Goal: Task Accomplishment & Management: Manage account settings

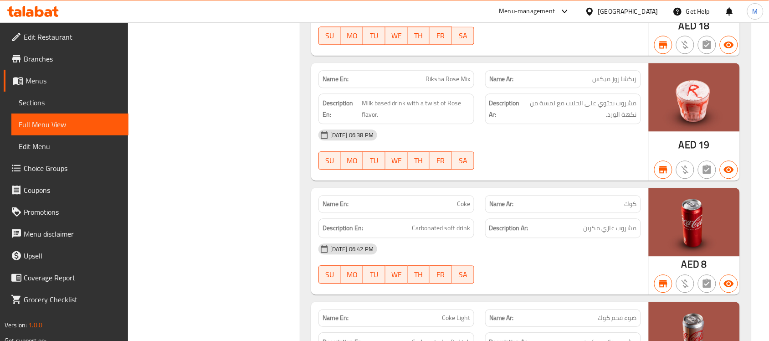
scroll to position [9790, 0]
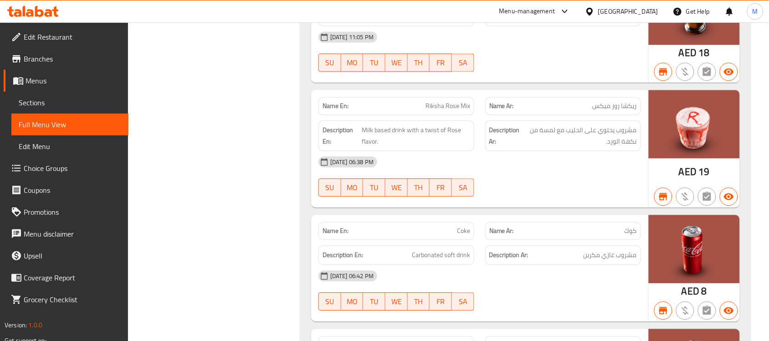
click at [439, 101] on span "Riksha Rose Mix" at bounding box center [447, 106] width 45 height 10
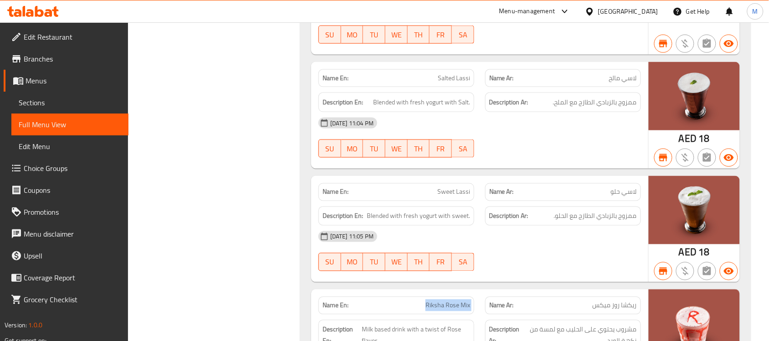
scroll to position [9733, 0]
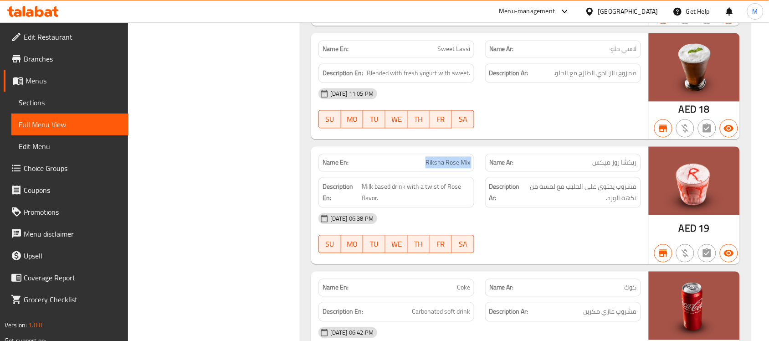
click at [445, 158] on span "Riksha Rose Mix" at bounding box center [447, 163] width 45 height 10
click at [383, 181] on span "Milk based drink with a twist of Rose flavor." at bounding box center [416, 192] width 108 height 22
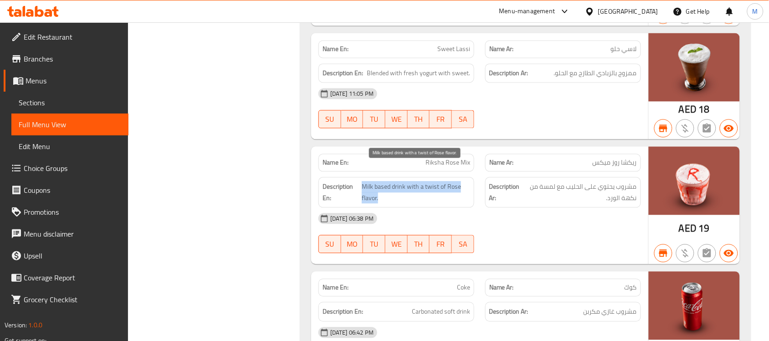
click at [383, 181] on span "Milk based drink with a twist of Rose flavor." at bounding box center [416, 192] width 108 height 22
copy span "Milk based drink with a twist of Rose flavor."
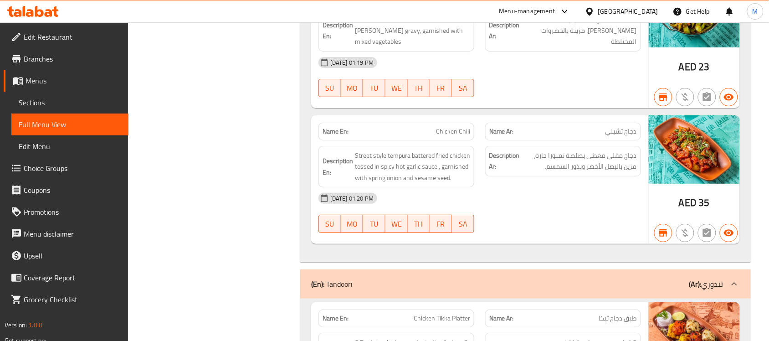
scroll to position [0, 0]
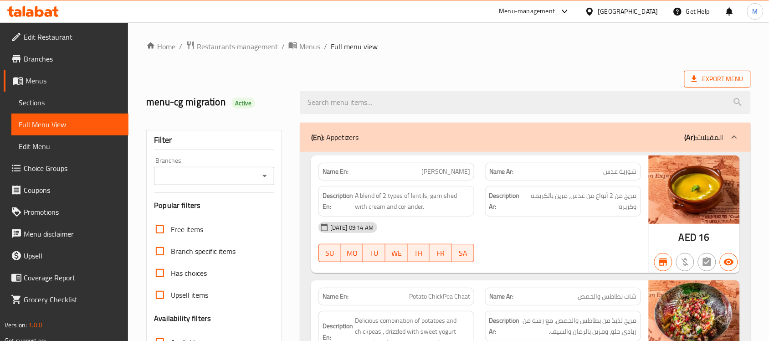
click at [698, 78] on icon at bounding box center [694, 78] width 9 height 9
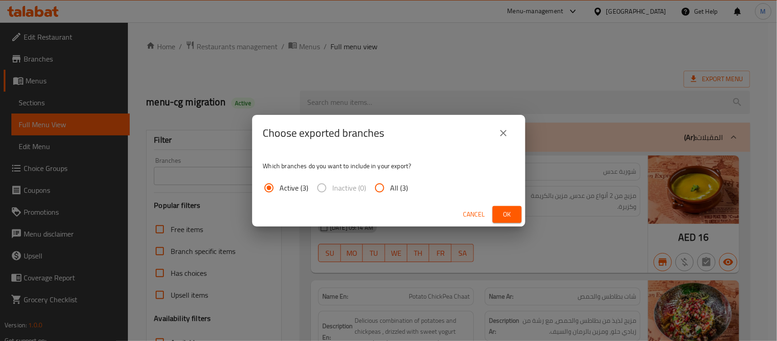
click at [387, 185] on input "All (3)" at bounding box center [380, 188] width 22 height 22
radio input "true"
click at [474, 212] on span "Cancel" at bounding box center [475, 214] width 22 height 11
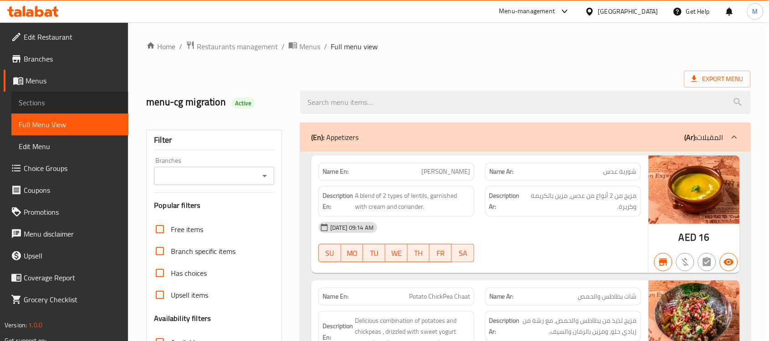
click at [61, 98] on span "Sections" at bounding box center [70, 102] width 102 height 11
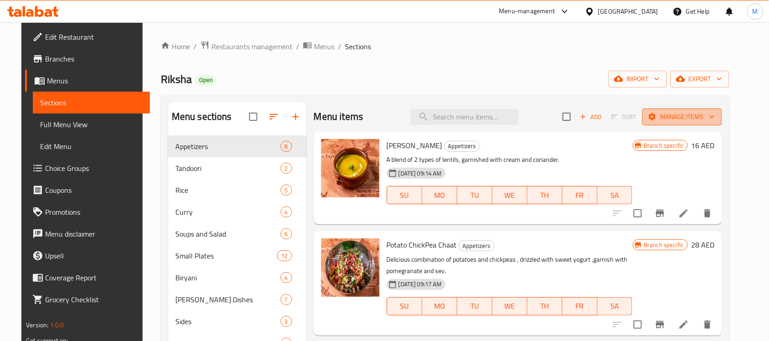
click at [715, 117] on span "Manage items" at bounding box center [681, 116] width 65 height 11
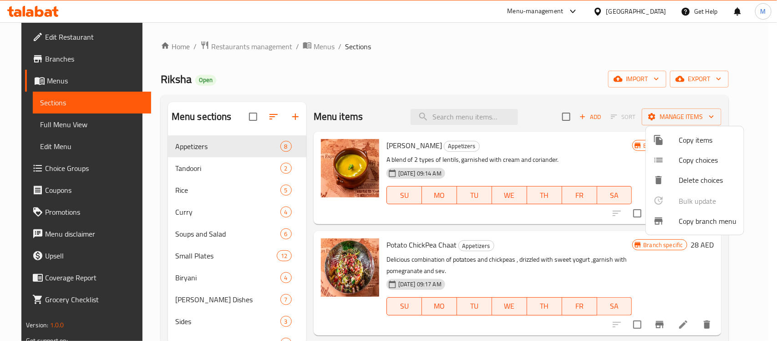
click at [683, 81] on div at bounding box center [388, 170] width 777 height 341
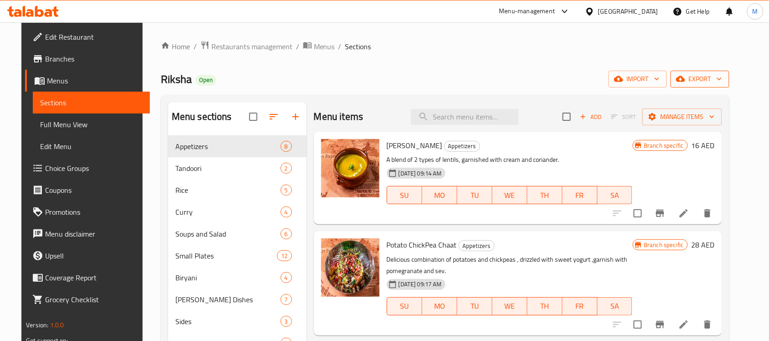
click at [722, 81] on span "export" at bounding box center [700, 78] width 44 height 11
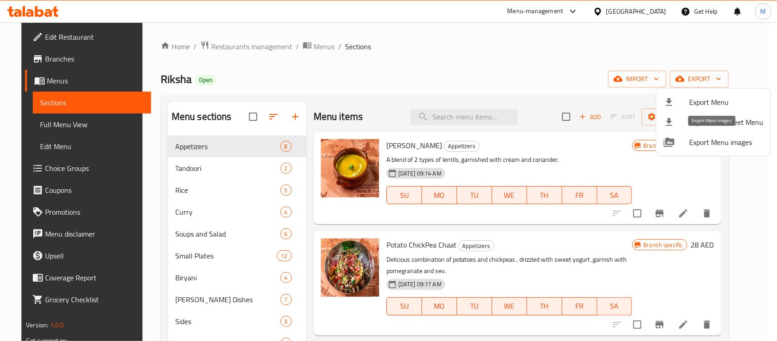
click at [714, 138] on span "Export Menu images" at bounding box center [727, 142] width 74 height 11
click at [472, 32] on div at bounding box center [388, 170] width 777 height 341
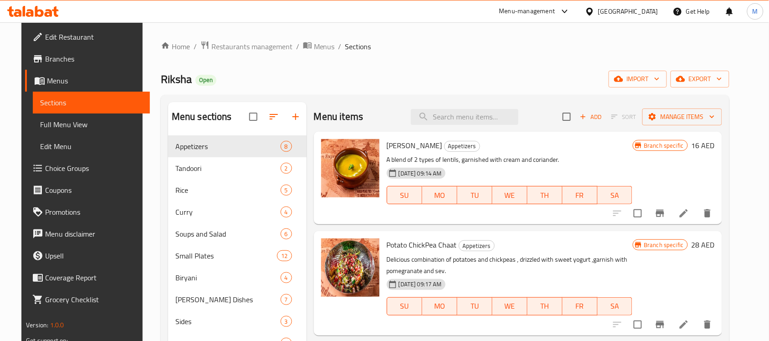
click at [526, 142] on h6 "Lentil Shorba Appetizers" at bounding box center [510, 145] width 246 height 13
click at [63, 121] on span "Full Menu View" at bounding box center [91, 124] width 102 height 11
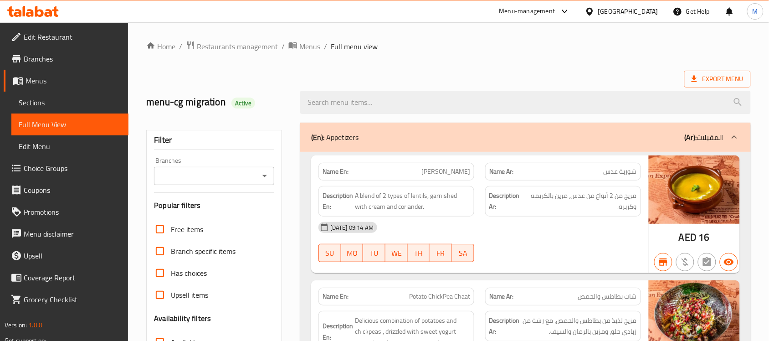
click at [306, 43] on span "Menus" at bounding box center [309, 46] width 21 height 11
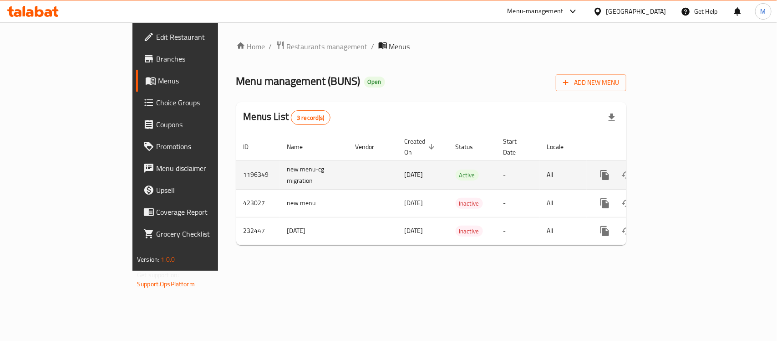
click at [676, 169] on icon "enhanced table" at bounding box center [670, 174] width 11 height 11
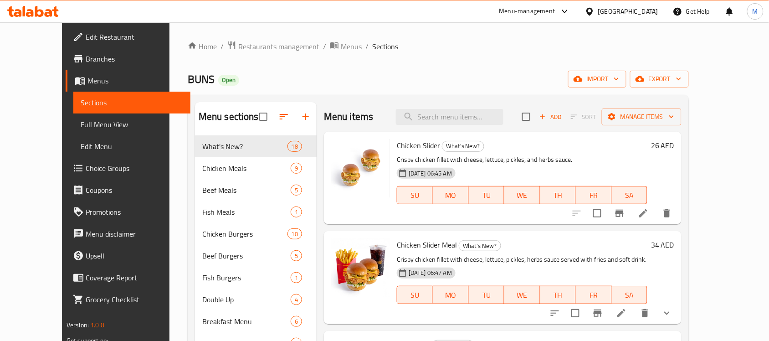
click at [81, 119] on span "Full Menu View" at bounding box center [132, 124] width 102 height 11
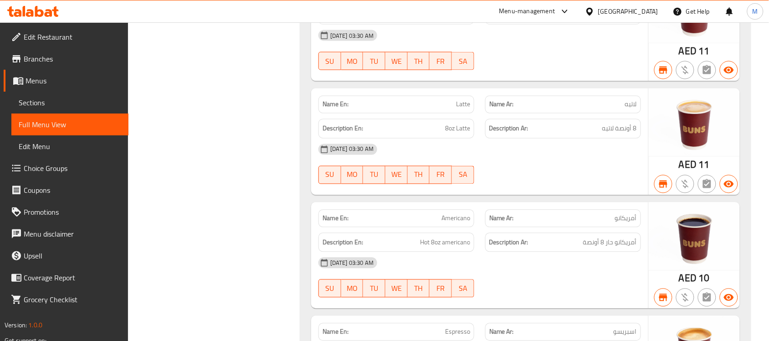
scroll to position [16100, 0]
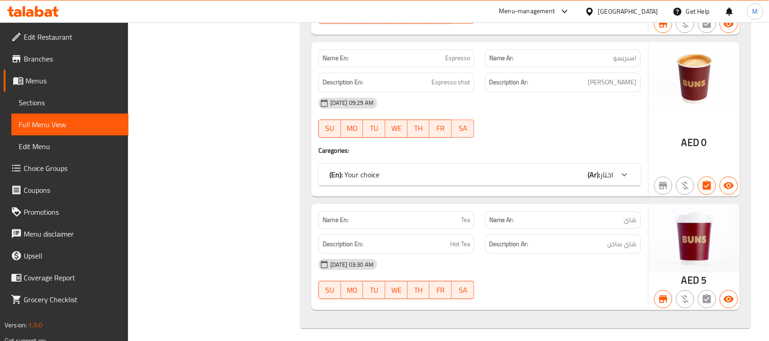
click at [520, 253] on div "22-09-2023 03:30 AM" at bounding box center [479, 264] width 333 height 22
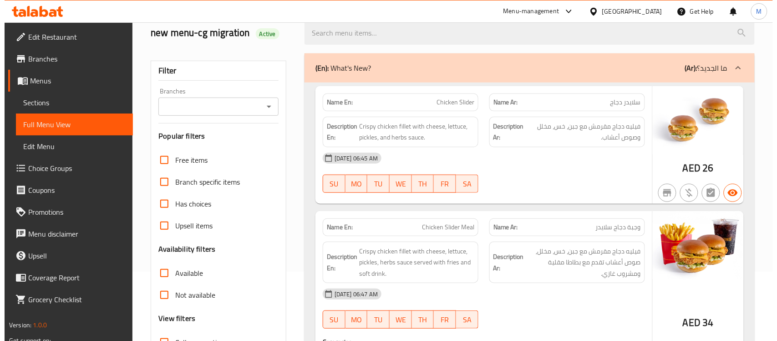
scroll to position [0, 0]
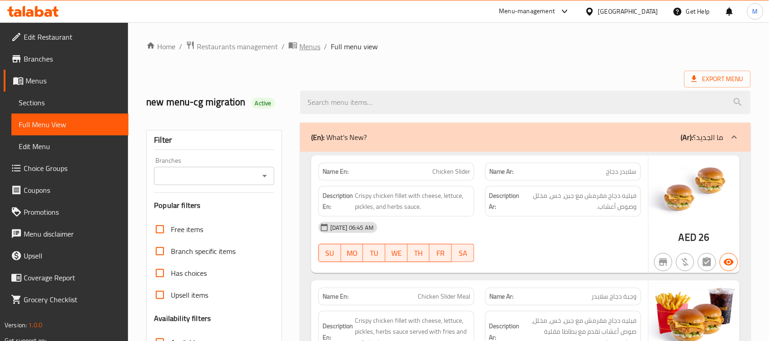
click at [308, 42] on span "Menus" at bounding box center [309, 46] width 21 height 11
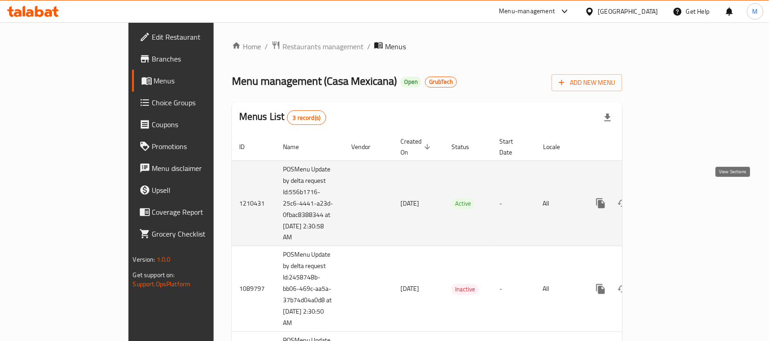
click at [672, 198] on icon "enhanced table" at bounding box center [666, 203] width 11 height 11
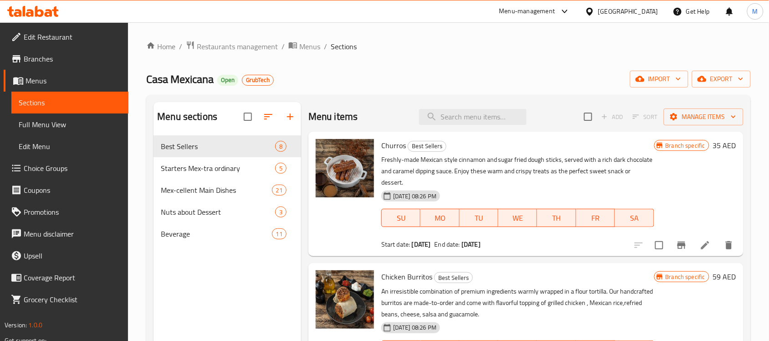
click at [57, 124] on span "Full Menu View" at bounding box center [70, 124] width 102 height 11
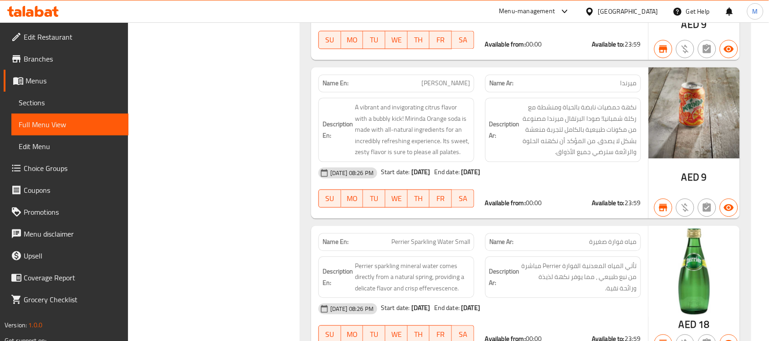
scroll to position [8920, 0]
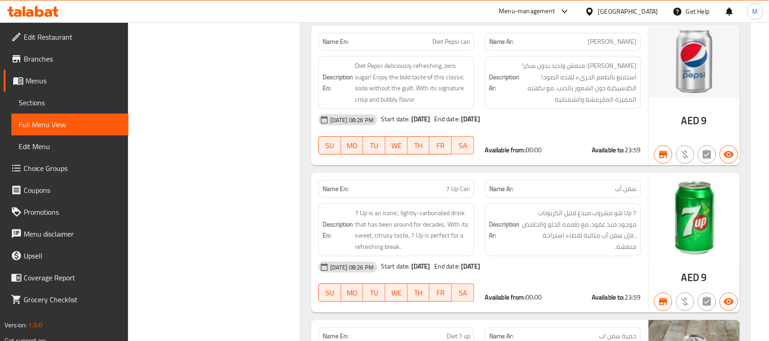
click at [480, 125] on b "21-07-2125" at bounding box center [470, 119] width 19 height 12
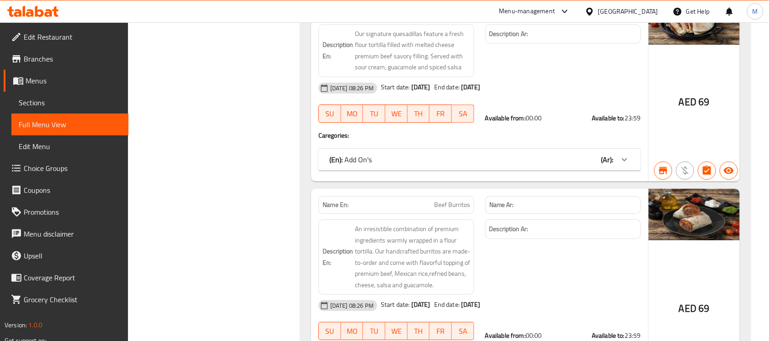
scroll to position [0, 0]
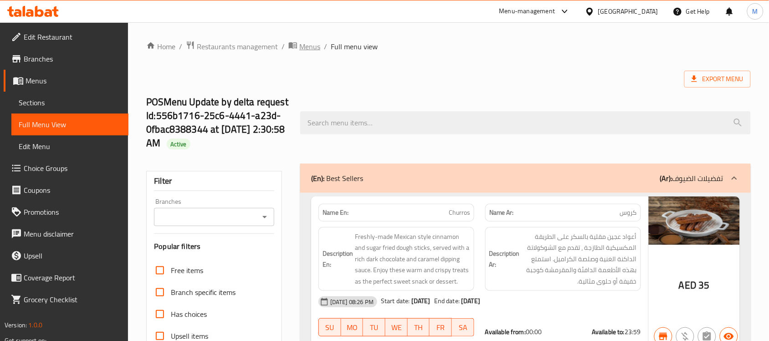
click at [310, 47] on span "Menus" at bounding box center [309, 46] width 21 height 11
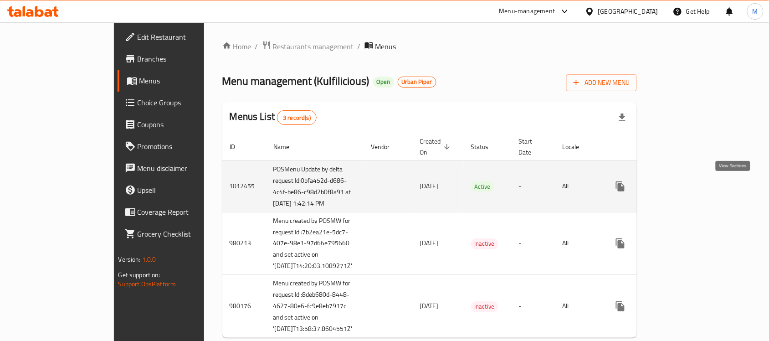
click at [691, 185] on icon "enhanced table" at bounding box center [685, 186] width 11 height 11
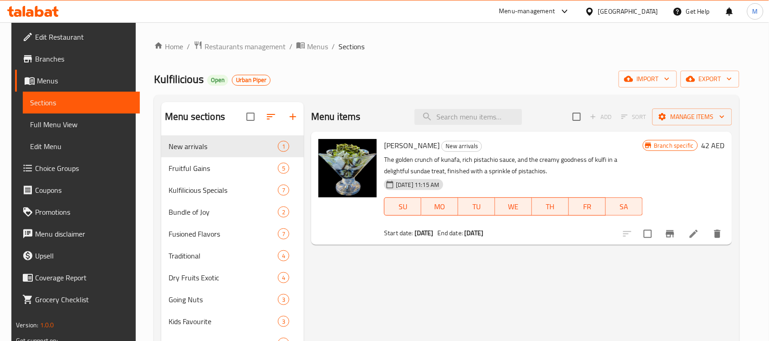
click at [53, 121] on span "Full Menu View" at bounding box center [81, 124] width 102 height 11
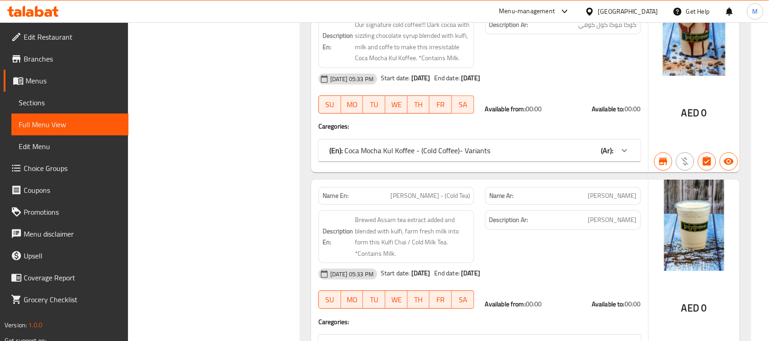
scroll to position [23139, 0]
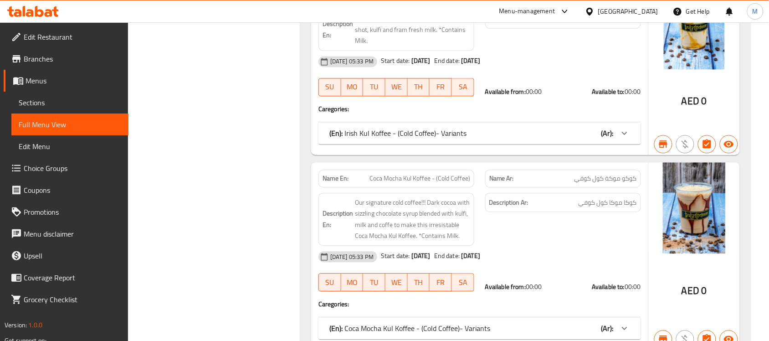
click at [511, 187] on div "Description Ar: كوكا موكا كول كوفي" at bounding box center [563, 219] width 167 height 64
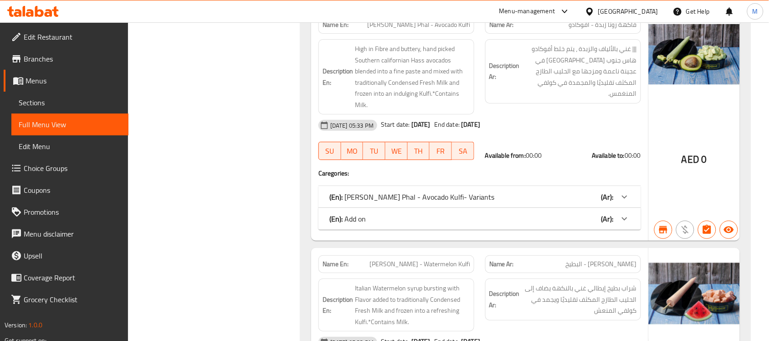
scroll to position [0, 0]
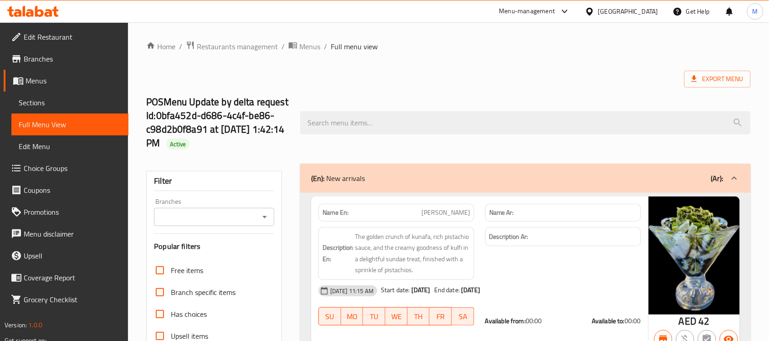
click at [315, 48] on span "Menus" at bounding box center [309, 46] width 21 height 11
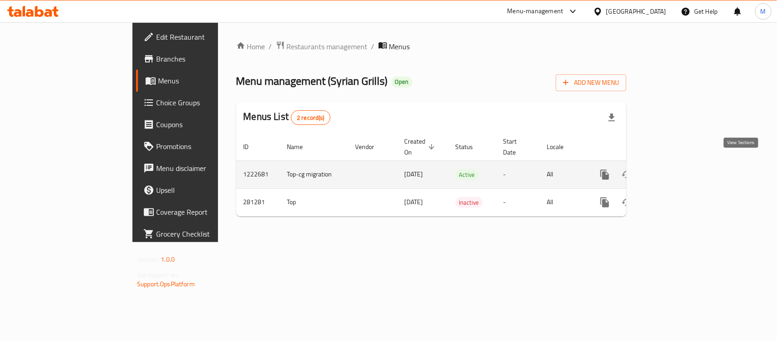
click at [675, 170] on icon "enhanced table" at bounding box center [671, 174] width 8 height 8
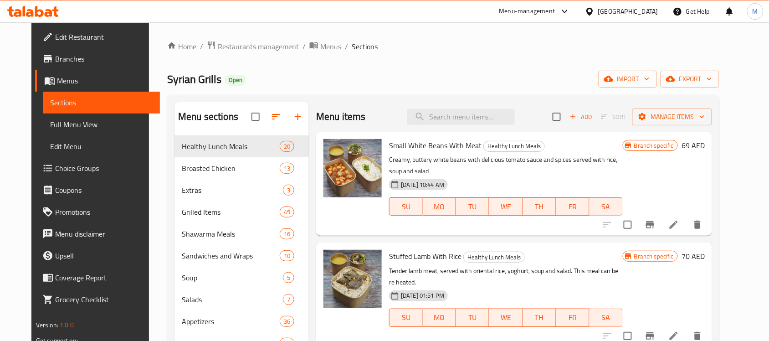
click at [77, 126] on span "Full Menu View" at bounding box center [101, 124] width 102 height 11
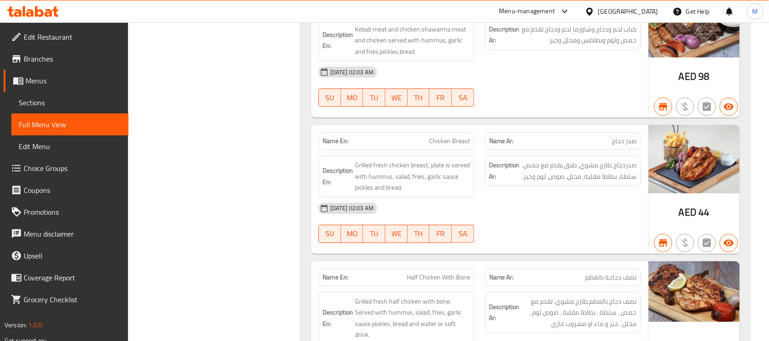
scroll to position [6035, 0]
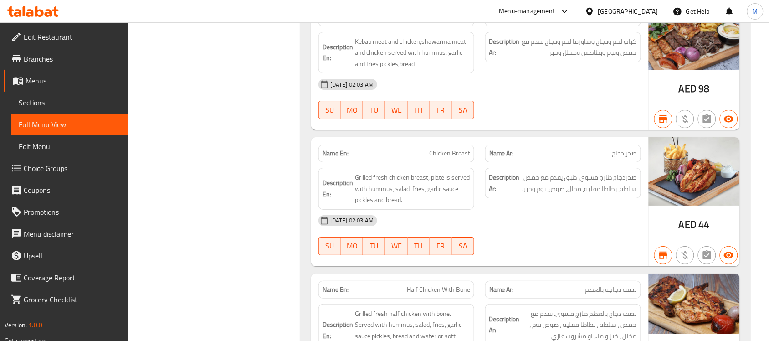
click at [564, 148] on p "Name Ar: صدر دجاج" at bounding box center [563, 153] width 148 height 10
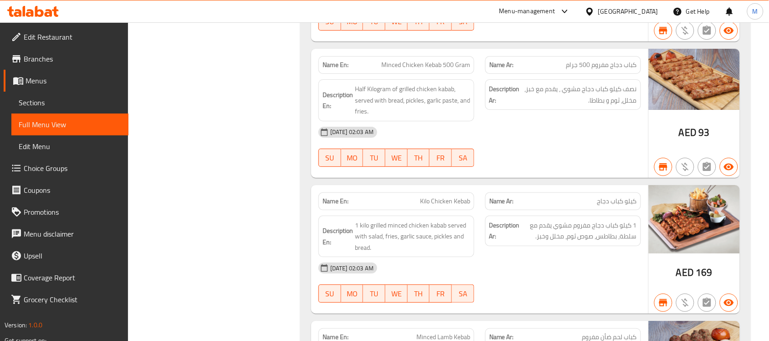
scroll to position [9280, 0]
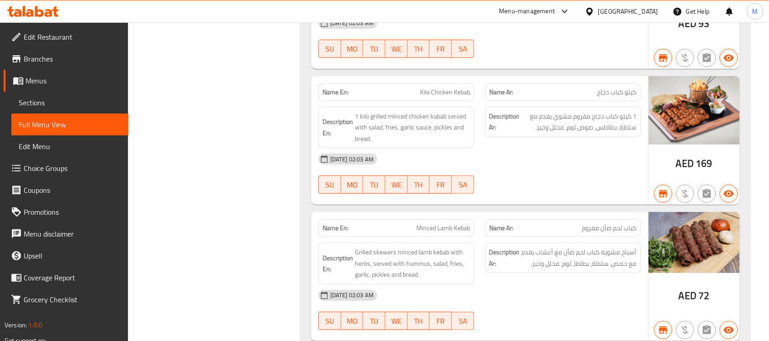
click at [595, 148] on div "12-02-2024 02:03 AM" at bounding box center [479, 159] width 333 height 22
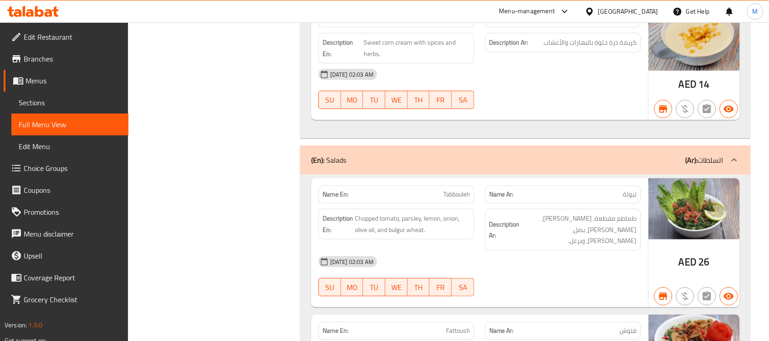
scroll to position [16339, 0]
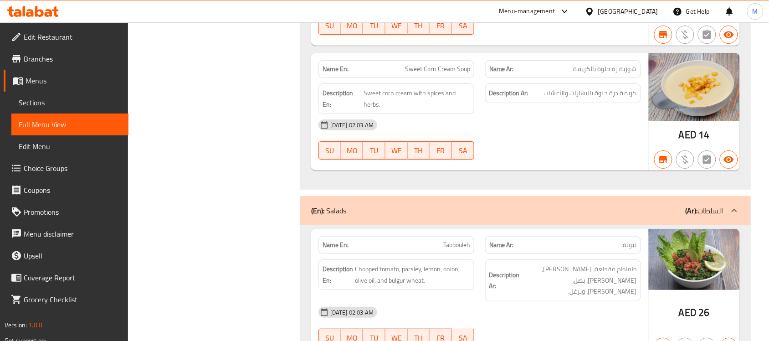
drag, startPoint x: 685, startPoint y: 164, endPoint x: 654, endPoint y: 170, distance: 32.0
drag, startPoint x: 654, startPoint y: 170, endPoint x: 700, endPoint y: 163, distance: 46.1
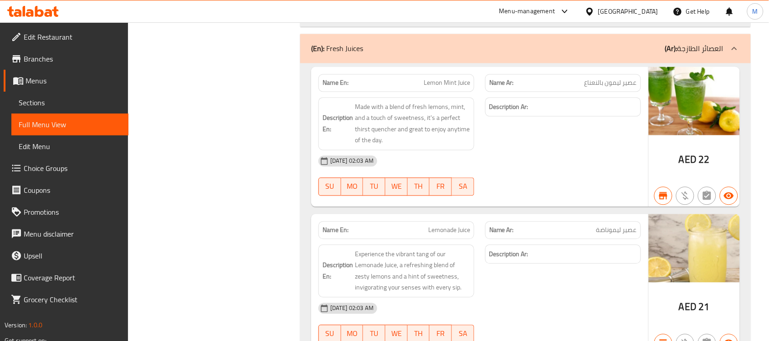
scroll to position [26083, 0]
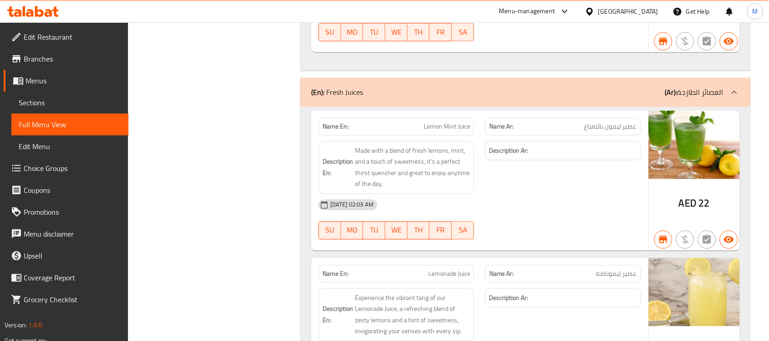
click at [564, 194] on div "12-02-2024 02:03 AM" at bounding box center [479, 205] width 333 height 22
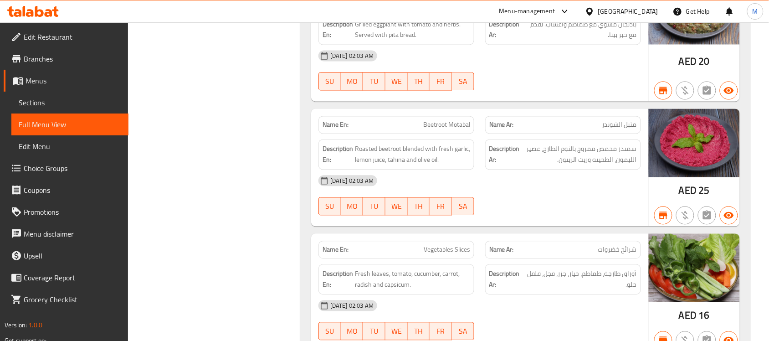
scroll to position [17999, 0]
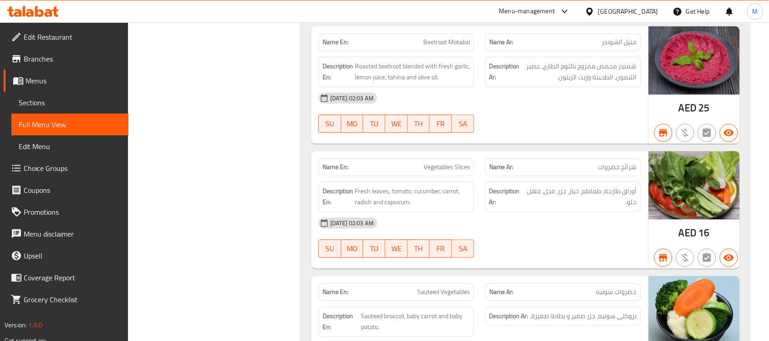
click at [433, 287] on span "Sauteed Vegetables" at bounding box center [443, 292] width 53 height 10
drag, startPoint x: 433, startPoint y: 184, endPoint x: 460, endPoint y: 185, distance: 27.8
click at [459, 287] on span "Sauteed Vegetables" at bounding box center [443, 292] width 53 height 10
copy span "Sauteed Vegetables"
click at [442, 287] on span "Sauteed Vegetables" at bounding box center [443, 292] width 53 height 10
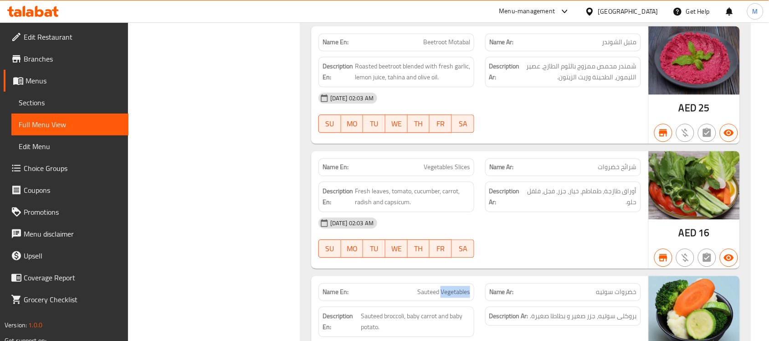
click at [442, 287] on span "Sauteed Vegetables" at bounding box center [443, 292] width 53 height 10
drag, startPoint x: 47, startPoint y: 101, endPoint x: 117, endPoint y: 120, distance: 72.6
click at [47, 101] on span "Sections" at bounding box center [70, 102] width 102 height 11
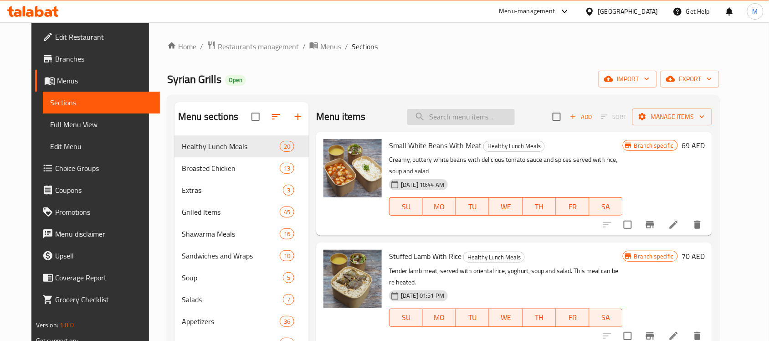
click at [476, 115] on input "search" at bounding box center [460, 117] width 107 height 16
paste input "Sauteed Vegetables"
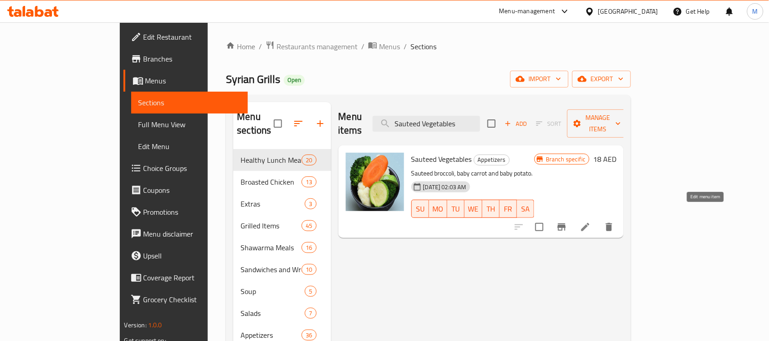
type input "Sauteed Vegetables"
click at [591, 221] on icon at bounding box center [585, 226] width 11 height 11
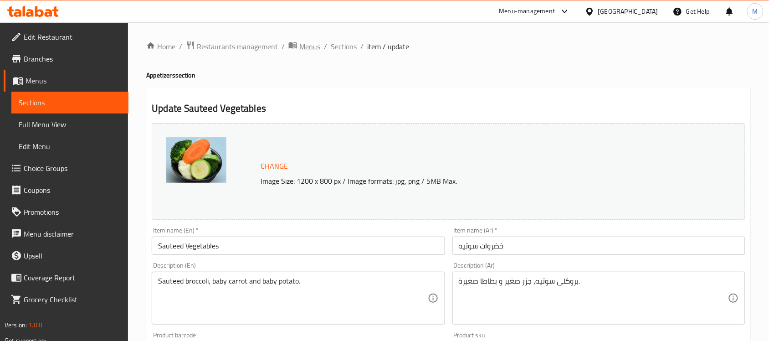
click at [303, 44] on span "Menus" at bounding box center [309, 46] width 21 height 11
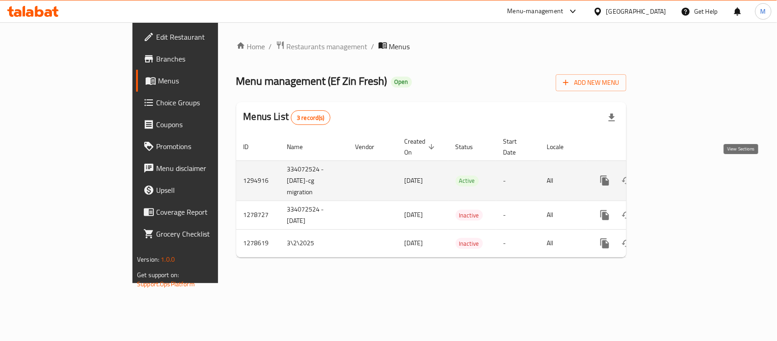
click at [676, 175] on icon "enhanced table" at bounding box center [670, 180] width 11 height 11
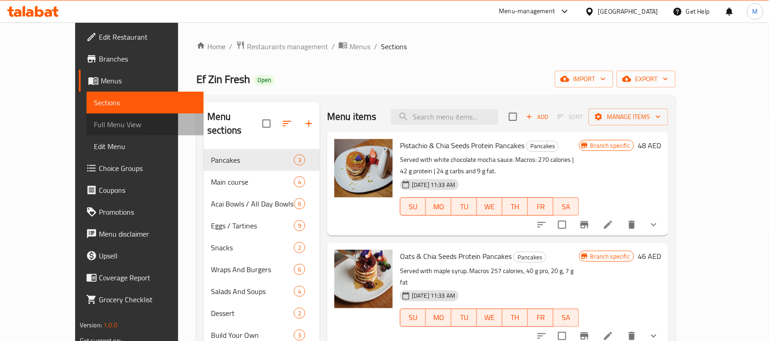
click at [89, 115] on link "Full Menu View" at bounding box center [145, 124] width 117 height 22
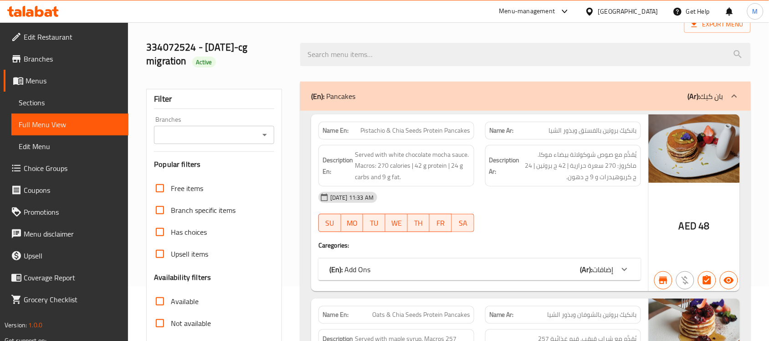
scroll to position [114, 0]
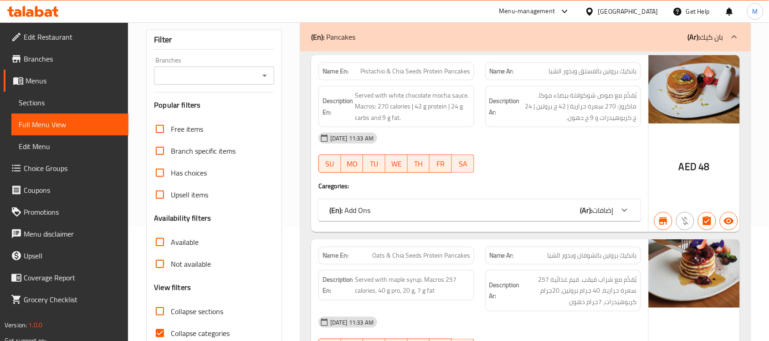
click at [547, 125] on div "Description Ar: يُقدَّم مع صوص شوكولاتة بيضاء موكا. ماكروز: 270 سعرة حرارية | 4…" at bounding box center [563, 107] width 156 height 42
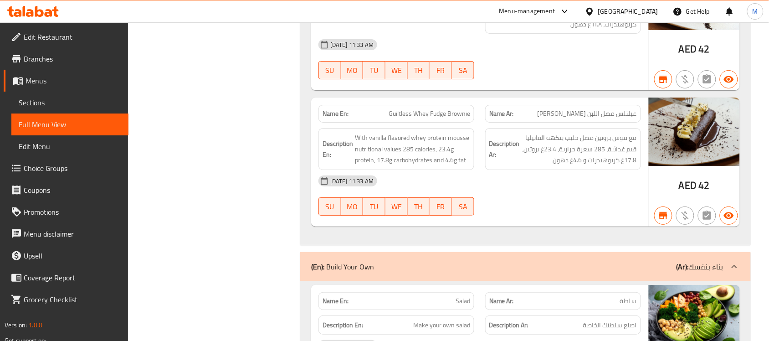
scroll to position [6262, 0]
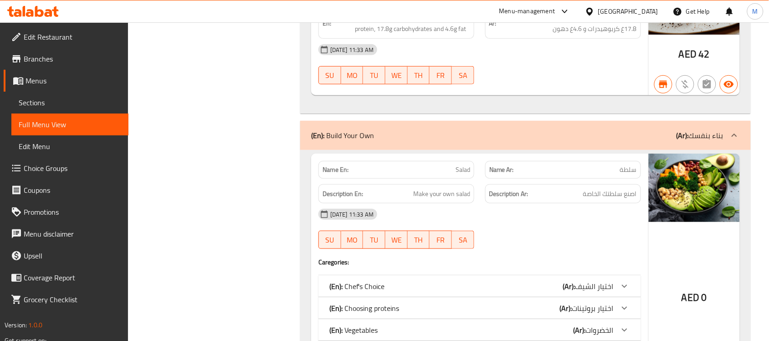
click at [461, 165] on span "Salad" at bounding box center [462, 170] width 15 height 10
copy span "Salad"
drag, startPoint x: 680, startPoint y: 158, endPoint x: 529, endPoint y: 151, distance: 150.5
click at [529, 165] on p "Name Ar: سلطة" at bounding box center [563, 170] width 148 height 10
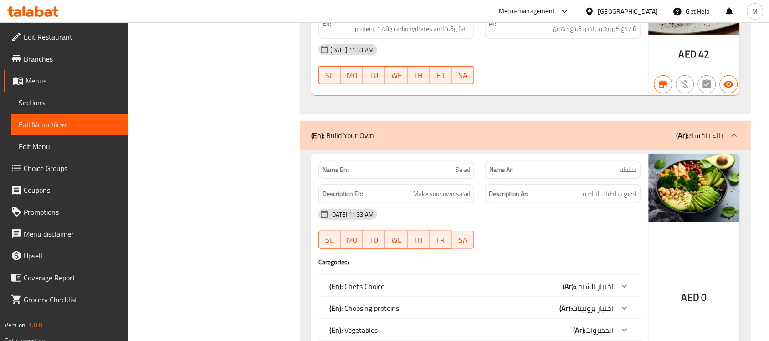
scroll to position [6490, 0]
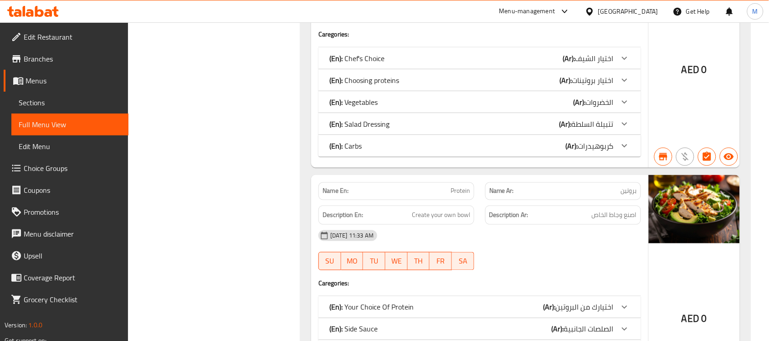
drag, startPoint x: 650, startPoint y: 188, endPoint x: 677, endPoint y: 187, distance: 26.9
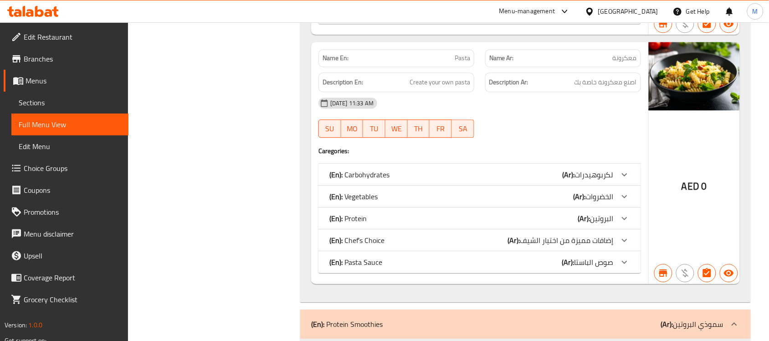
scroll to position [6775, 0]
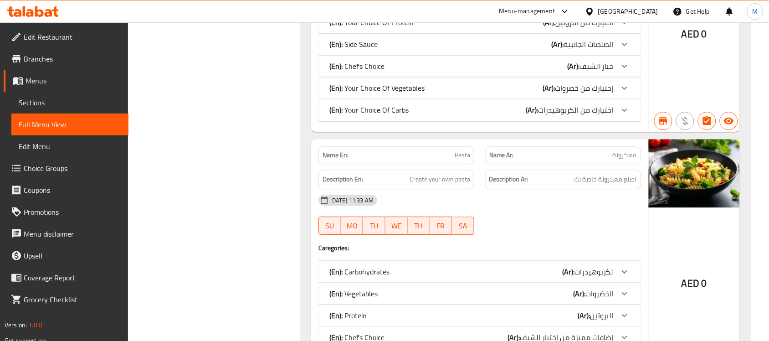
drag, startPoint x: 417, startPoint y: 148, endPoint x: 426, endPoint y: 148, distance: 9.1
click at [417, 164] on div "Description En: Create your own pasta" at bounding box center [396, 179] width 167 height 31
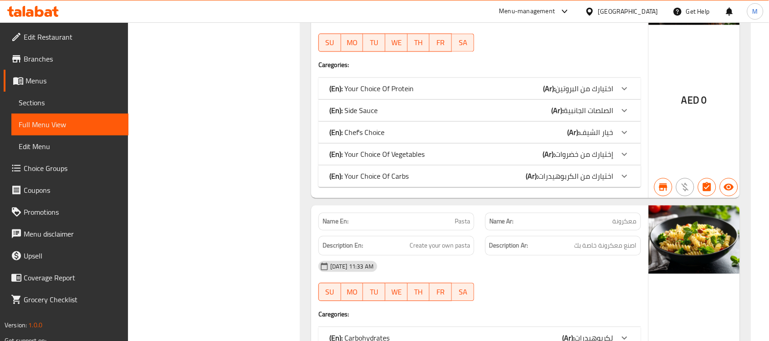
scroll to position [6547, 0]
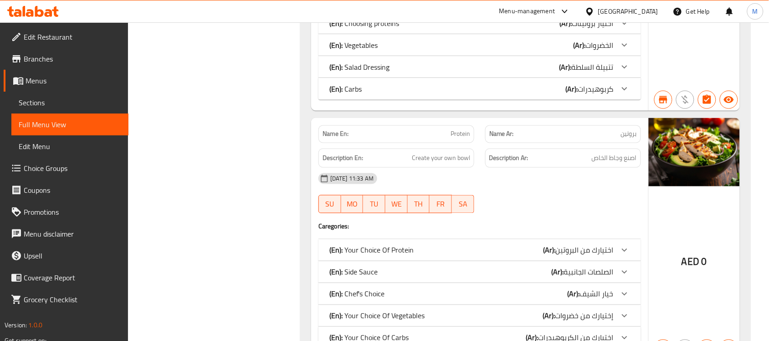
click at [460, 129] on span "Protein" at bounding box center [460, 134] width 20 height 10
copy span "Protein"
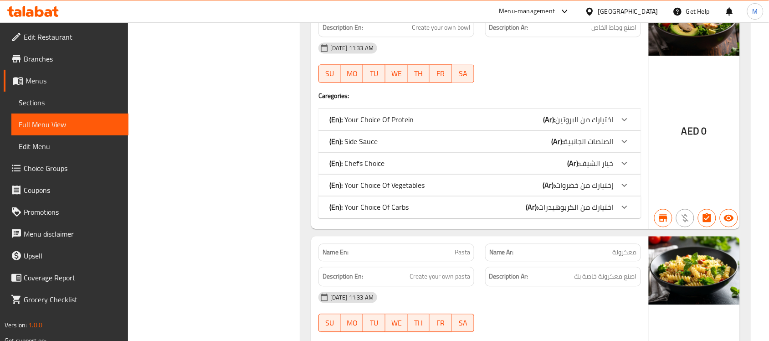
scroll to position [6775, 0]
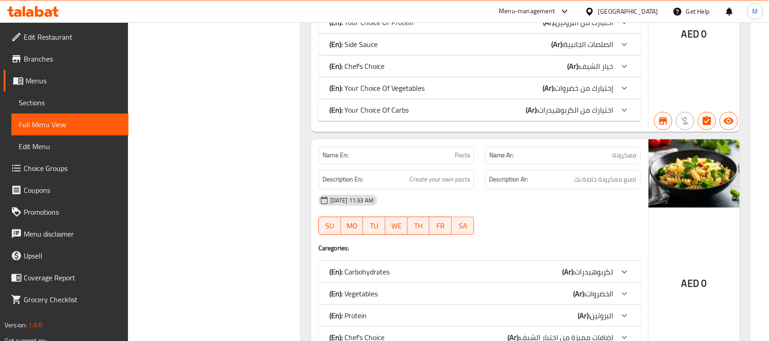
click at [463, 150] on span "Pasta" at bounding box center [462, 155] width 15 height 10
copy span "Pasta"
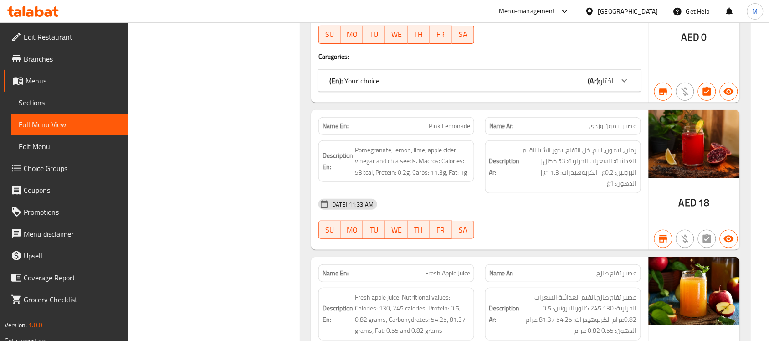
scroll to position [10418, 0]
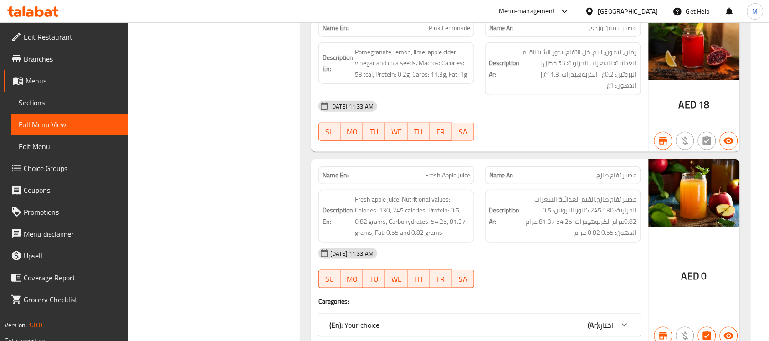
drag, startPoint x: 685, startPoint y: 170, endPoint x: 643, endPoint y: 176, distance: 42.4
drag, startPoint x: 643, startPoint y: 176, endPoint x: 697, endPoint y: 178, distance: 54.2
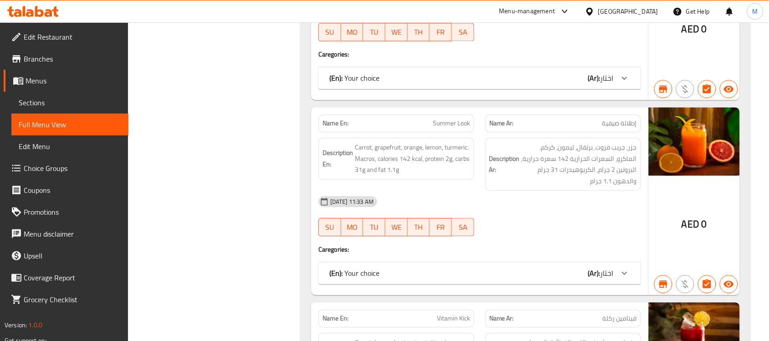
scroll to position [9735, 0]
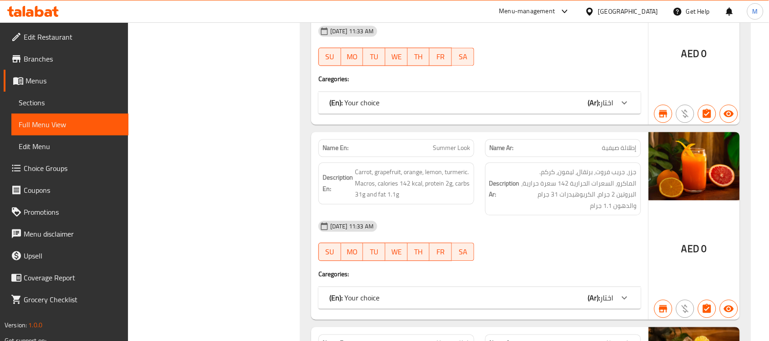
click at [447, 143] on span "Summer Look" at bounding box center [451, 148] width 37 height 10
drag, startPoint x: 447, startPoint y: 137, endPoint x: 463, endPoint y: 137, distance: 15.9
click at [463, 143] on span "Summer Look" at bounding box center [451, 148] width 37 height 10
copy span "Summer Look"
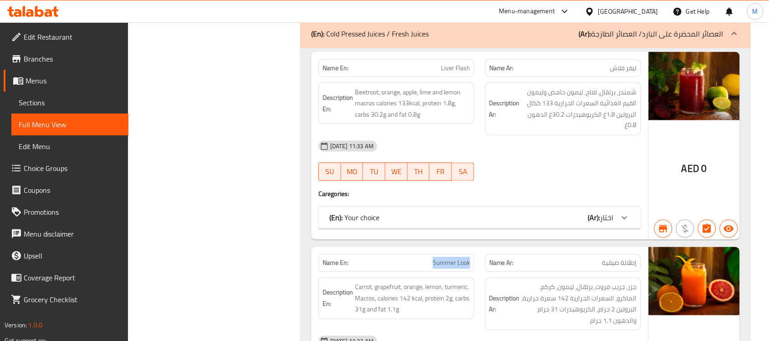
scroll to position [9621, 0]
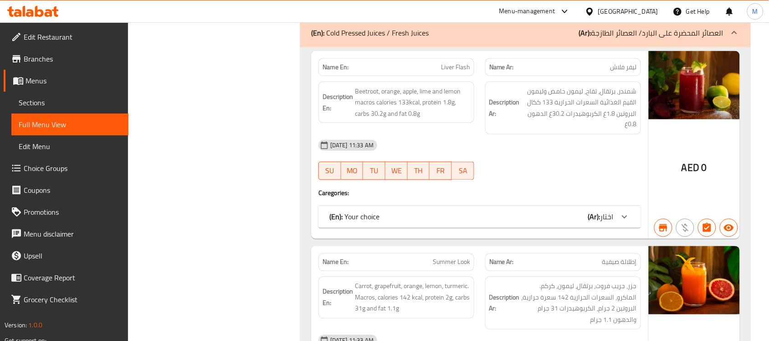
click at [727, 180] on div "AED 0" at bounding box center [694, 145] width 91 height 188
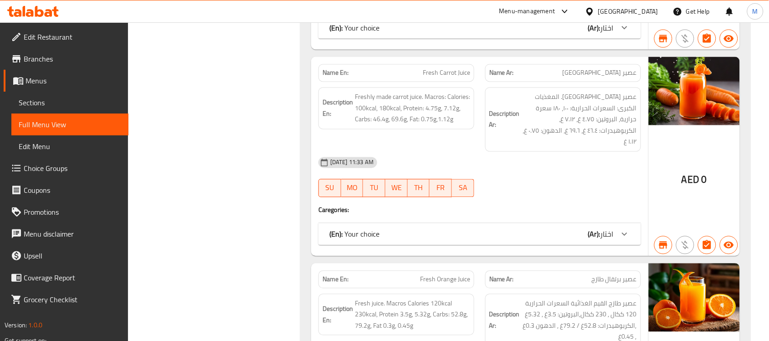
scroll to position [10817, 0]
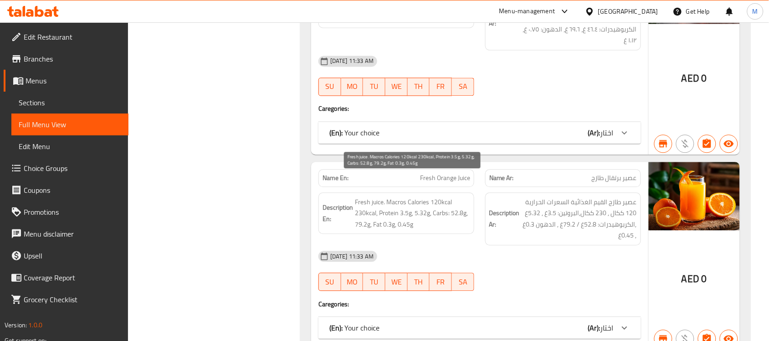
click at [445, 196] on span "Fresh juice. Macros Calories 120kcal 230kcal, Protein 3.5g, 5.32g, Carbs: 52.8g…" at bounding box center [412, 213] width 115 height 34
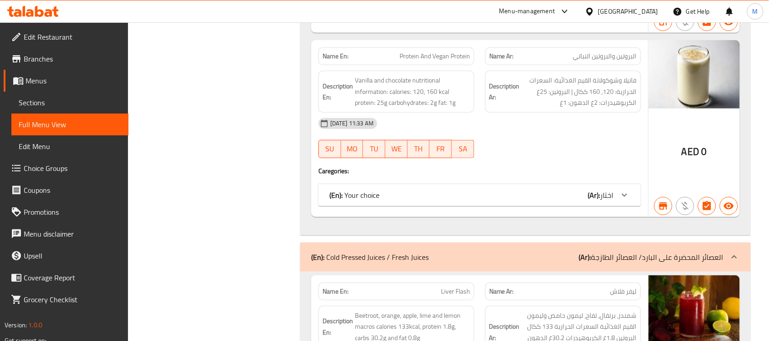
scroll to position [9393, 0]
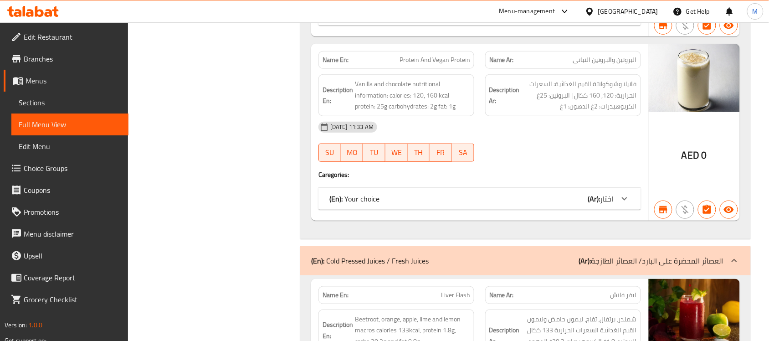
click at [447, 290] on span "Liver Flash" at bounding box center [455, 295] width 29 height 10
drag, startPoint x: 447, startPoint y: 280, endPoint x: 461, endPoint y: 283, distance: 14.9
click at [461, 290] on span "Liver Flash" at bounding box center [455, 295] width 29 height 10
copy span "Liver Flash"
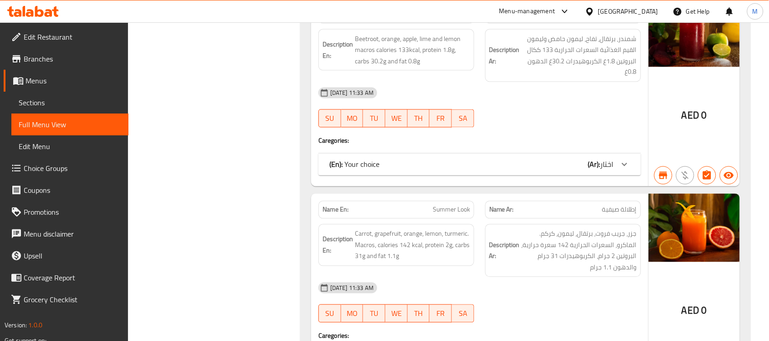
scroll to position [9678, 0]
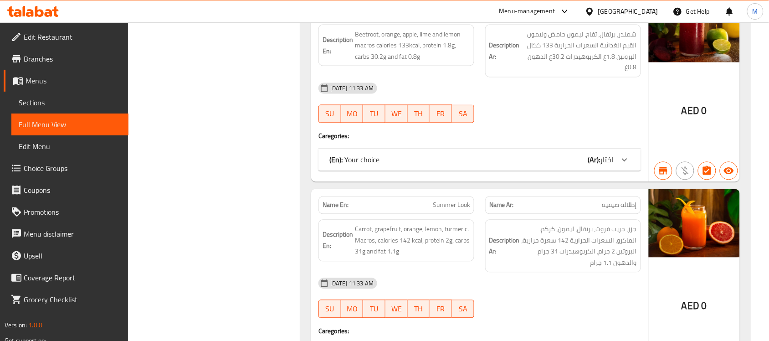
click at [440, 200] on span "Summer Look" at bounding box center [451, 205] width 37 height 10
drag, startPoint x: 440, startPoint y: 190, endPoint x: 465, endPoint y: 192, distance: 24.2
click at [465, 200] on span "Summer Look" at bounding box center [451, 205] width 37 height 10
copy span "Summer Look"
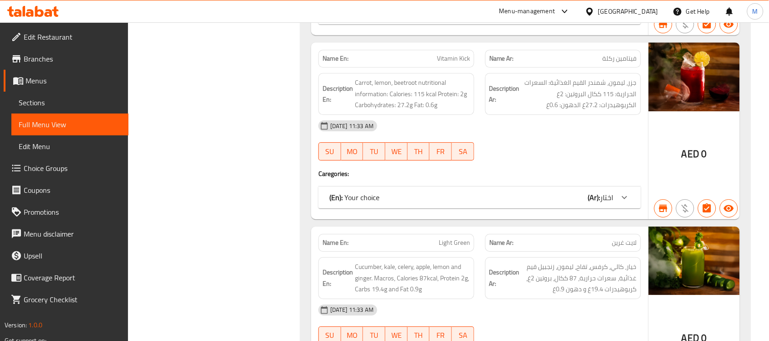
scroll to position [10134, 0]
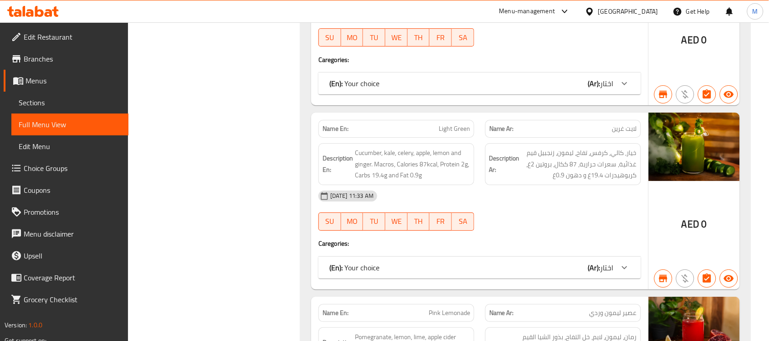
click at [449, 124] on span "Light Green" at bounding box center [454, 129] width 31 height 10
drag, startPoint x: 449, startPoint y: 111, endPoint x: 459, endPoint y: 112, distance: 9.7
click at [459, 124] on span "Light Green" at bounding box center [454, 129] width 31 height 10
copy span "Light Green"
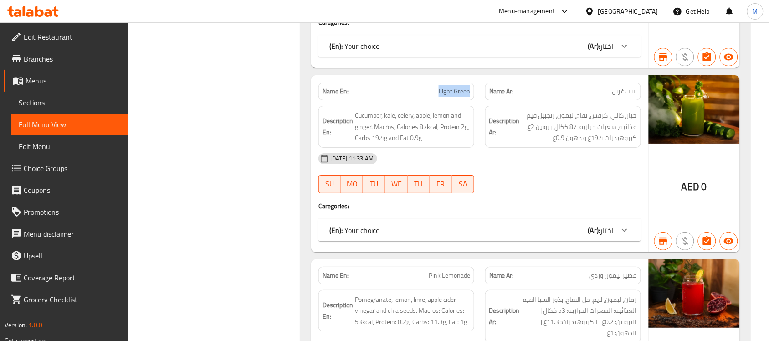
scroll to position [10304, 0]
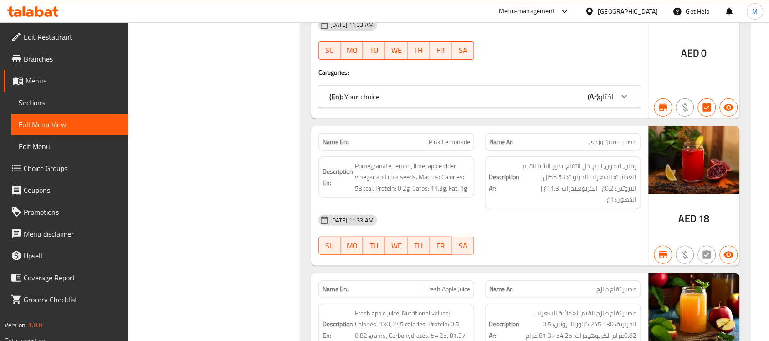
click at [430, 137] on span "Pink Lemonade" at bounding box center [449, 142] width 41 height 10
drag, startPoint x: 430, startPoint y: 130, endPoint x: 453, endPoint y: 133, distance: 23.0
click at [453, 137] on span "Pink Lemonade" at bounding box center [449, 142] width 41 height 10
copy span "Pink Lemonade"
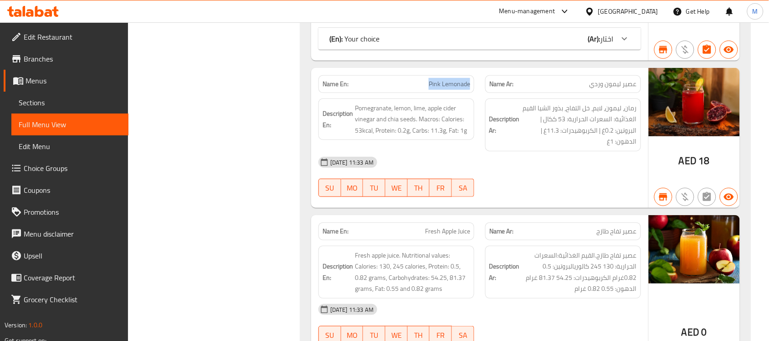
scroll to position [10418, 0]
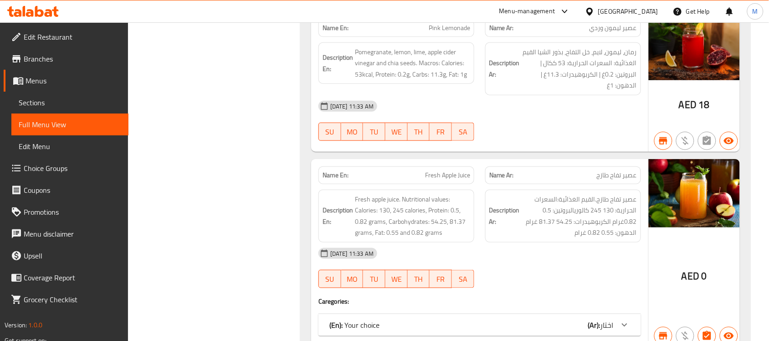
click at [433, 170] on span "Fresh Apple Juice" at bounding box center [447, 175] width 45 height 10
drag, startPoint x: 433, startPoint y: 162, endPoint x: 467, endPoint y: 163, distance: 33.7
click at [467, 170] on span "Fresh Apple Juice" at bounding box center [447, 175] width 45 height 10
copy span "Fresh Apple Juice"
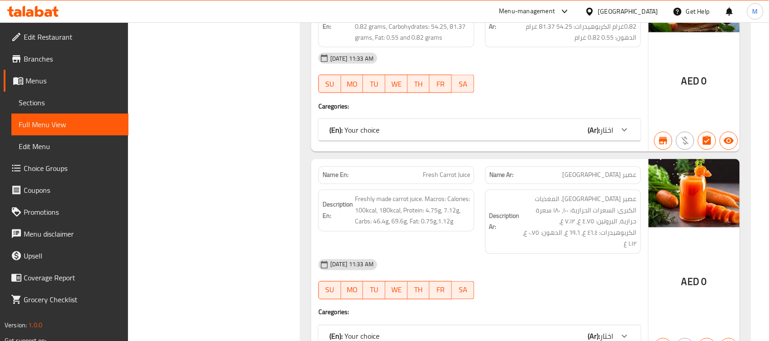
scroll to position [10646, 0]
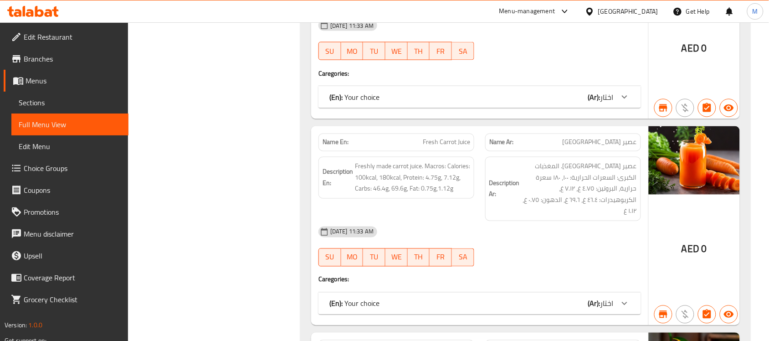
click at [424, 138] on span "Fresh Carrot Juice" at bounding box center [446, 143] width 47 height 10
drag, startPoint x: 424, startPoint y: 129, endPoint x: 471, endPoint y: 130, distance: 46.9
click at [471, 133] on div "Name En: Fresh Carrot Juice" at bounding box center [396, 142] width 156 height 18
copy span "Fresh Carrot Juice"
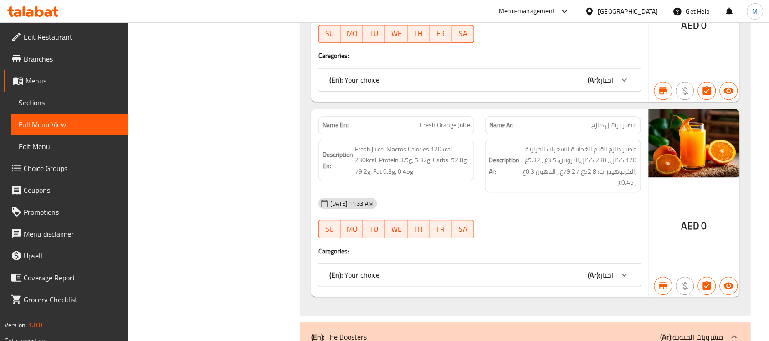
scroll to position [10874, 0]
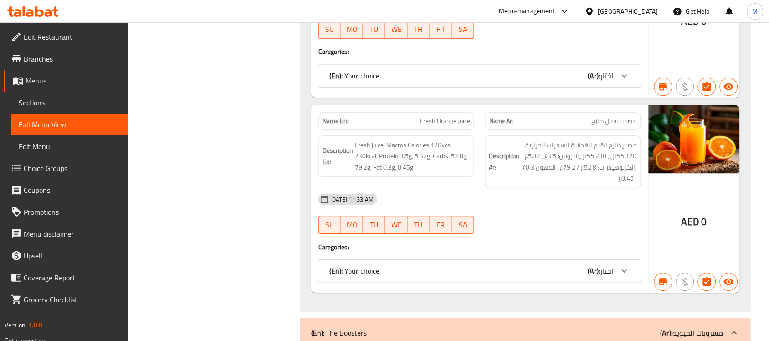
click at [427, 116] on span "Fresh Orange Juice" at bounding box center [445, 121] width 50 height 10
drag, startPoint x: 427, startPoint y: 100, endPoint x: 466, endPoint y: 99, distance: 38.7
click at [466, 116] on span "Fresh Orange Juice" at bounding box center [445, 121] width 50 height 10
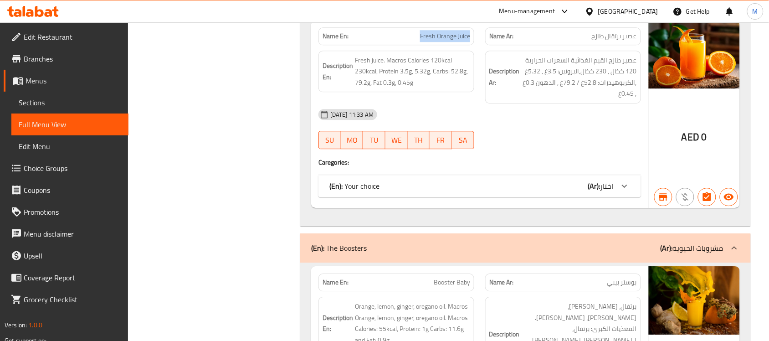
scroll to position [11101, 0]
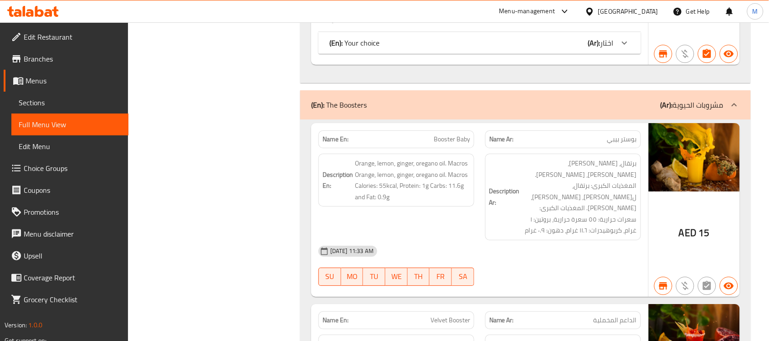
click at [509, 240] on div "18-06-2025 11:33 AM" at bounding box center [479, 251] width 333 height 22
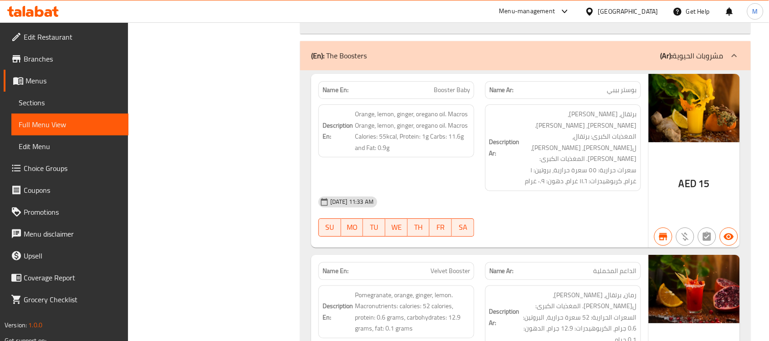
scroll to position [11215, 0]
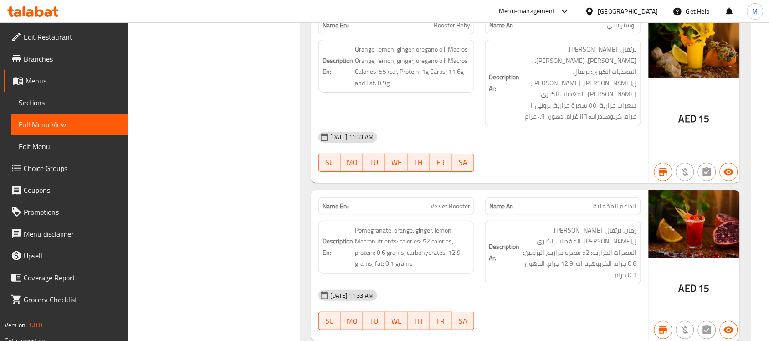
click at [444, 201] on span "Velvet Booster" at bounding box center [450, 206] width 40 height 10
drag, startPoint x: 444, startPoint y: 162, endPoint x: 459, endPoint y: 152, distance: 18.3
click at [454, 201] on span "Velvet Booster" at bounding box center [450, 206] width 40 height 10
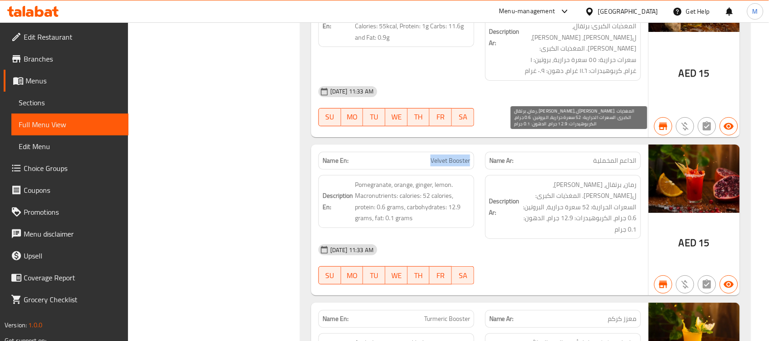
scroll to position [11329, 0]
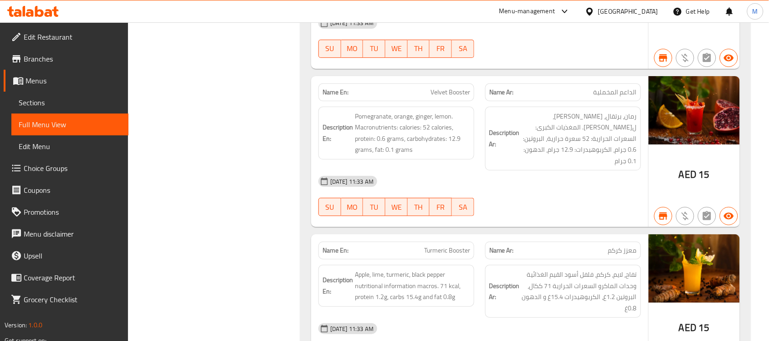
click at [436, 245] on span "Turmeric Booster" at bounding box center [447, 250] width 46 height 10
drag, startPoint x: 436, startPoint y: 194, endPoint x: 463, endPoint y: 194, distance: 26.9
click at [463, 245] on span "Turmeric Booster" at bounding box center [447, 250] width 46 height 10
click at [589, 114] on div "Description Ar: رمان، برتقال، زنجبيل، ليمون. المغذيات الكبرى: السعرات الحرارية:…" at bounding box center [563, 139] width 156 height 64
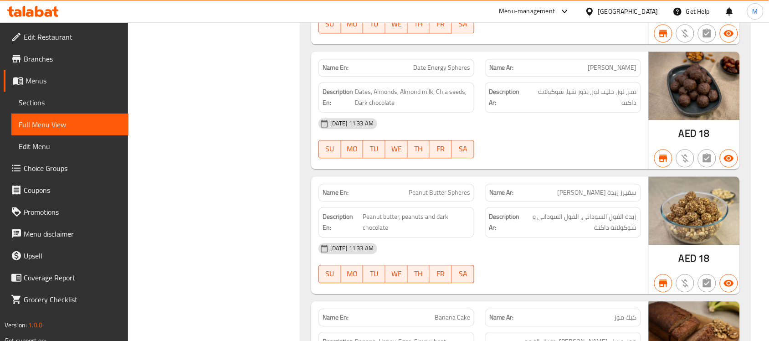
scroll to position [15029, 0]
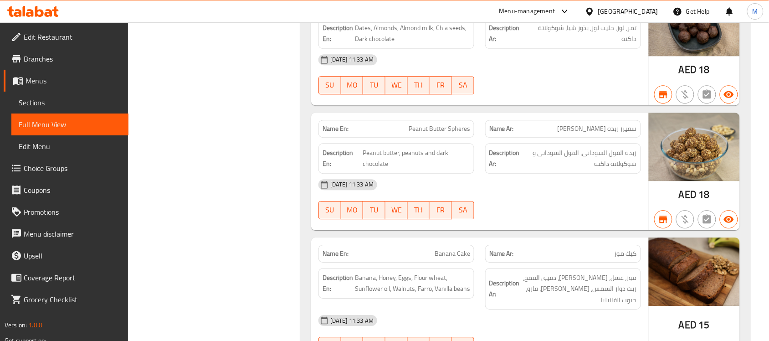
drag, startPoint x: 679, startPoint y: 178, endPoint x: 644, endPoint y: 184, distance: 34.7
drag, startPoint x: 644, startPoint y: 184, endPoint x: 687, endPoint y: 176, distance: 43.0
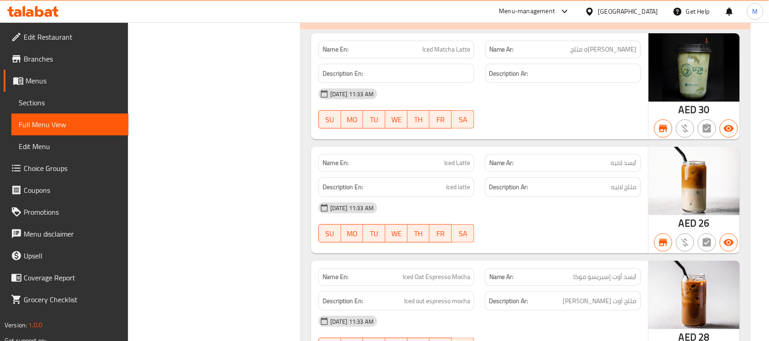
scroll to position [17364, 0]
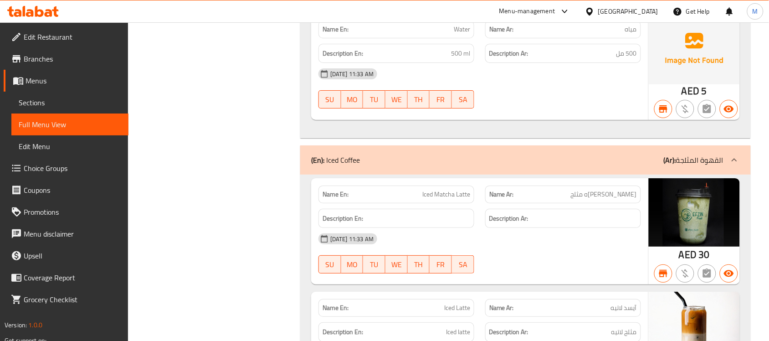
click at [445, 303] on span "Iced Latte" at bounding box center [457, 308] width 26 height 10
drag, startPoint x: 445, startPoint y: 190, endPoint x: 461, endPoint y: 190, distance: 15.5
click at [461, 303] on span "Iced Latte" at bounding box center [457, 308] width 26 height 10
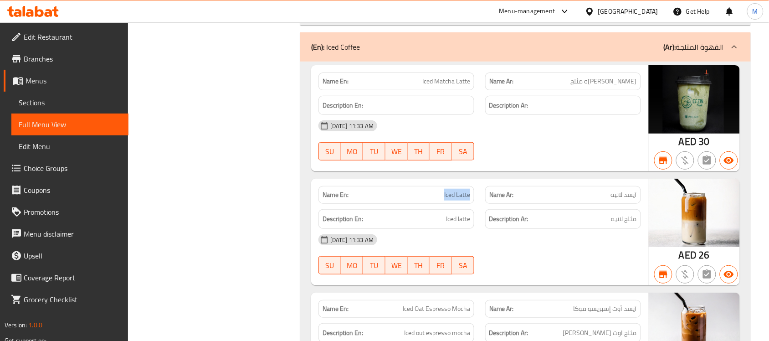
scroll to position [17477, 0]
click at [406, 303] on span "Iced Oat Espresso Mocha" at bounding box center [436, 308] width 67 height 10
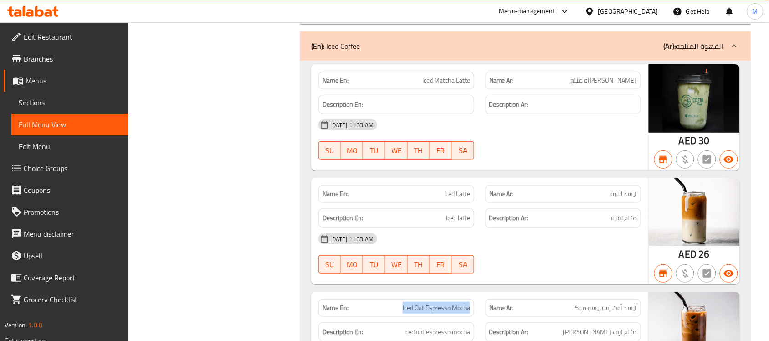
drag, startPoint x: 406, startPoint y: 189, endPoint x: 461, endPoint y: 188, distance: 54.7
click at [461, 303] on span "Iced Oat Espresso Mocha" at bounding box center [436, 308] width 67 height 10
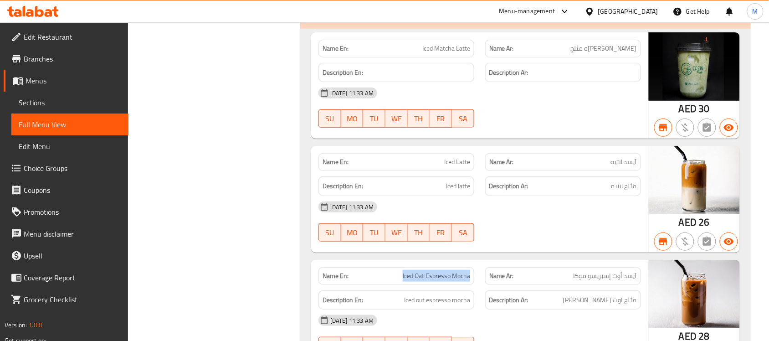
scroll to position [17591, 0]
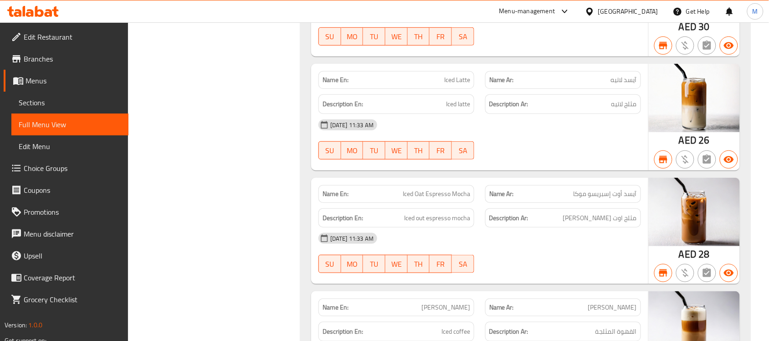
click at [431, 302] on span "Freddo Cappuccino" at bounding box center [445, 307] width 49 height 10
drag, startPoint x: 431, startPoint y: 184, endPoint x: 448, endPoint y: 185, distance: 16.9
click at [448, 302] on span "Freddo Cappuccino" at bounding box center [445, 307] width 49 height 10
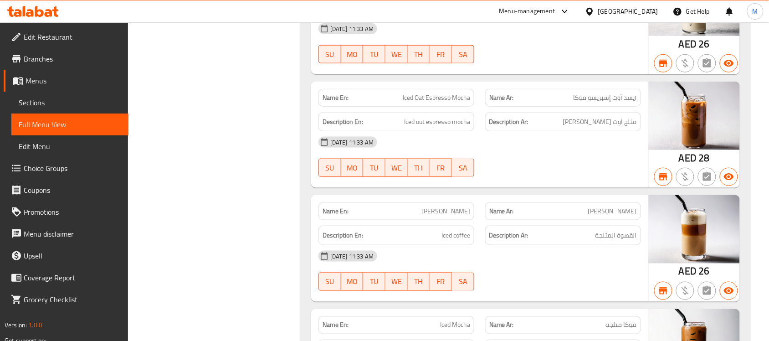
scroll to position [17705, 0]
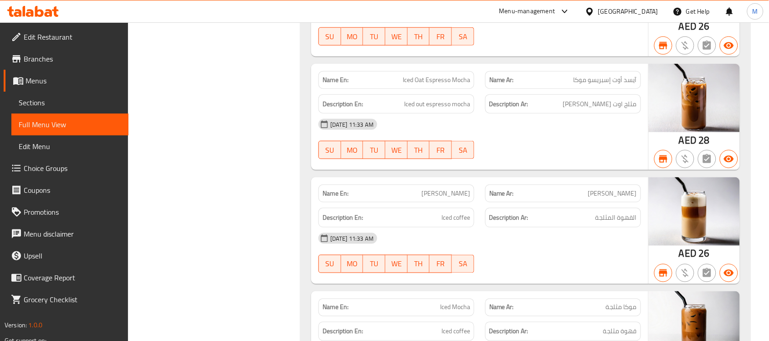
click at [443, 302] on span "Iced Mocha" at bounding box center [455, 307] width 30 height 10
drag, startPoint x: 443, startPoint y: 189, endPoint x: 462, endPoint y: 188, distance: 19.6
click at [461, 302] on span "Iced Mocha" at bounding box center [455, 307] width 30 height 10
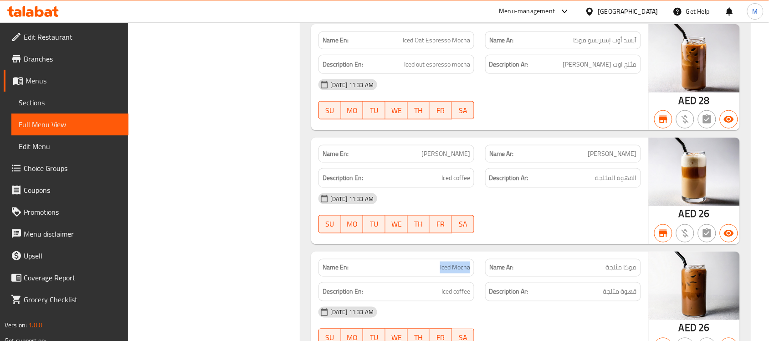
scroll to position [17819, 0]
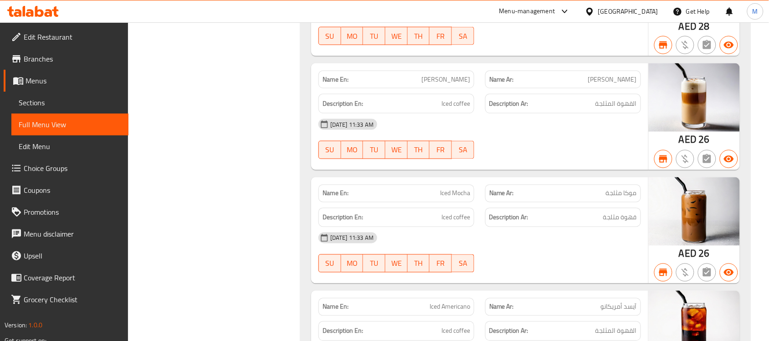
click at [431, 302] on span "Iced Americano" at bounding box center [449, 307] width 41 height 10
drag, startPoint x: 431, startPoint y: 190, endPoint x: 461, endPoint y: 190, distance: 29.6
click at [461, 302] on span "Iced Americano" at bounding box center [449, 307] width 41 height 10
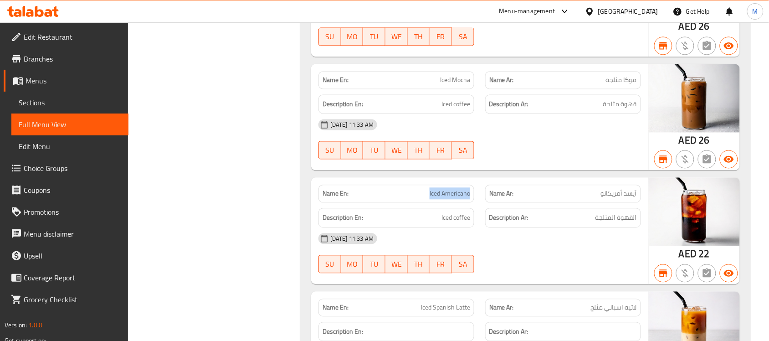
scroll to position [17933, 0]
click at [427, 302] on span "Iced Spanish Latte" at bounding box center [445, 307] width 49 height 10
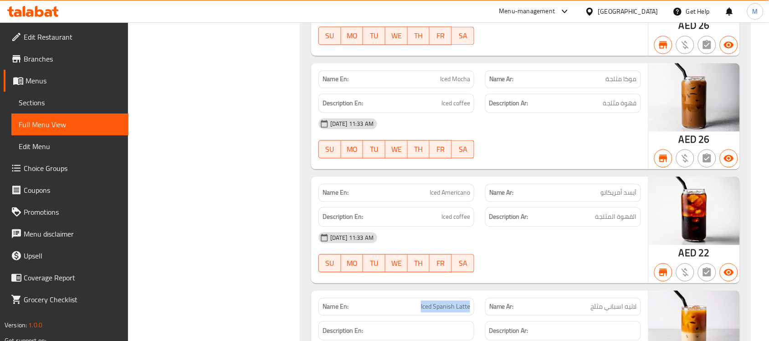
drag, startPoint x: 427, startPoint y: 185, endPoint x: 461, endPoint y: 186, distance: 34.6
click at [461, 302] on span "Iced Spanish Latte" at bounding box center [445, 307] width 49 height 10
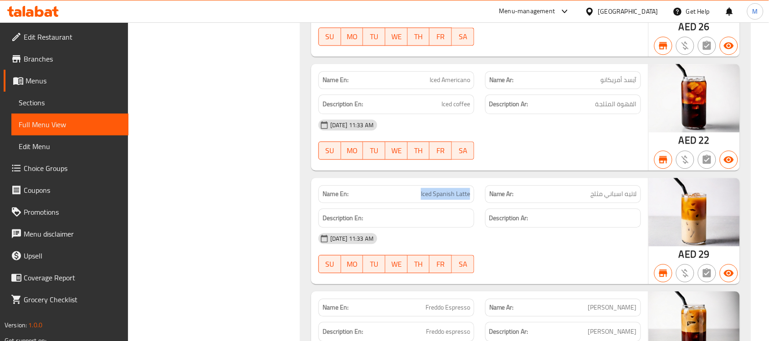
scroll to position [18047, 0]
click at [436, 302] on span "Freddo Espresso" at bounding box center [447, 307] width 45 height 10
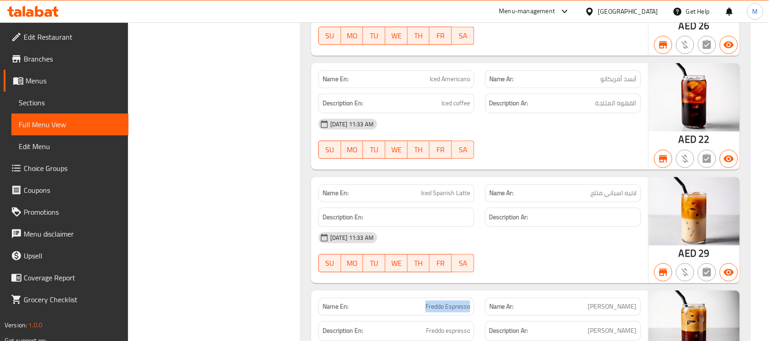
drag, startPoint x: 436, startPoint y: 189, endPoint x: 462, endPoint y: 188, distance: 26.0
click at [462, 302] on span "Freddo Espresso" at bounding box center [447, 307] width 45 height 10
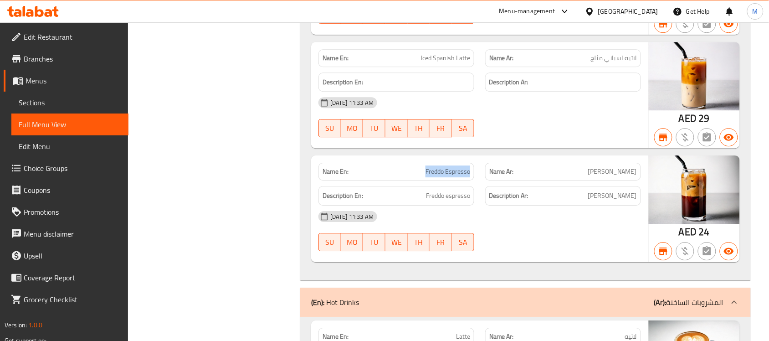
scroll to position [18180, 0]
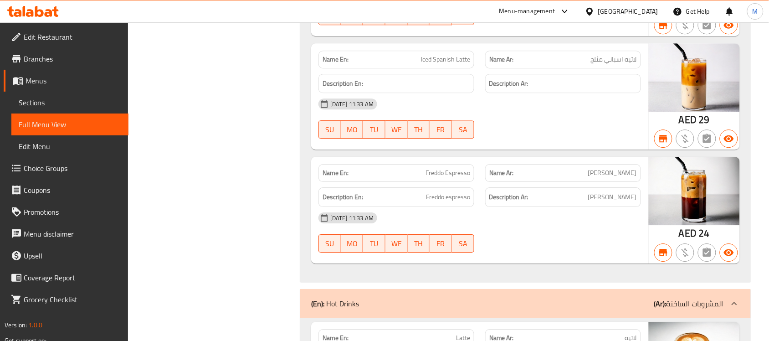
click at [463, 333] on span "Latte" at bounding box center [463, 338] width 14 height 10
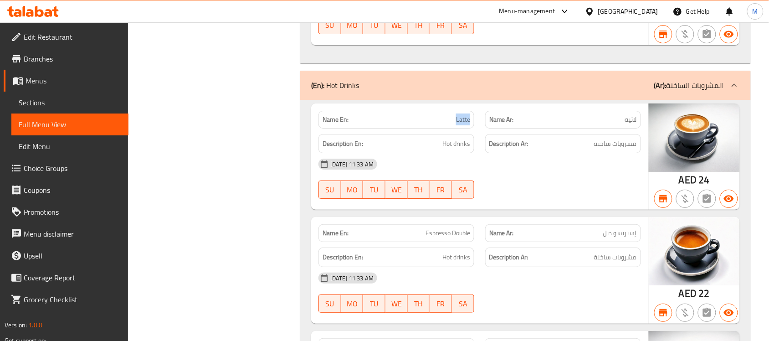
scroll to position [18408, 0]
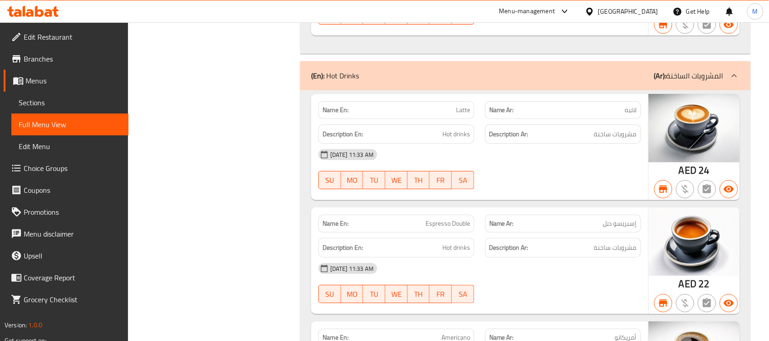
click at [436, 219] on span "Espresso Double" at bounding box center [447, 224] width 45 height 10
click at [450, 332] on span "Americano" at bounding box center [455, 337] width 29 height 10
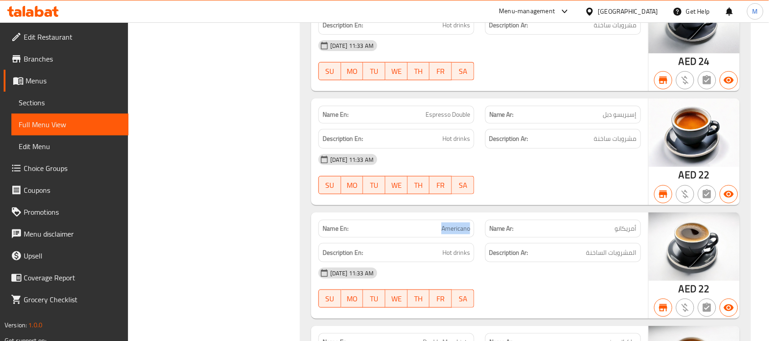
scroll to position [18522, 0]
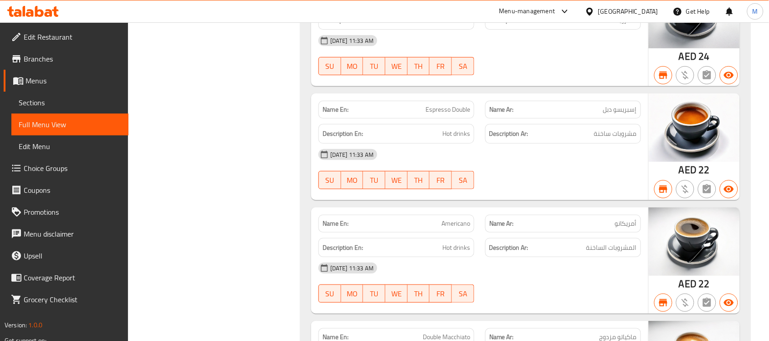
click at [434, 332] on span "Double Macchiato" at bounding box center [446, 337] width 47 height 10
drag, startPoint x: 434, startPoint y: 224, endPoint x: 451, endPoint y: 224, distance: 17.8
click at [451, 332] on span "Double Macchiato" at bounding box center [446, 337] width 47 height 10
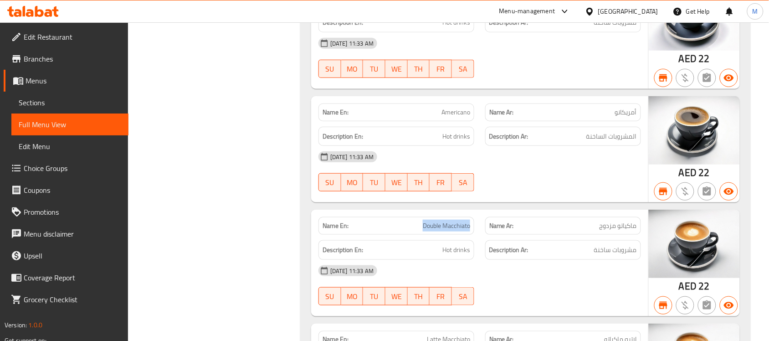
scroll to position [18636, 0]
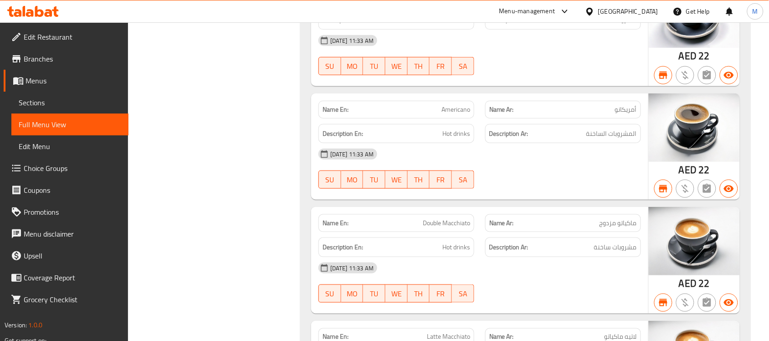
click at [434, 332] on span "Latte Macchiato" at bounding box center [448, 337] width 43 height 10
drag, startPoint x: 434, startPoint y: 222, endPoint x: 457, endPoint y: 222, distance: 23.2
click at [457, 332] on span "Latte Macchiato" at bounding box center [448, 337] width 43 height 10
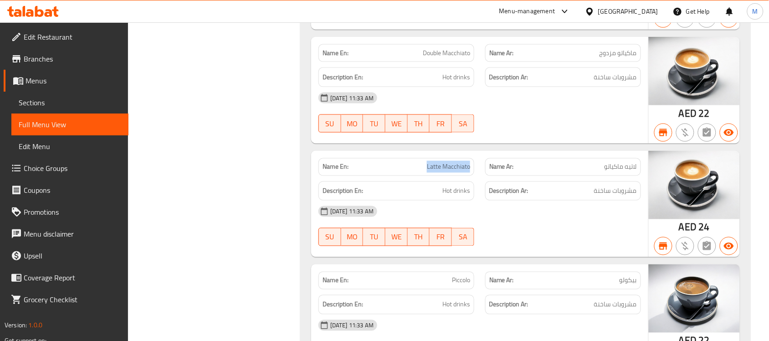
scroll to position [18806, 0]
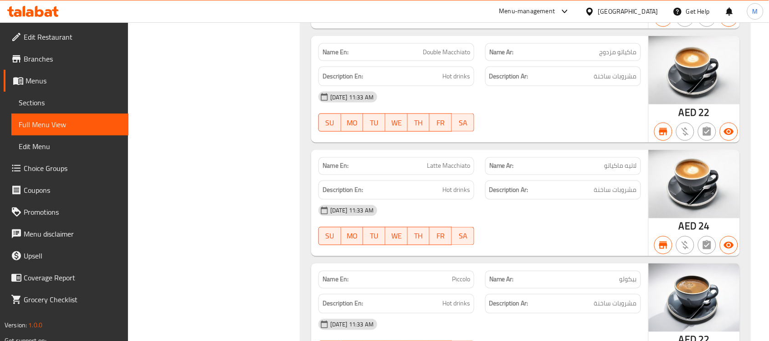
click at [461, 275] on span "Piccolo" at bounding box center [461, 280] width 18 height 10
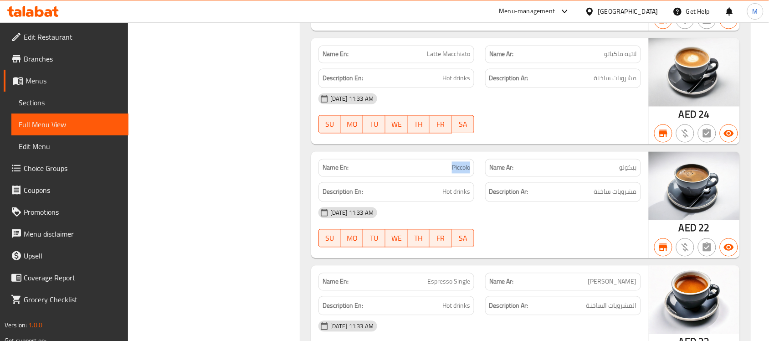
scroll to position [18920, 0]
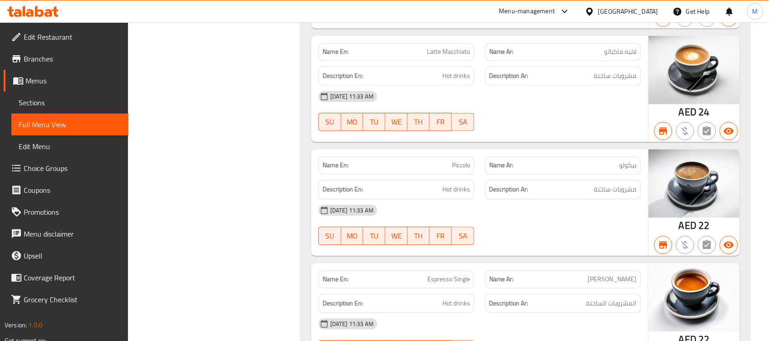
click at [445, 275] on span "Espresso Single" at bounding box center [448, 280] width 43 height 10
drag, startPoint x: 445, startPoint y: 167, endPoint x: 456, endPoint y: 167, distance: 10.5
click at [456, 275] on span "Espresso Single" at bounding box center [448, 280] width 43 height 10
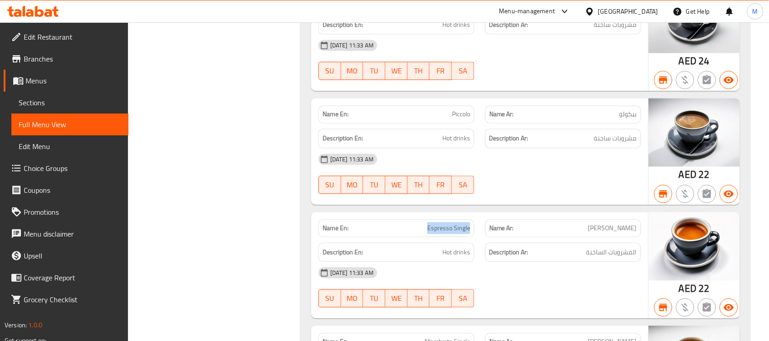
scroll to position [19034, 0]
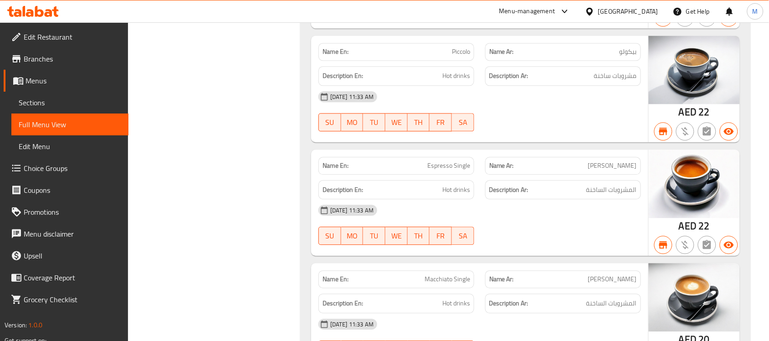
click at [438, 274] on span "Macchiato Single" at bounding box center [447, 279] width 46 height 10
drag, startPoint x: 438, startPoint y: 166, endPoint x: 463, endPoint y: 163, distance: 25.3
click at [459, 274] on span "Macchiato Single" at bounding box center [447, 279] width 46 height 10
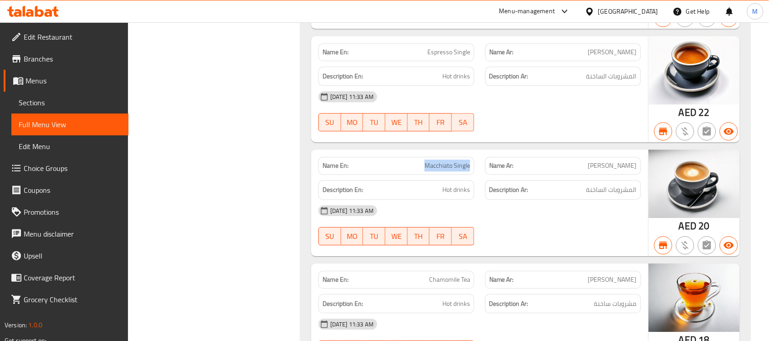
scroll to position [19148, 0]
click at [443, 274] on span "Chamomile Tea" at bounding box center [449, 279] width 41 height 10
drag, startPoint x: 443, startPoint y: 169, endPoint x: 465, endPoint y: 169, distance: 22.3
click at [465, 274] on span "Chamomile Tea" at bounding box center [449, 279] width 41 height 10
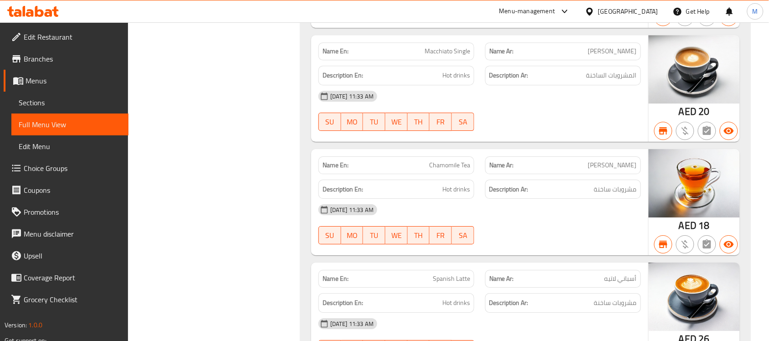
click at [444, 274] on span "Spanish Latte" at bounding box center [451, 279] width 37 height 10
drag, startPoint x: 444, startPoint y: 167, endPoint x: 485, endPoint y: 179, distance: 42.7
click at [462, 274] on span "Spanish Latte" at bounding box center [451, 279] width 37 height 10
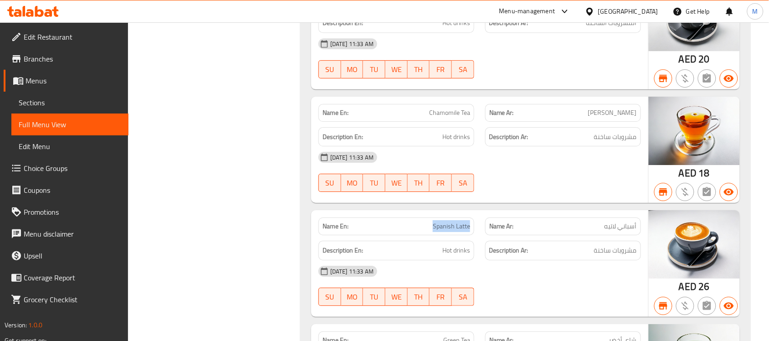
scroll to position [19376, 0]
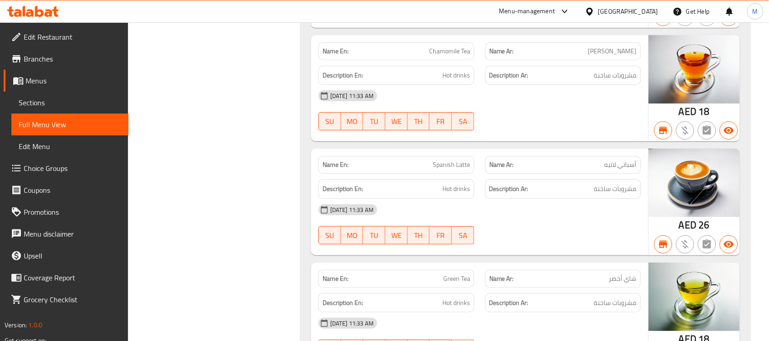
click at [446, 274] on span "Green Tea" at bounding box center [456, 279] width 27 height 10
drag, startPoint x: 446, startPoint y: 167, endPoint x: 465, endPoint y: 167, distance: 18.7
click at [465, 274] on span "Green Tea" at bounding box center [456, 279] width 27 height 10
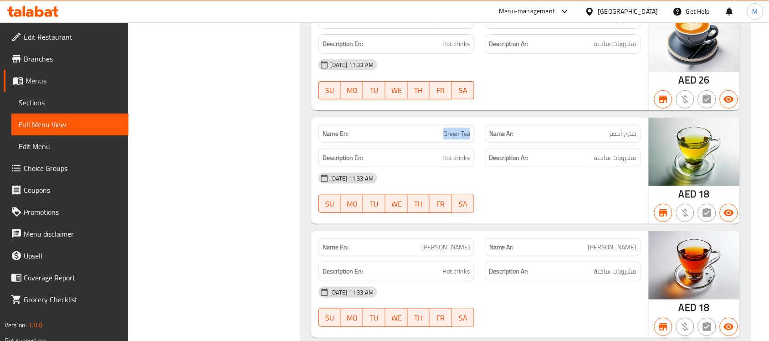
scroll to position [19547, 0]
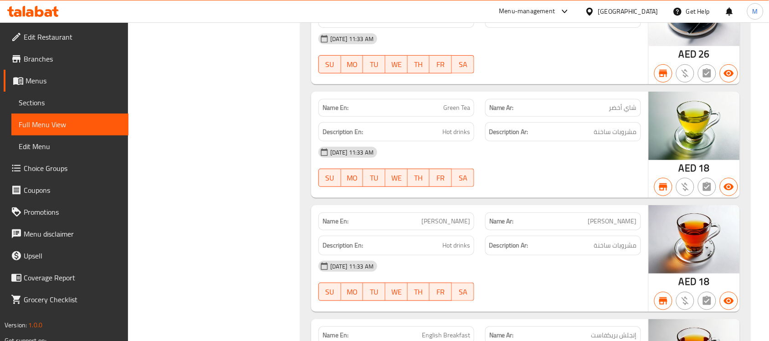
click at [450, 216] on span "Earl Grey" at bounding box center [445, 221] width 49 height 10
drag, startPoint x: 450, startPoint y: 111, endPoint x: 467, endPoint y: 110, distance: 17.3
click at [467, 216] on span "Earl Grey" at bounding box center [445, 221] width 49 height 10
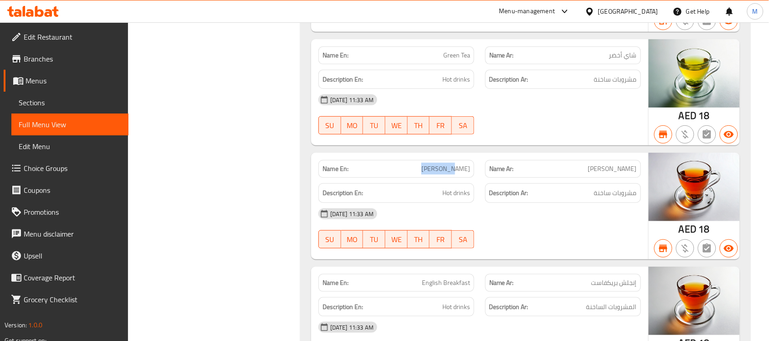
scroll to position [19660, 0]
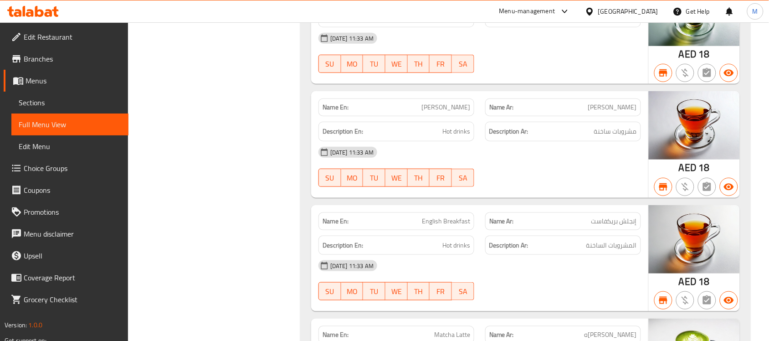
click at [434, 216] on span "English Breakfast" at bounding box center [446, 221] width 48 height 10
drag, startPoint x: 434, startPoint y: 108, endPoint x: 457, endPoint y: 108, distance: 22.8
click at [457, 216] on span "English Breakfast" at bounding box center [446, 221] width 48 height 10
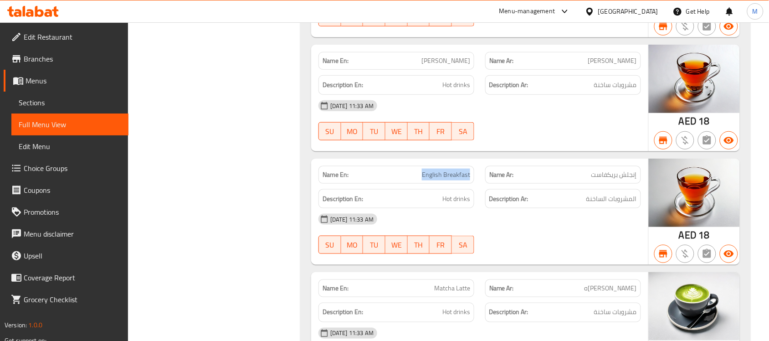
scroll to position [19774, 0]
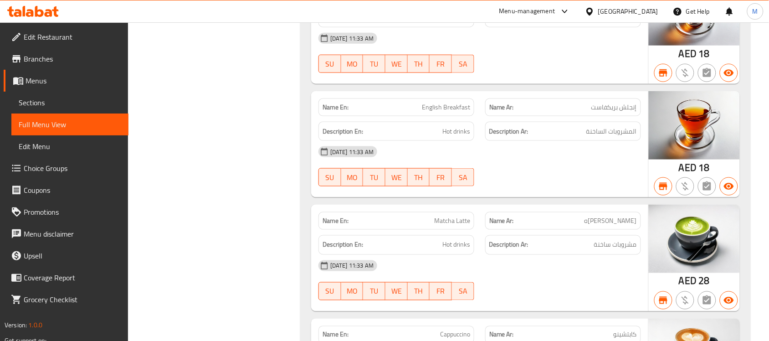
click at [442, 216] on span "Matcha Latte" at bounding box center [452, 221] width 36 height 10
drag, startPoint x: 442, startPoint y: 107, endPoint x: 488, endPoint y: 131, distance: 52.4
click at [463, 216] on span "Matcha Latte" at bounding box center [452, 221] width 36 height 10
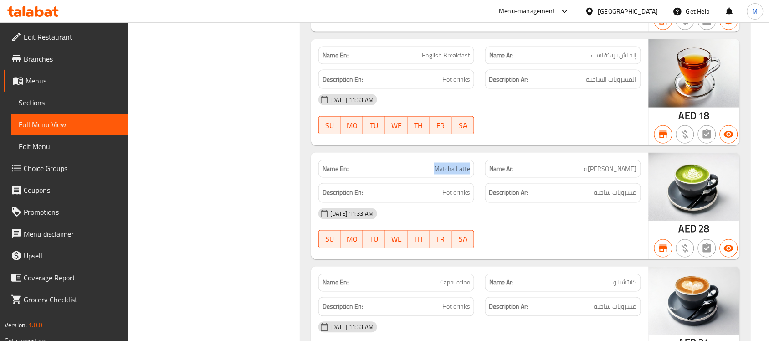
scroll to position [19888, 0]
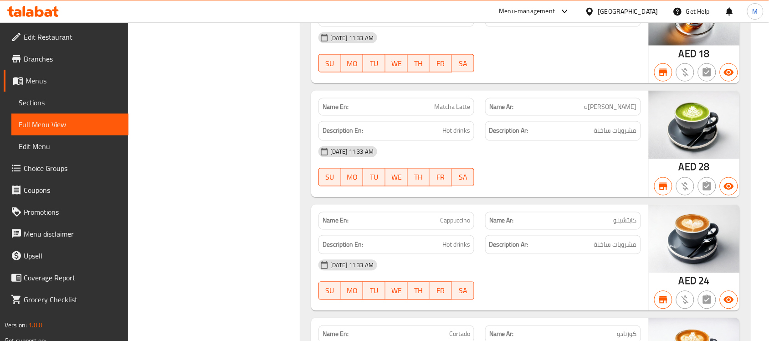
click at [456, 216] on span "Cappuccino" at bounding box center [455, 221] width 30 height 10
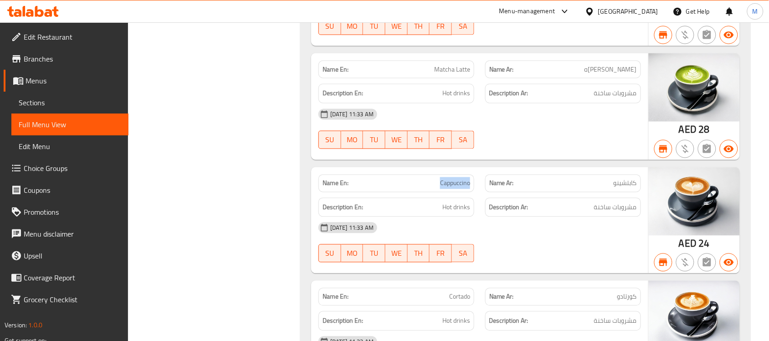
scroll to position [19945, 0]
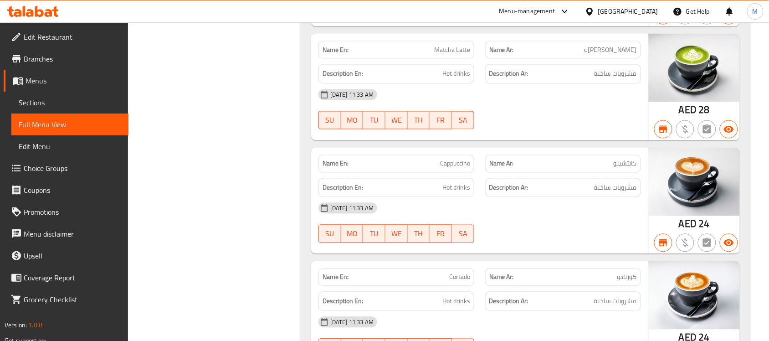
click at [463, 272] on span "Cortado" at bounding box center [459, 277] width 21 height 10
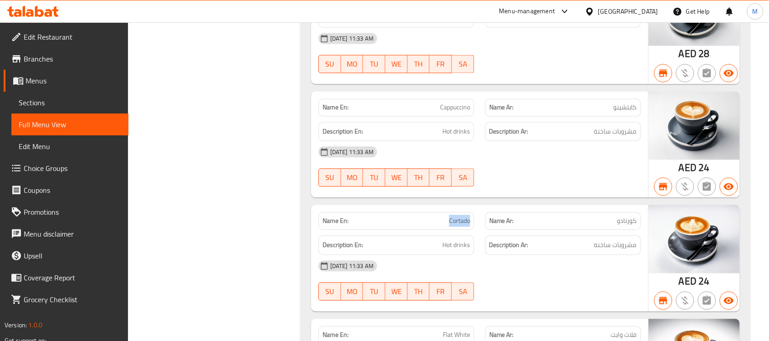
scroll to position [20116, 0]
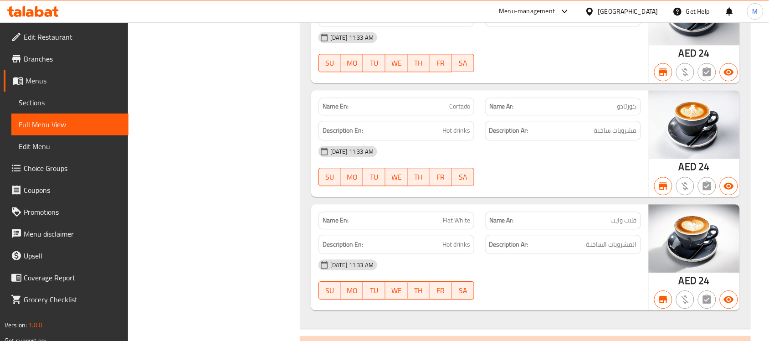
click at [449, 215] on span "Flat White" at bounding box center [456, 220] width 27 height 10
drag, startPoint x: 449, startPoint y: 112, endPoint x: 465, endPoint y: 112, distance: 15.9
click at [465, 215] on span "Flat White" at bounding box center [456, 220] width 27 height 10
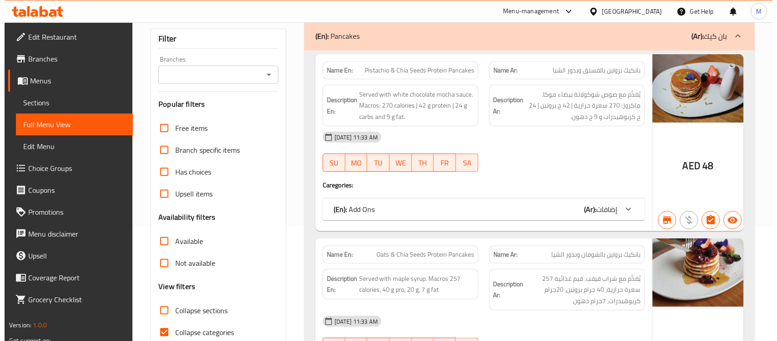
scroll to position [0, 0]
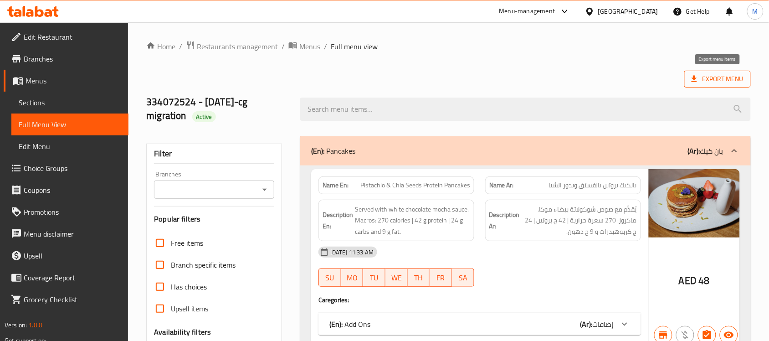
click at [716, 81] on span "Export Menu" at bounding box center [717, 78] width 52 height 11
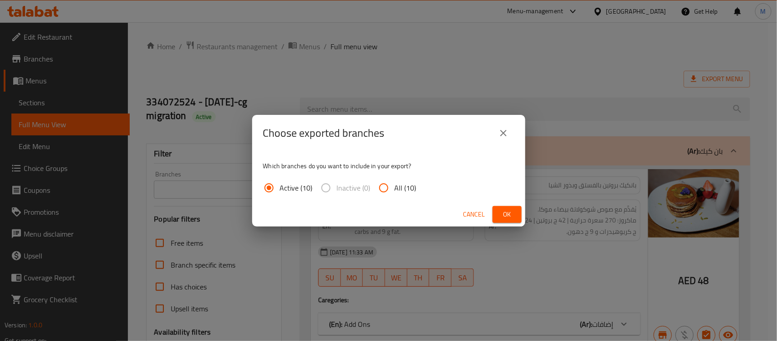
click at [390, 187] on input "All (10)" at bounding box center [384, 188] width 22 height 22
radio input "true"
click at [511, 210] on span "Ok" at bounding box center [507, 214] width 15 height 11
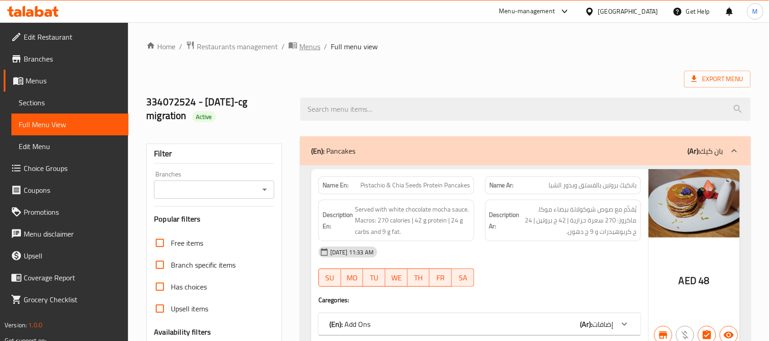
click at [310, 43] on span "Menus" at bounding box center [309, 46] width 21 height 11
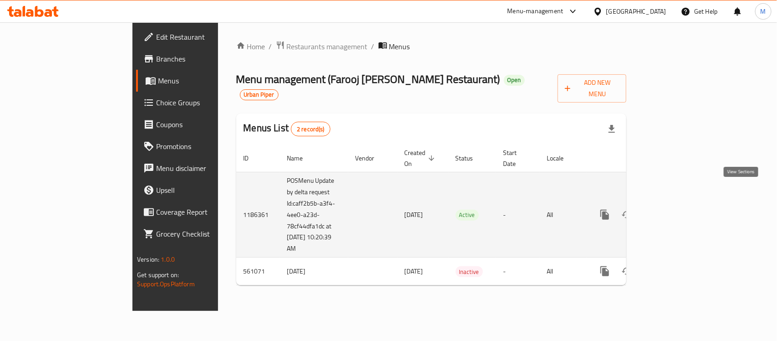
click at [676, 209] on icon "enhanced table" at bounding box center [670, 214] width 11 height 11
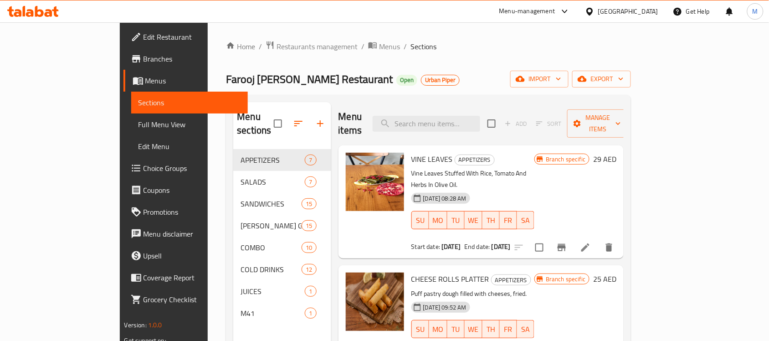
click at [131, 131] on link "Full Menu View" at bounding box center [189, 124] width 117 height 22
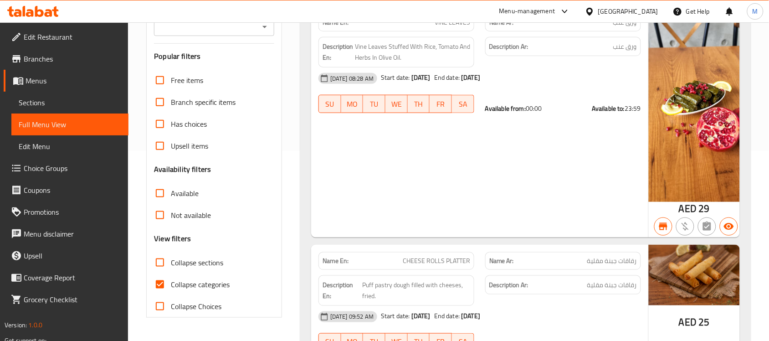
scroll to position [171, 0]
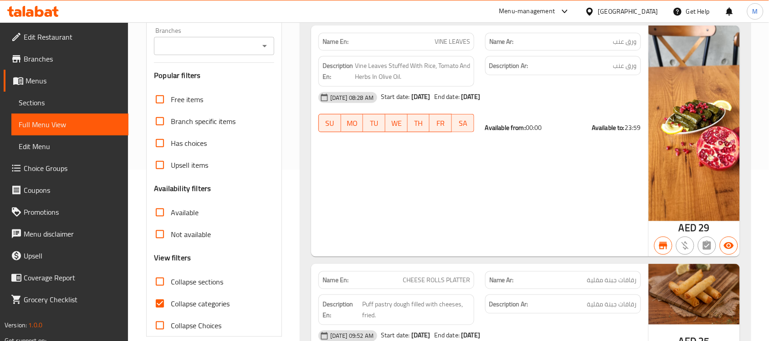
drag, startPoint x: 679, startPoint y: 156, endPoint x: 472, endPoint y: 162, distance: 206.8
click at [472, 162] on div "Name En: VINE LEAVES Name Ar: ورق عنب Description En: Vine Leaves Stuffed With …" at bounding box center [479, 141] width 337 height 231
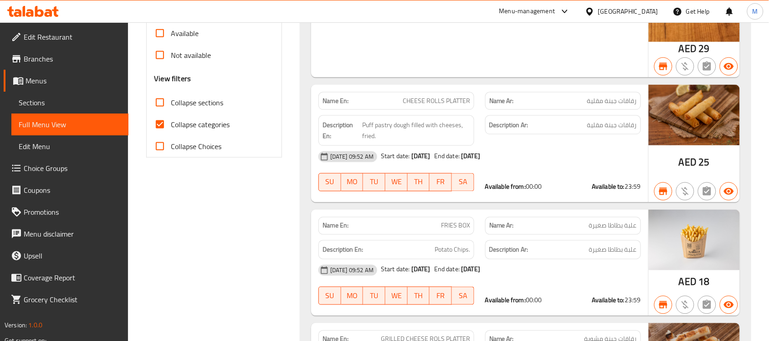
scroll to position [285, 0]
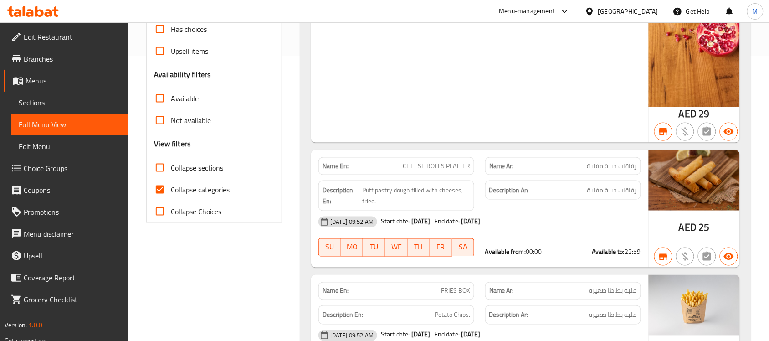
drag, startPoint x: 700, startPoint y: 192, endPoint x: 666, endPoint y: 293, distance: 106.4
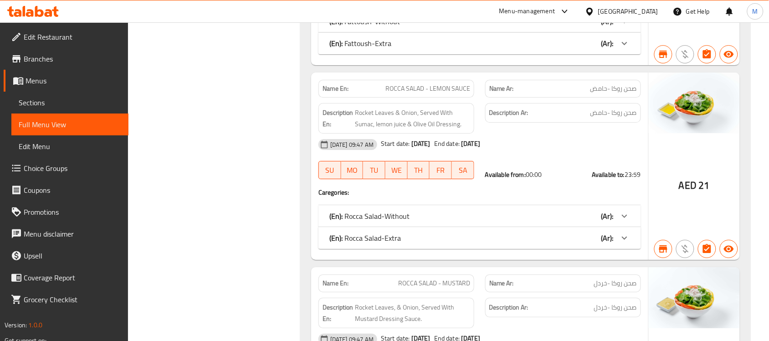
scroll to position [1879, 0]
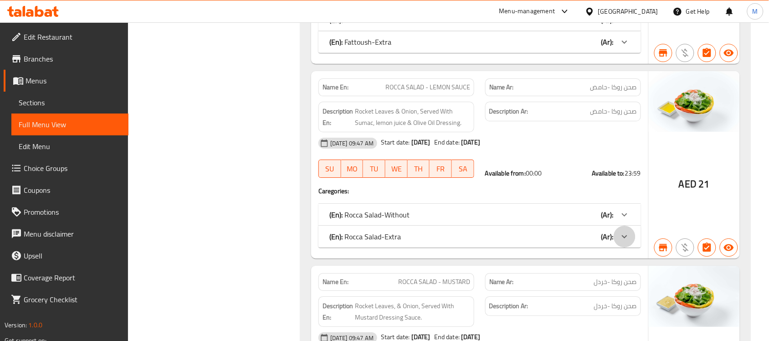
click at [624, 242] on icon at bounding box center [624, 236] width 11 height 11
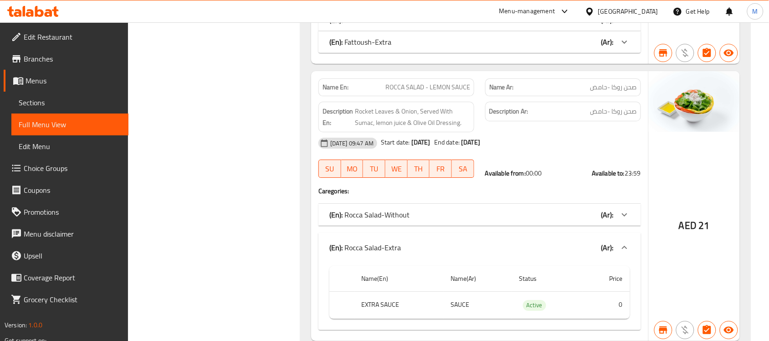
click at [630, 205] on div "Name En: ROCCA SALAD - LEMON SAUCE Name Ar: صحن روكا -حامض Description En: Rock…" at bounding box center [479, 206] width 337 height 270
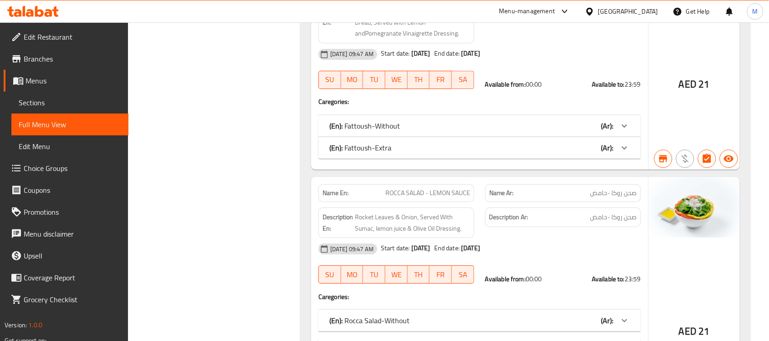
scroll to position [1659, 0]
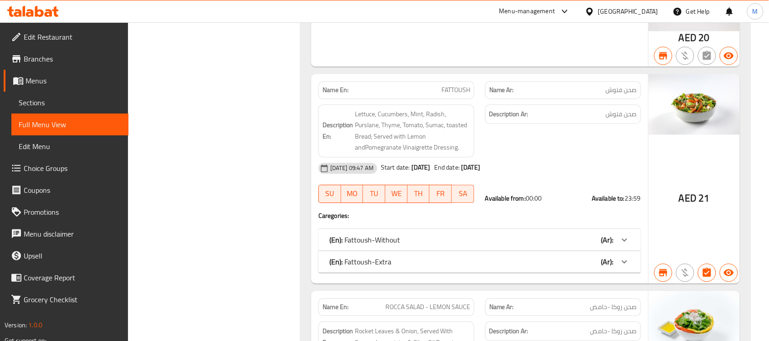
click at [451, 92] on span "FATTOUSH" at bounding box center [455, 90] width 29 height 10
copy span "FATTOUSH"
click at [449, 90] on span "FATTOUSH" at bounding box center [455, 90] width 29 height 10
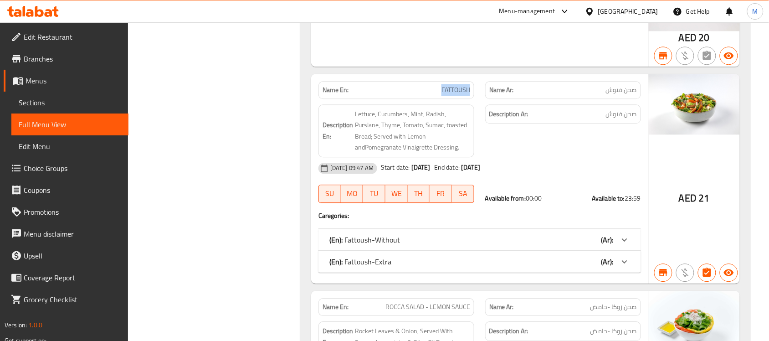
click at [49, 104] on span "Sections" at bounding box center [70, 102] width 102 height 11
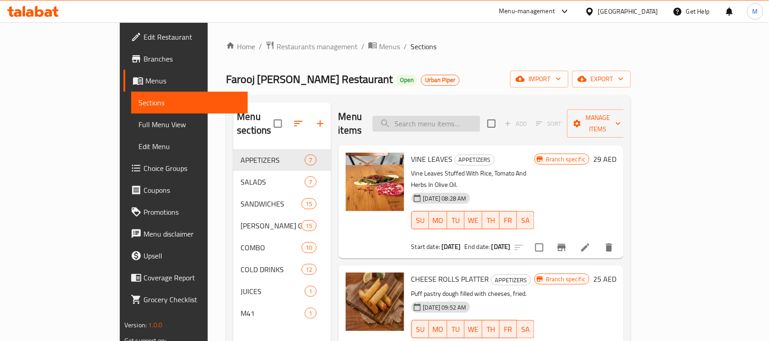
click at [475, 116] on input "search" at bounding box center [426, 124] width 107 height 16
paste input "FATTOUSH"
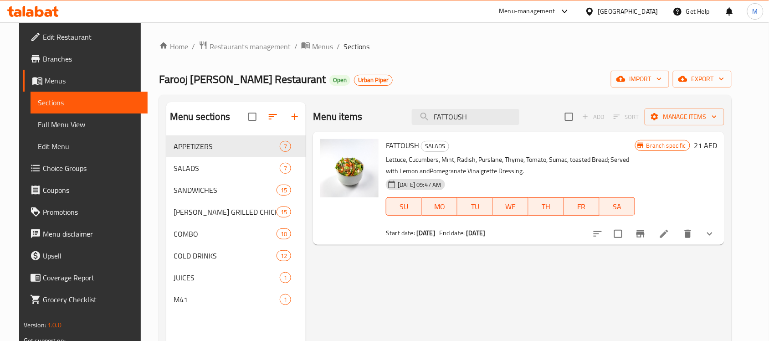
type input "FATTOUSH"
click at [669, 231] on icon at bounding box center [664, 233] width 11 height 11
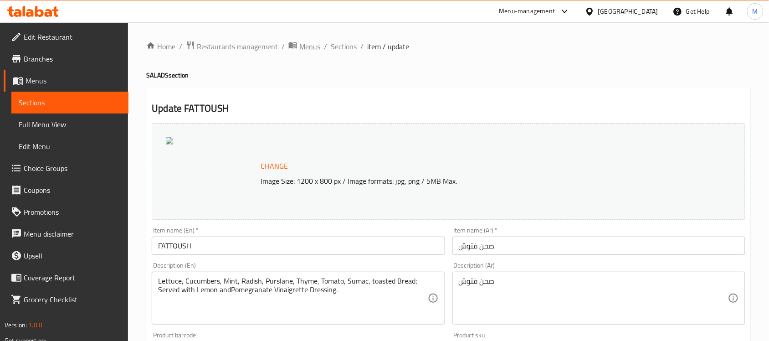
click at [306, 44] on span "Menus" at bounding box center [309, 46] width 21 height 11
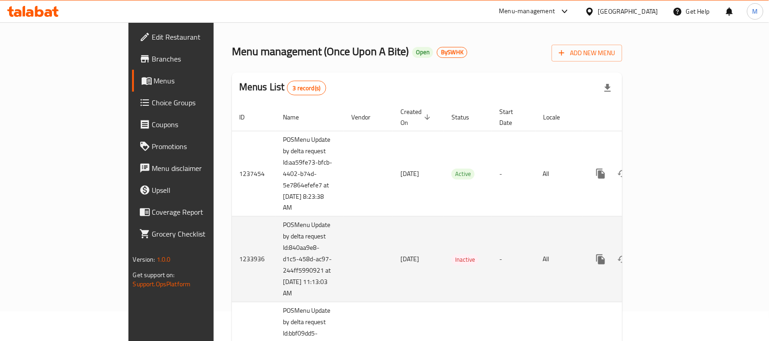
scroll to position [104, 0]
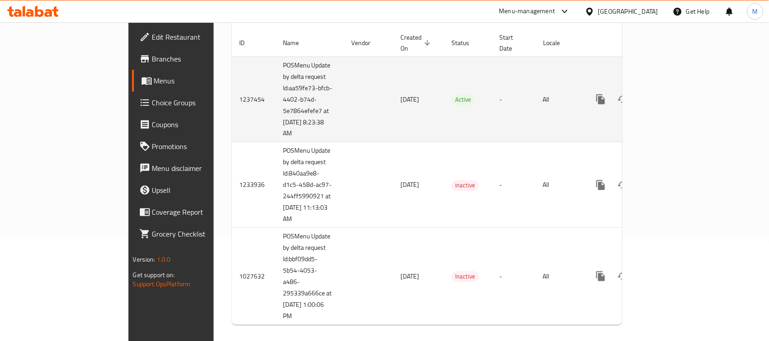
click at [685, 90] on td "enhanced table" at bounding box center [634, 99] width 102 height 86
click at [672, 94] on icon "enhanced table" at bounding box center [666, 99] width 11 height 11
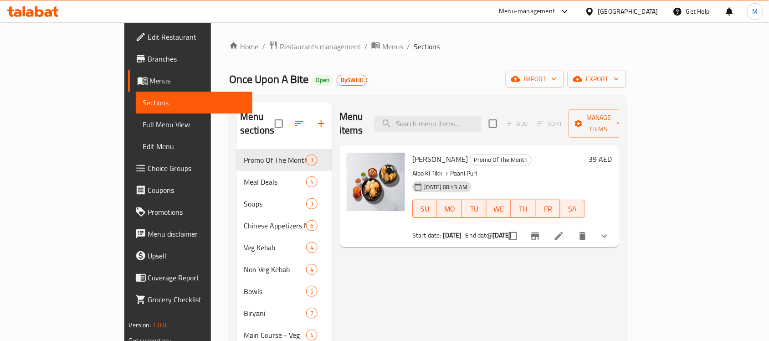
click at [143, 126] on span "Full Menu View" at bounding box center [194, 124] width 102 height 11
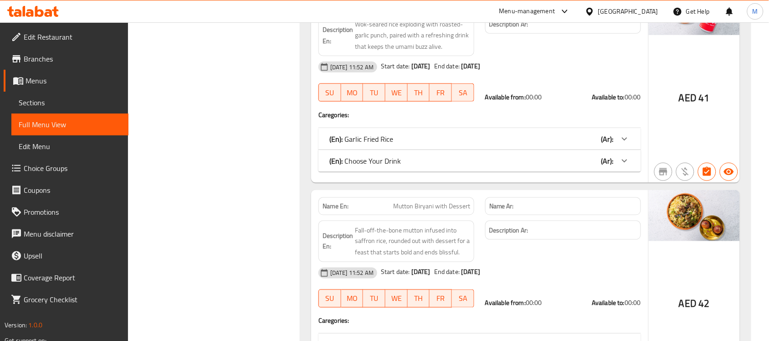
scroll to position [12674, 0]
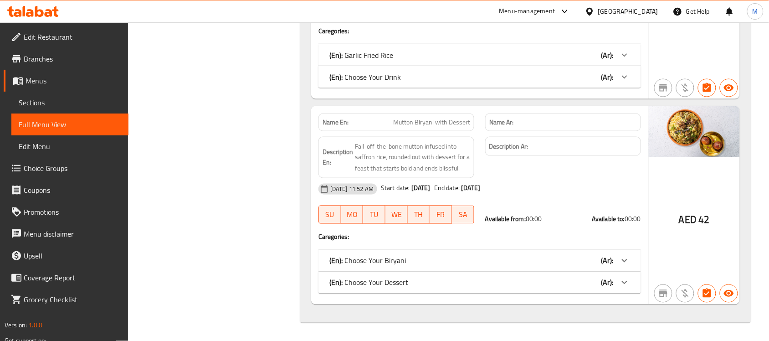
click at [474, 179] on div "09-06-2025 11:52 AM Start date: 11-06-2025 End date: 11-06-2125" at bounding box center [479, 189] width 333 height 22
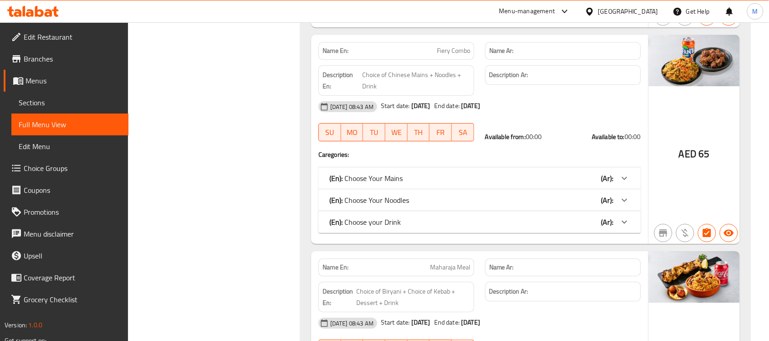
scroll to position [0, 0]
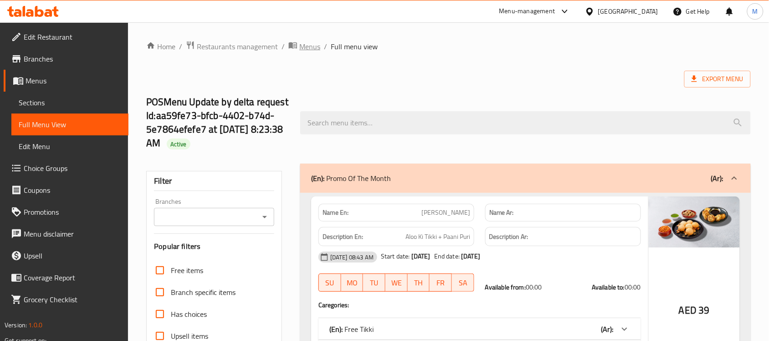
click at [301, 41] on span "Menus" at bounding box center [309, 46] width 21 height 11
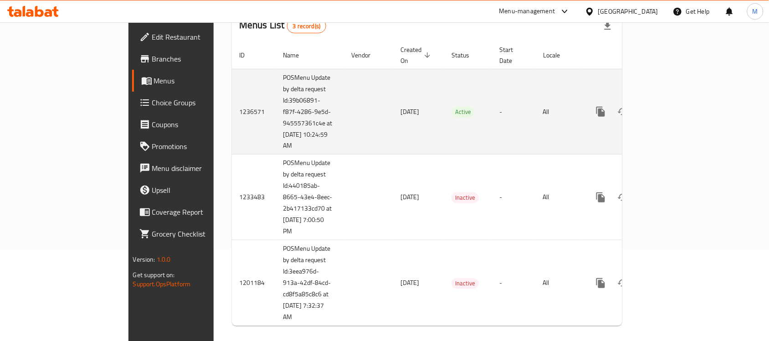
scroll to position [92, 0]
click at [677, 100] on link "enhanced table" at bounding box center [666, 111] width 22 height 22
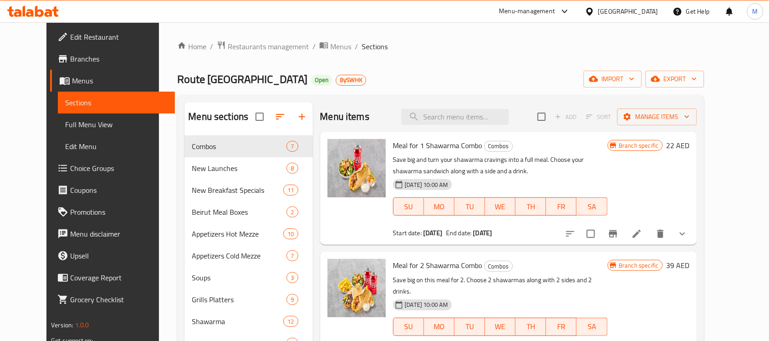
click at [80, 126] on span "Full Menu View" at bounding box center [116, 124] width 102 height 11
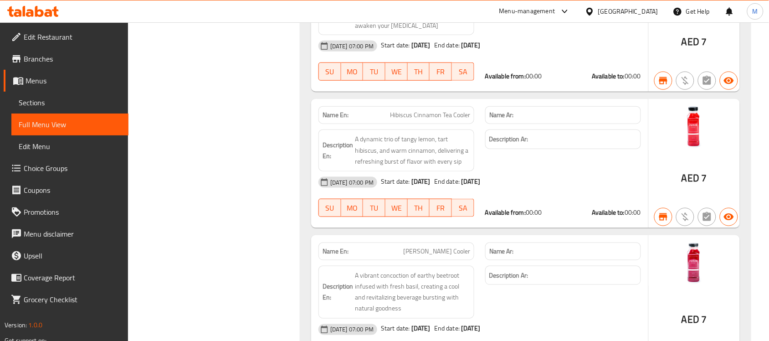
scroll to position [16720, 0]
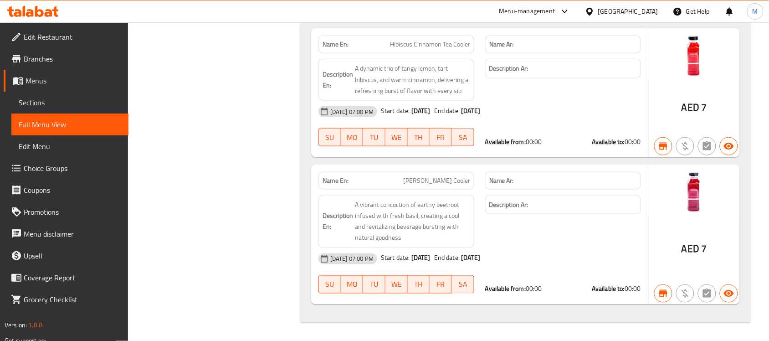
click at [489, 101] on div "01-06-2024 07:00 PM Start date: 02-04-2025 End date: 02-04-2125" at bounding box center [479, 112] width 333 height 22
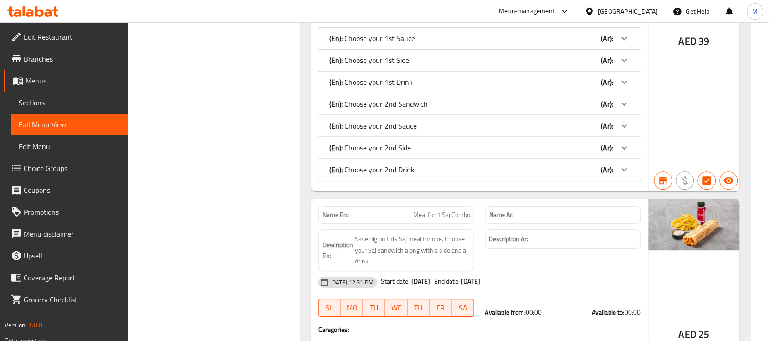
scroll to position [0, 0]
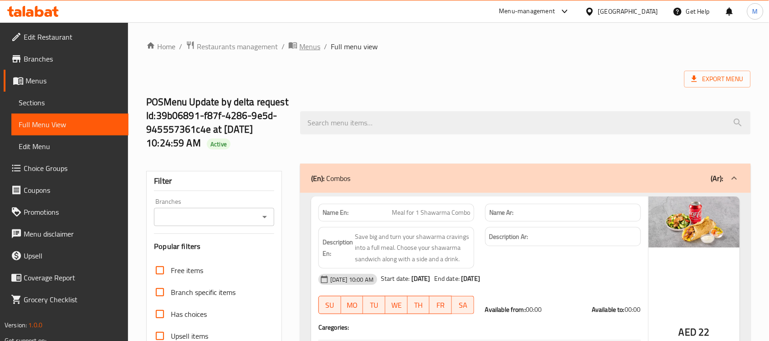
click at [304, 42] on span "Menus" at bounding box center [309, 46] width 21 height 11
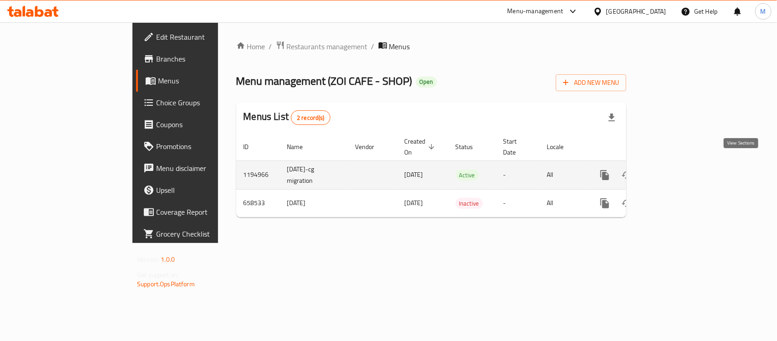
click at [676, 169] on icon "enhanced table" at bounding box center [670, 174] width 11 height 11
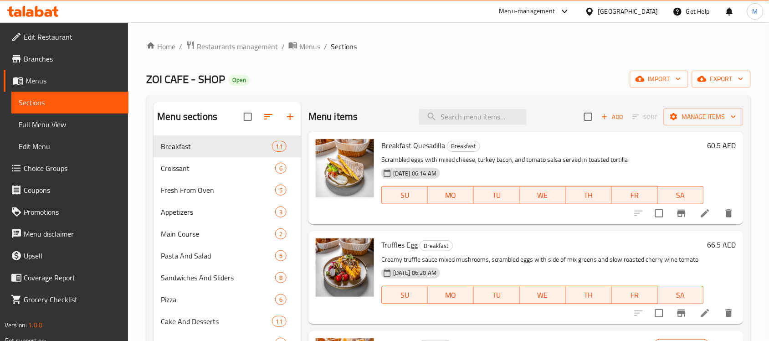
click at [51, 119] on span "Full Menu View" at bounding box center [70, 124] width 102 height 11
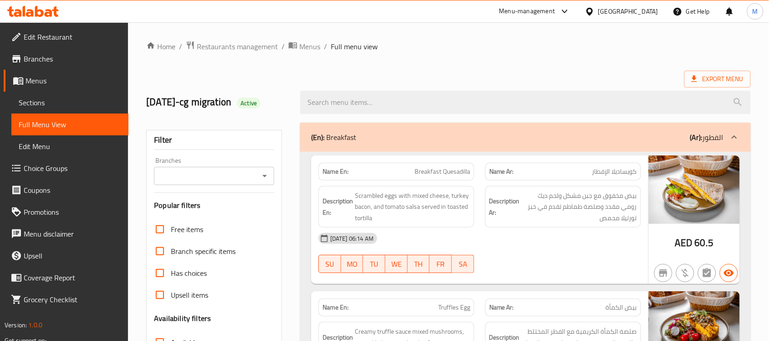
click at [56, 96] on link "Sections" at bounding box center [69, 103] width 117 height 22
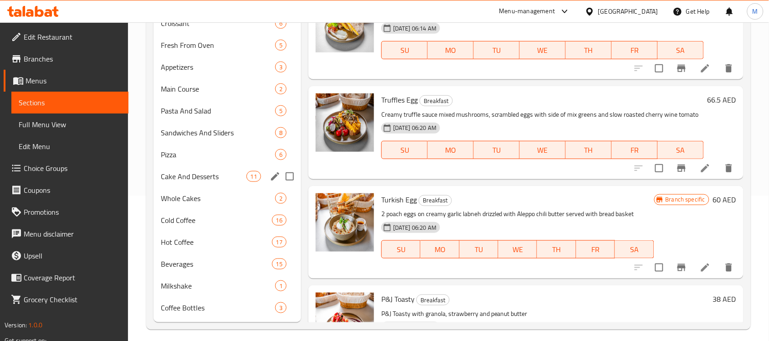
scroll to position [151, 0]
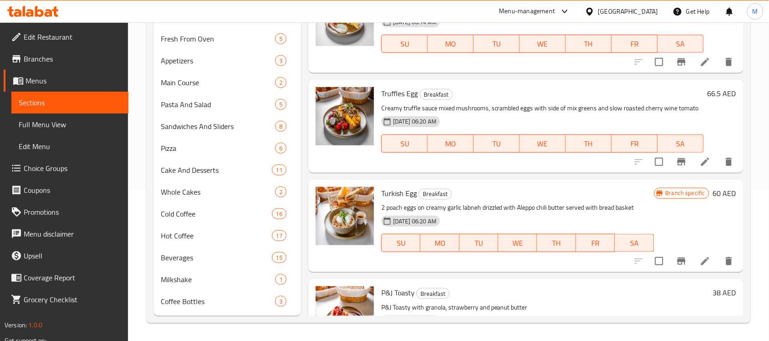
click at [51, 119] on span "Full Menu View" at bounding box center [70, 124] width 102 height 11
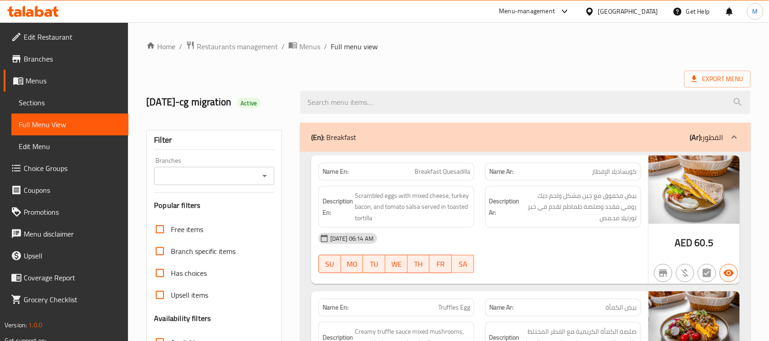
click at [640, 176] on div "Name Ar: كويساديلا الإفطار" at bounding box center [563, 172] width 156 height 18
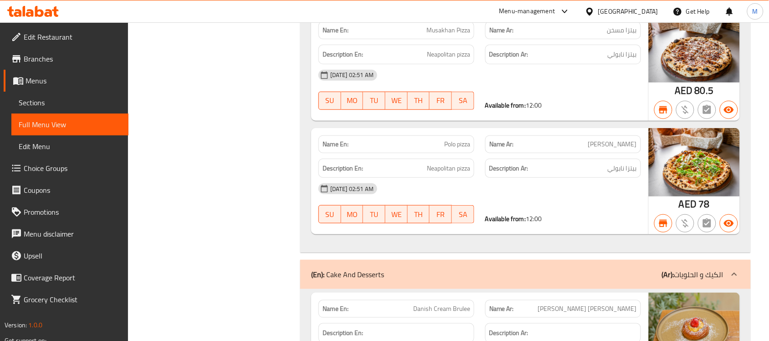
scroll to position [6376, 0]
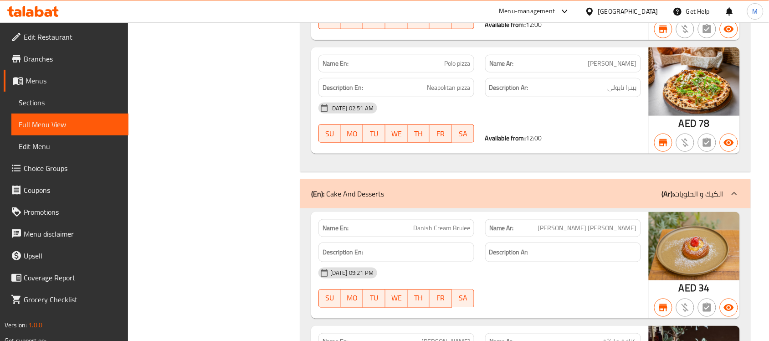
click at [485, 119] on div "20-09-2023 02:51 AM" at bounding box center [479, 108] width 333 height 22
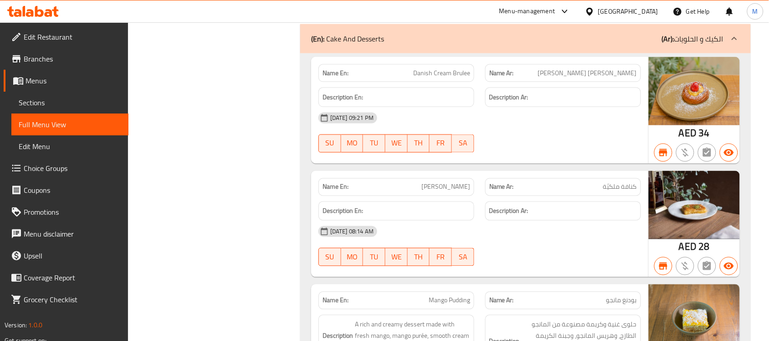
scroll to position [6547, 0]
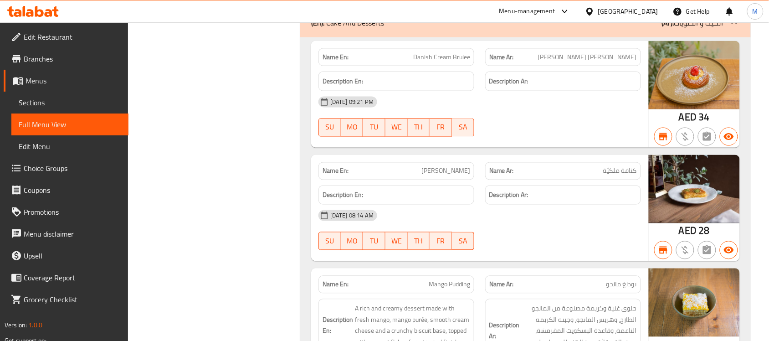
drag, startPoint x: 674, startPoint y: 96, endPoint x: 468, endPoint y: 93, distance: 206.3
click at [468, 91] on div "Description En:" at bounding box center [396, 82] width 156 height 20
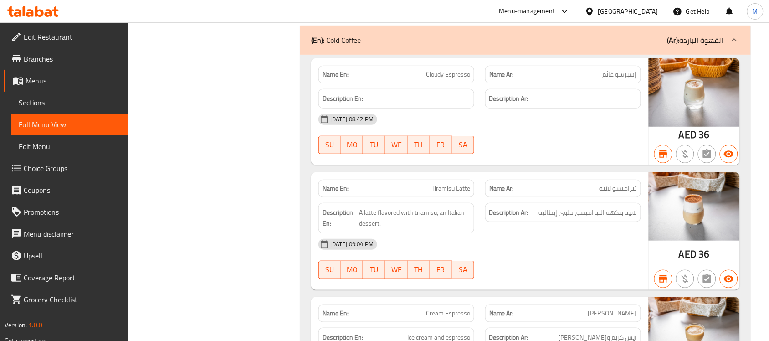
scroll to position [8312, 0]
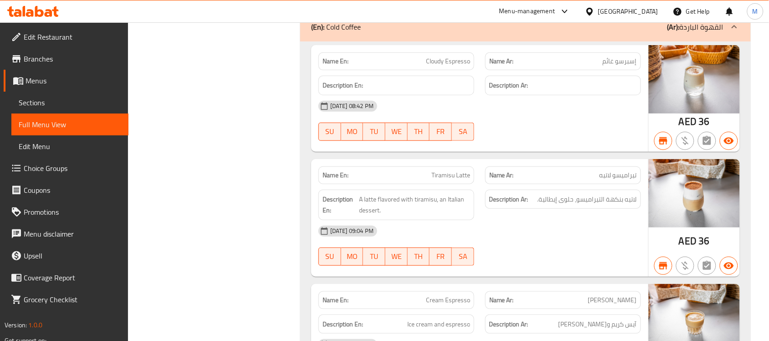
drag, startPoint x: 509, startPoint y: 199, endPoint x: 715, endPoint y: 197, distance: 206.3
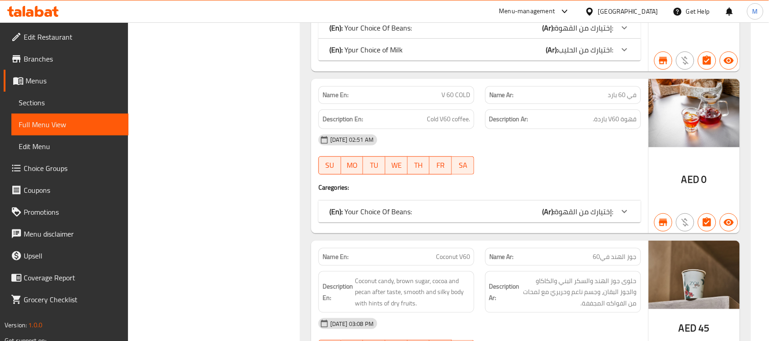
scroll to position [10418, 0]
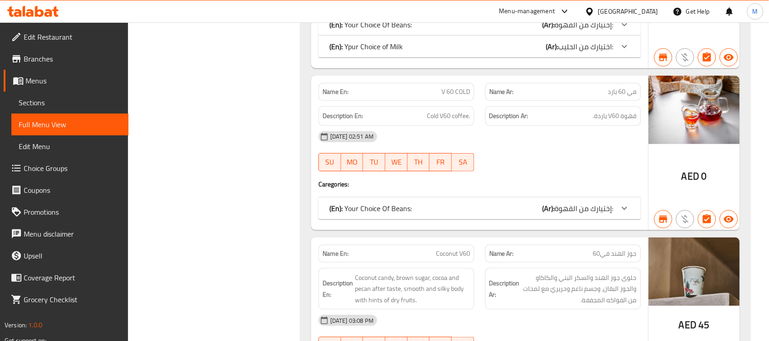
click at [507, 174] on div "20-09-2023 02:51 AM SU MO TU WE TH FR SA" at bounding box center [479, 151] width 333 height 51
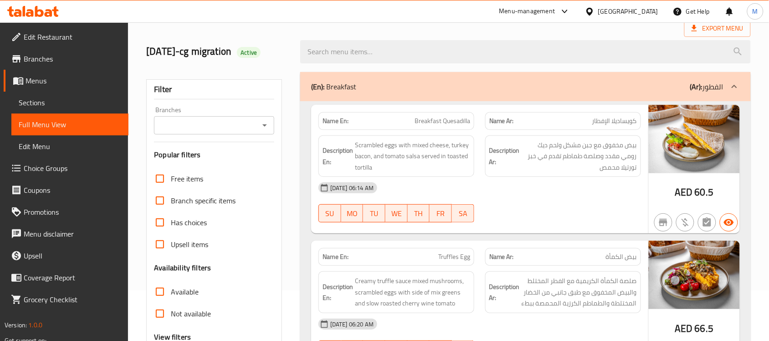
scroll to position [0, 0]
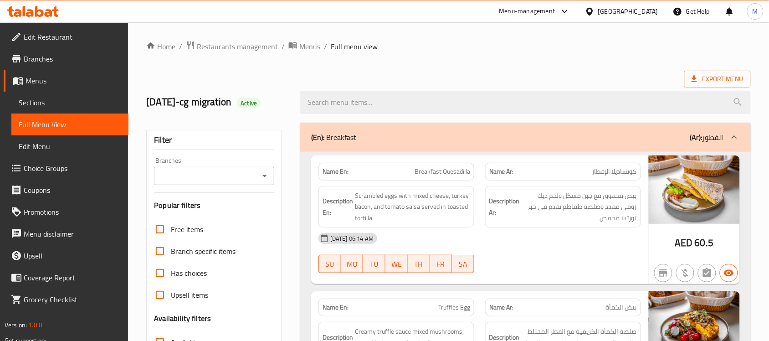
click at [515, 216] on strong "Description Ar:" at bounding box center [504, 206] width 31 height 22
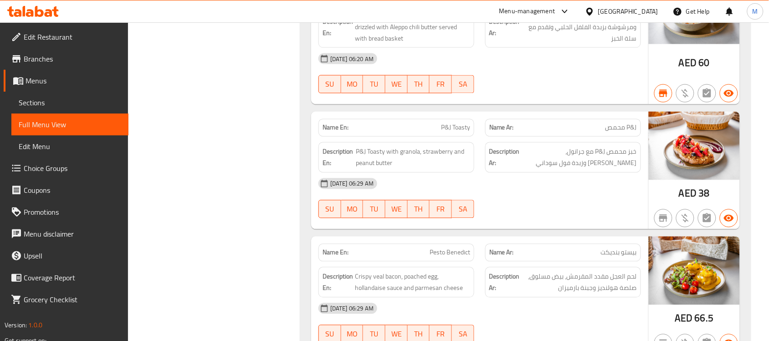
scroll to position [455, 0]
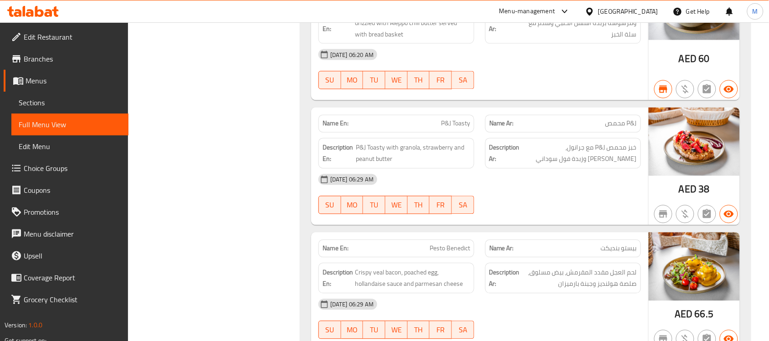
click at [502, 141] on div "Description Ar: خبز محمص P&J مع جرانول،فراولة وزبدة فول سوداني" at bounding box center [563, 153] width 156 height 31
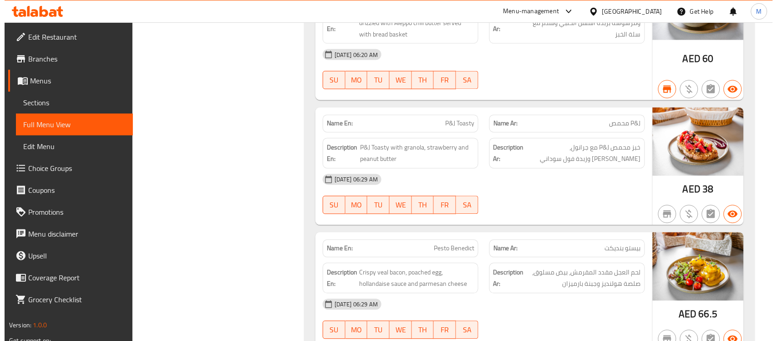
scroll to position [0, 0]
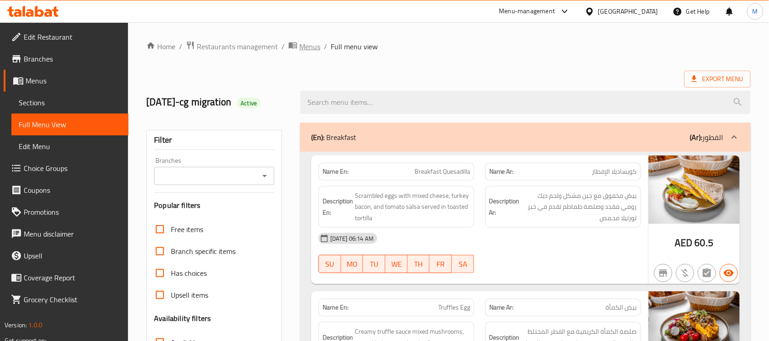
click at [310, 44] on span "Menus" at bounding box center [309, 46] width 21 height 11
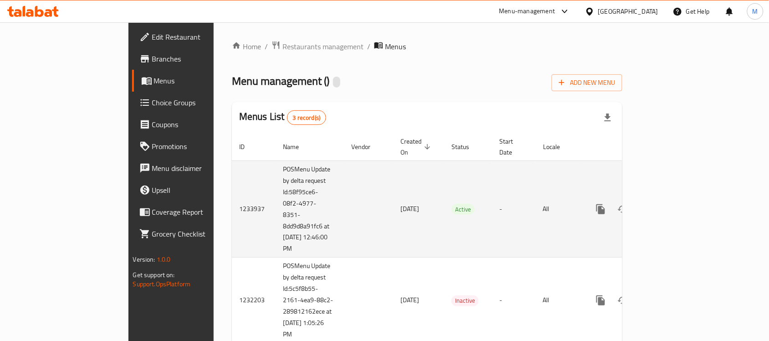
click at [672, 204] on icon "enhanced table" at bounding box center [666, 209] width 11 height 11
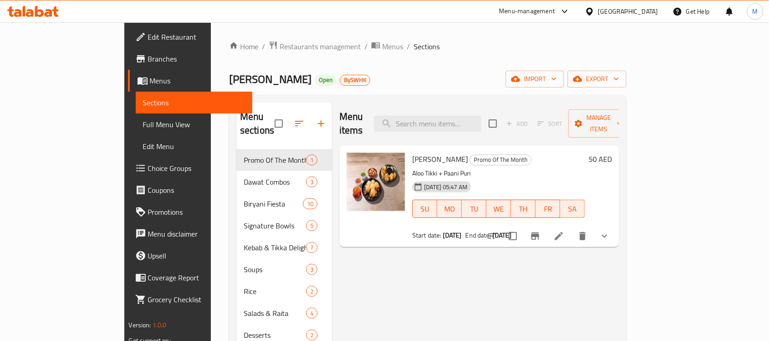
click at [447, 76] on div "[PERSON_NAME] Open BySWHK import export" at bounding box center [427, 79] width 397 height 17
click at [143, 126] on span "Full Menu View" at bounding box center [194, 124] width 102 height 11
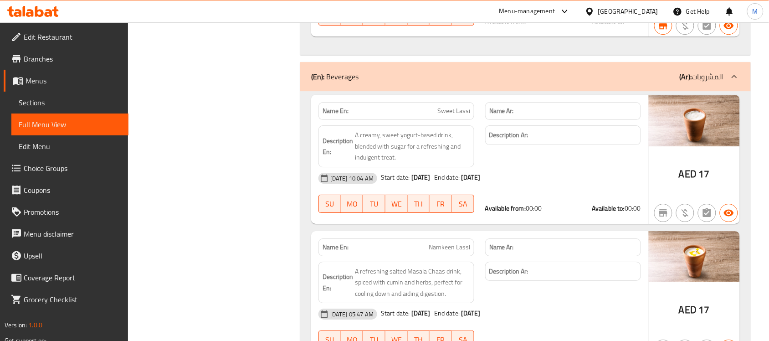
scroll to position [5725, 0]
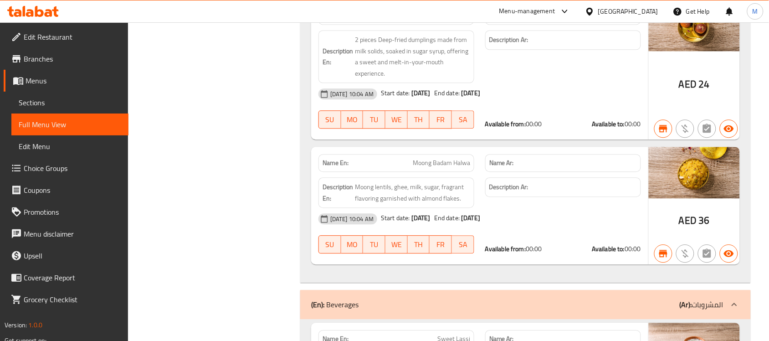
click at [570, 92] on div "24-03-2025 10:04 AM Start date: 28-04-2025 End date: 28-04-2125" at bounding box center [479, 94] width 333 height 22
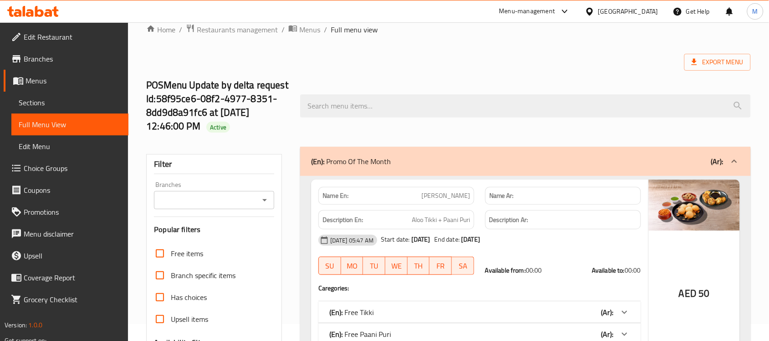
scroll to position [0, 0]
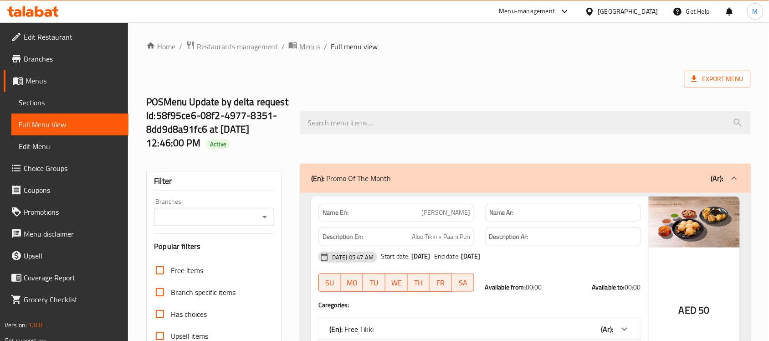
click at [308, 46] on span "Menus" at bounding box center [309, 46] width 21 height 11
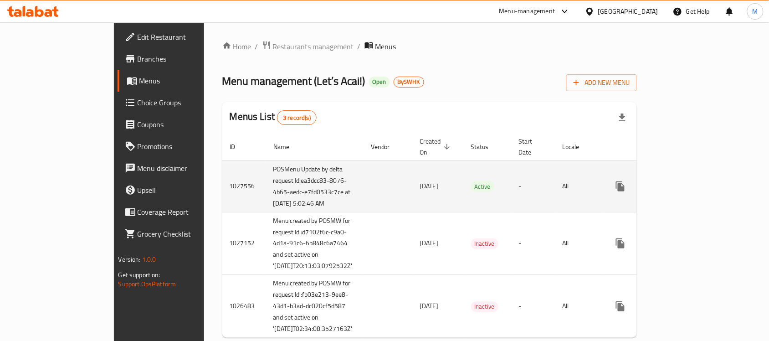
click at [691, 183] on icon "enhanced table" at bounding box center [685, 186] width 11 height 11
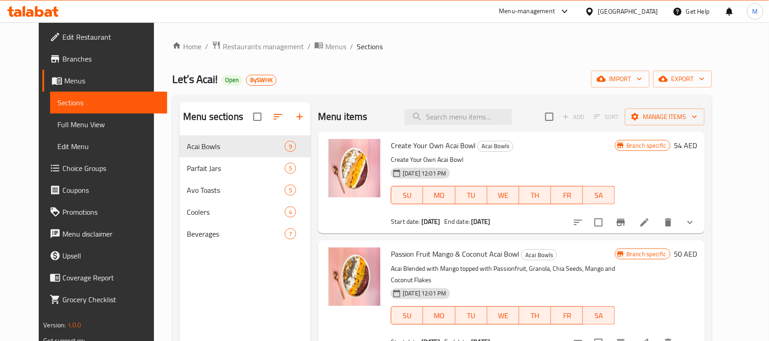
click at [87, 124] on span "Full Menu View" at bounding box center [108, 124] width 102 height 11
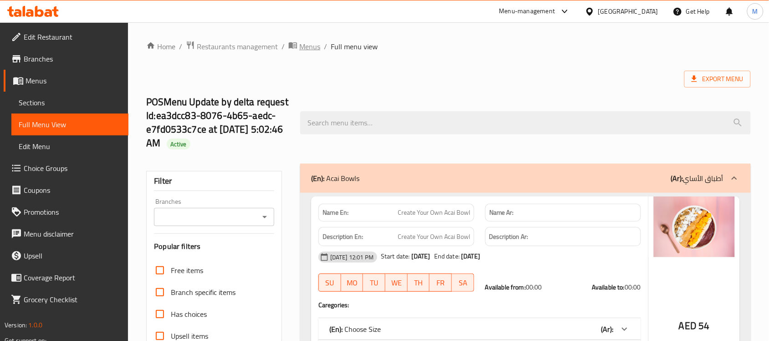
click at [304, 46] on span "Menus" at bounding box center [309, 46] width 21 height 11
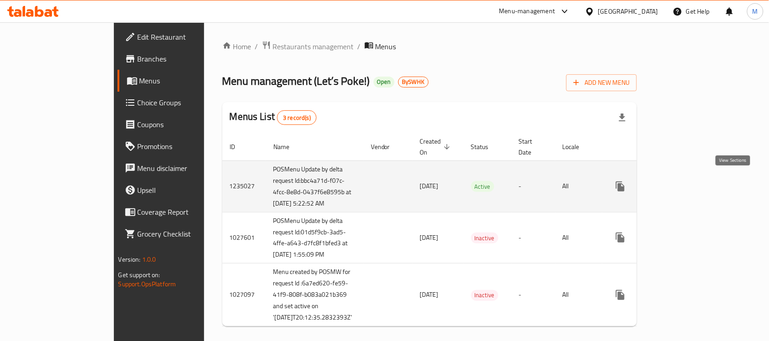
click at [691, 181] on icon "enhanced table" at bounding box center [685, 186] width 11 height 11
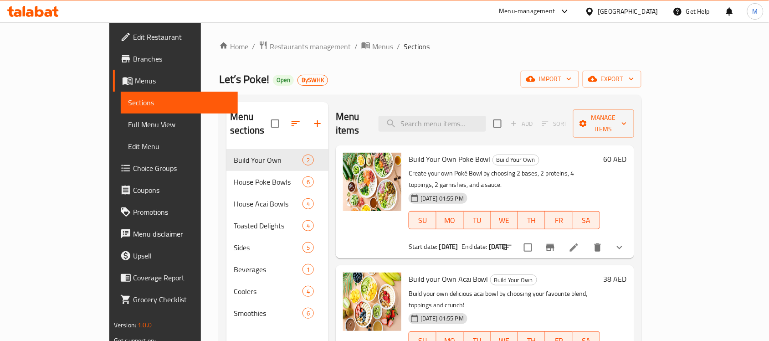
click at [128, 126] on span "Full Menu View" at bounding box center [179, 124] width 102 height 11
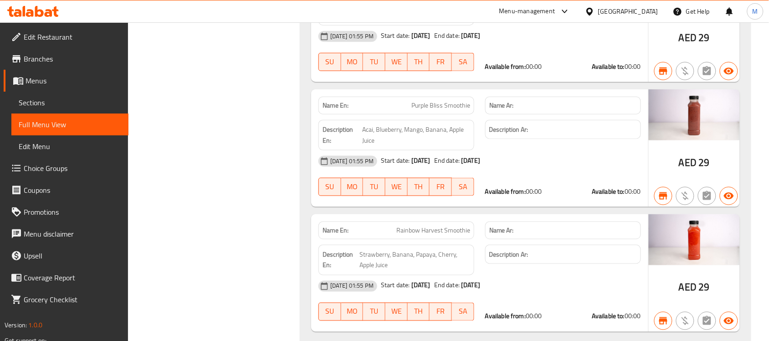
scroll to position [6224, 0]
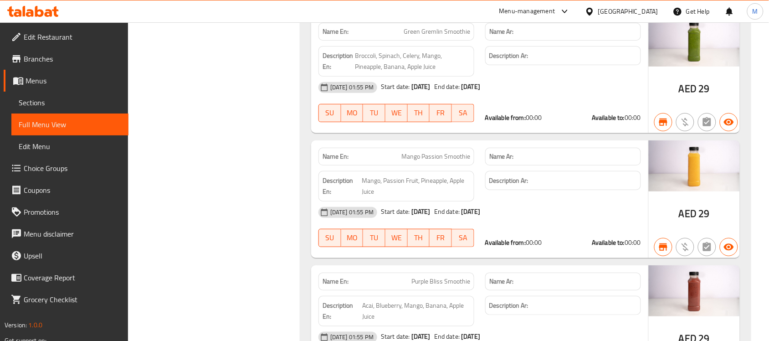
click at [561, 122] on div "Available from: 00:00 Available to: 00:00" at bounding box center [563, 117] width 156 height 9
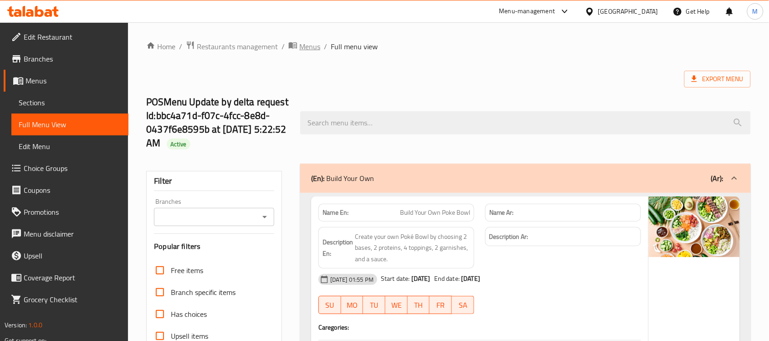
click at [310, 41] on span "Menus" at bounding box center [309, 46] width 21 height 11
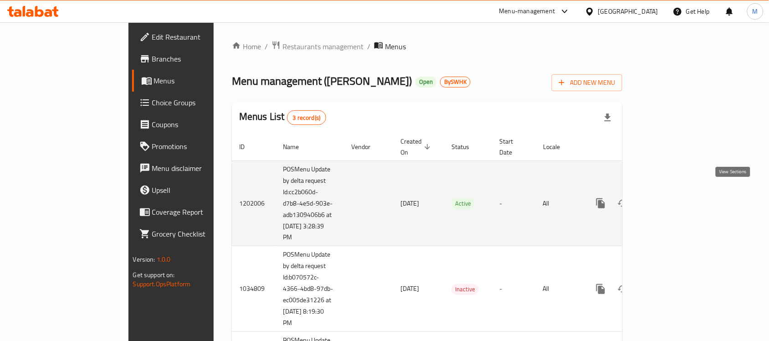
click at [677, 192] on link "enhanced table" at bounding box center [666, 203] width 22 height 22
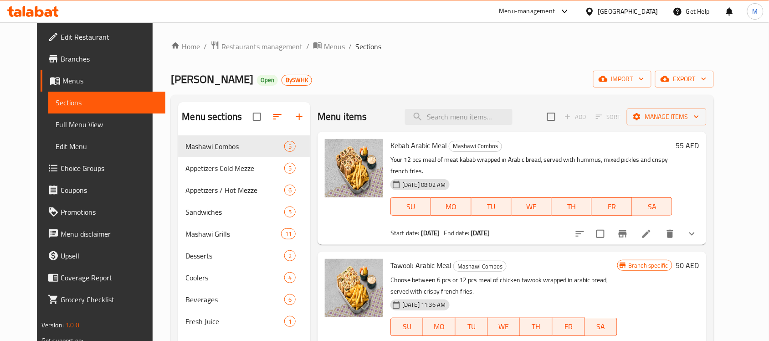
click at [57, 123] on span "Full Menu View" at bounding box center [107, 124] width 102 height 11
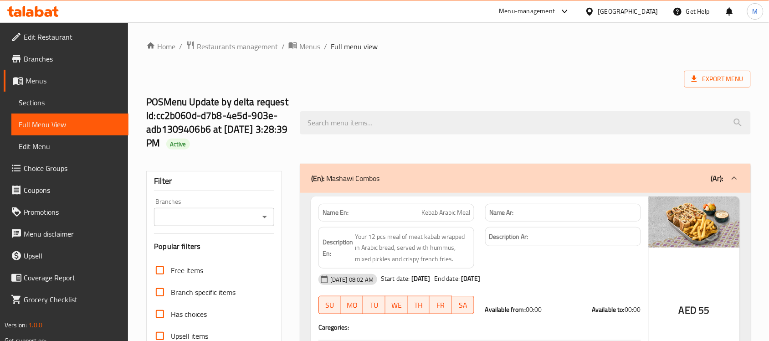
click at [46, 105] on span "Sections" at bounding box center [70, 102] width 102 height 11
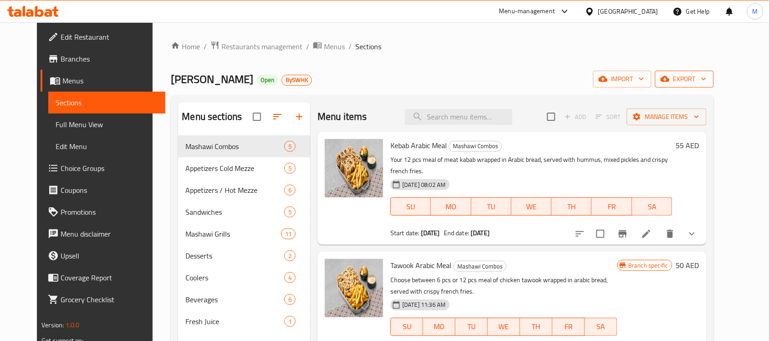
click at [706, 83] on span "export" at bounding box center [684, 78] width 44 height 11
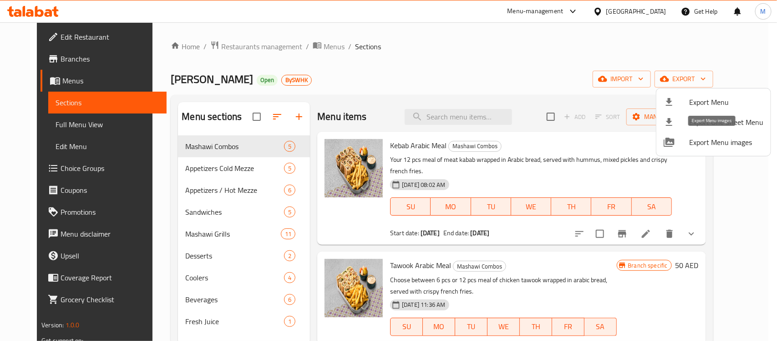
click at [727, 143] on span "Export Menu images" at bounding box center [727, 142] width 74 height 11
click at [307, 44] on div at bounding box center [388, 170] width 777 height 341
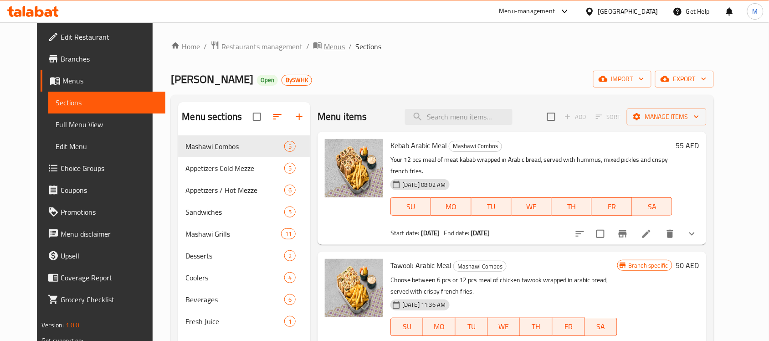
click at [324, 45] on span "Menus" at bounding box center [334, 46] width 21 height 11
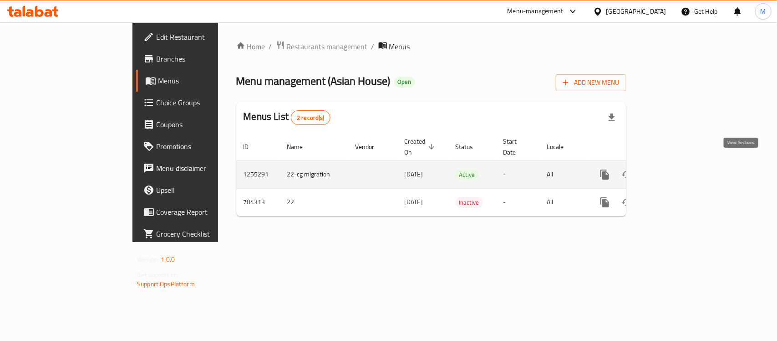
click at [676, 169] on icon "enhanced table" at bounding box center [670, 174] width 11 height 11
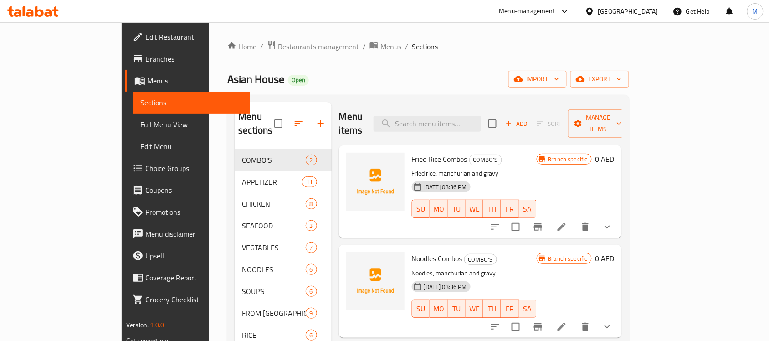
click at [537, 168] on p "Fried rice, manchurian and gravy" at bounding box center [474, 173] width 125 height 11
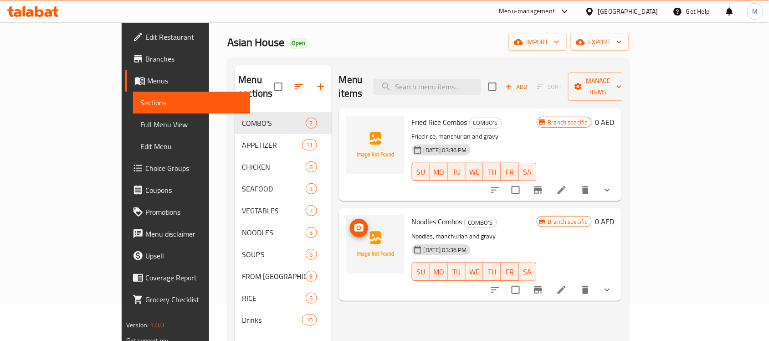
scroll to position [57, 0]
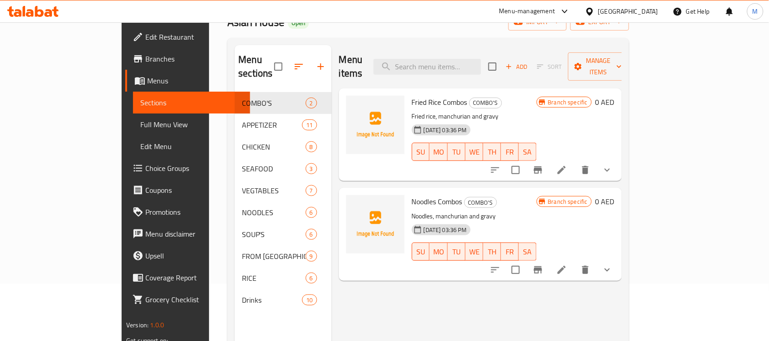
click at [140, 119] on span "Full Menu View" at bounding box center [191, 124] width 102 height 11
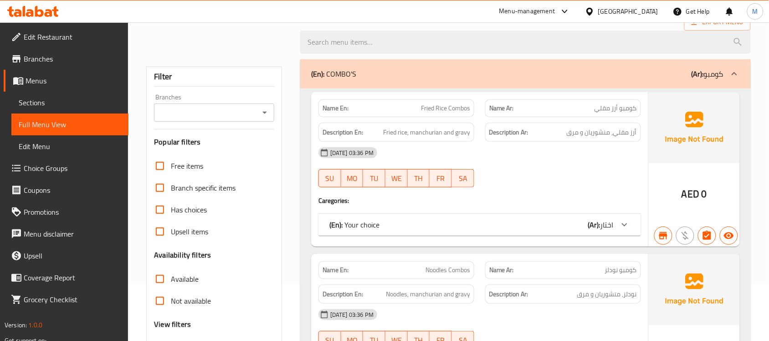
click at [557, 140] on div "Description Ar: أرز مقلي، منشوريان و مرق" at bounding box center [563, 133] width 156 height 20
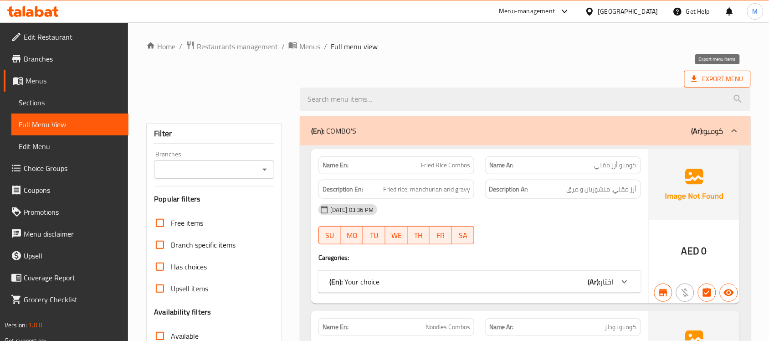
click at [727, 81] on span "Export Menu" at bounding box center [717, 78] width 52 height 11
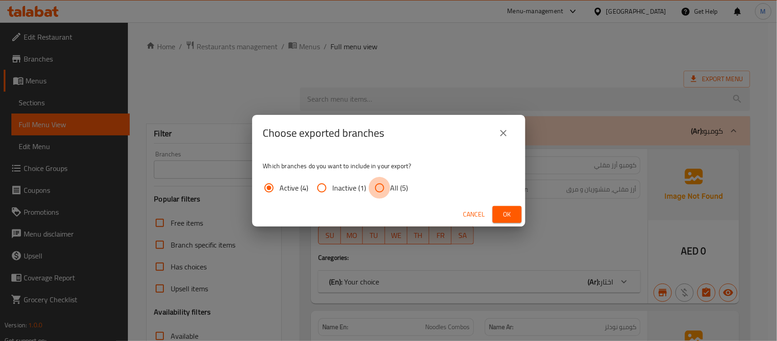
click at [387, 187] on input "All (5)" at bounding box center [380, 188] width 22 height 22
radio input "true"
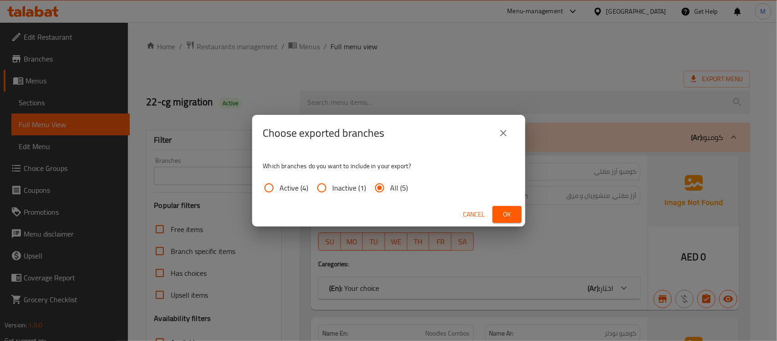
click at [471, 212] on span "Cancel" at bounding box center [475, 214] width 22 height 11
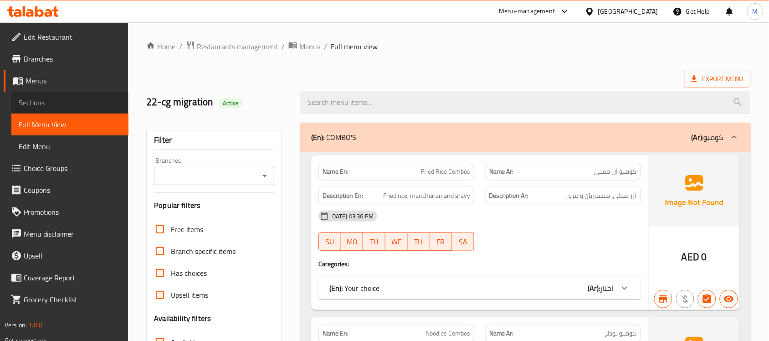
click at [83, 98] on span "Sections" at bounding box center [70, 102] width 102 height 11
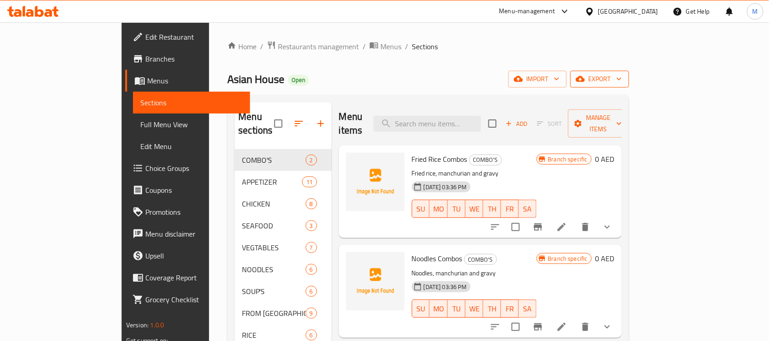
click at [622, 76] on span "export" at bounding box center [599, 78] width 44 height 11
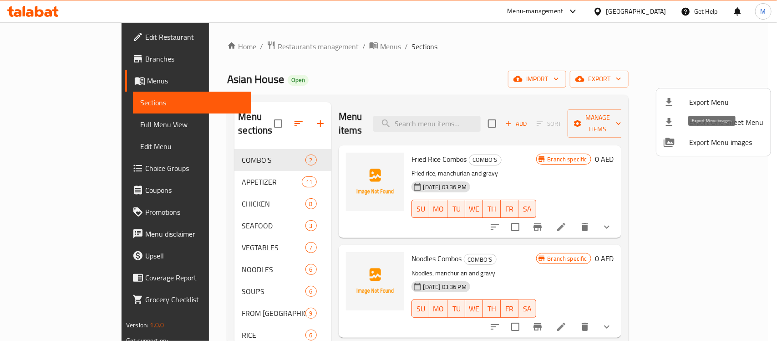
click at [711, 143] on span "Export Menu images" at bounding box center [727, 142] width 74 height 11
click at [368, 49] on div at bounding box center [388, 170] width 777 height 341
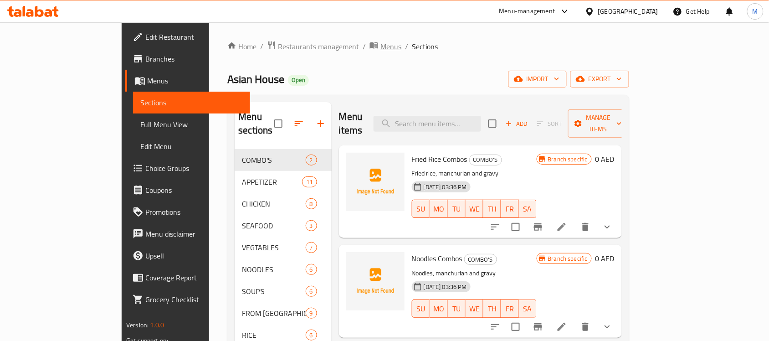
click at [380, 45] on span "Menus" at bounding box center [390, 46] width 21 height 11
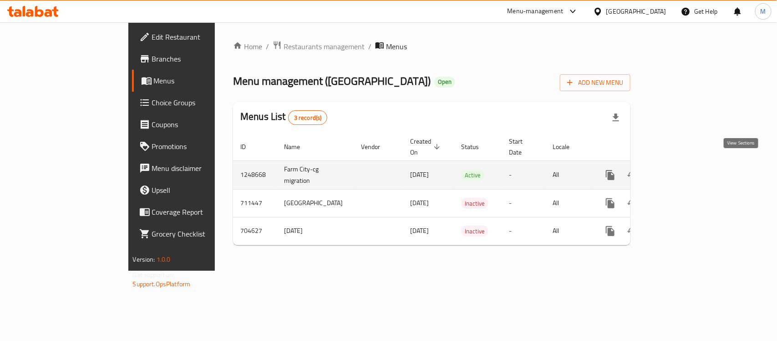
click at [682, 169] on icon "enhanced table" at bounding box center [676, 174] width 11 height 11
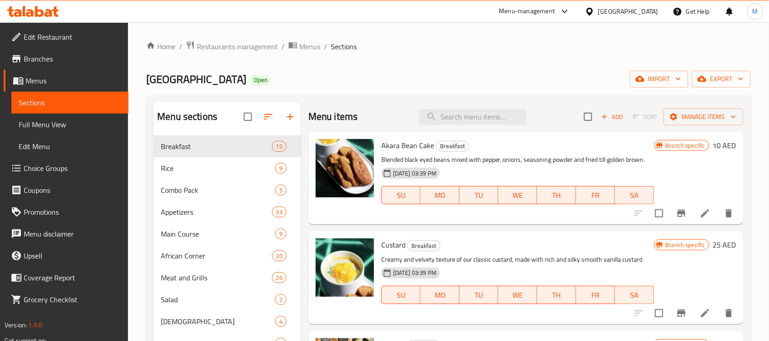
click at [71, 126] on span "Full Menu View" at bounding box center [70, 124] width 102 height 11
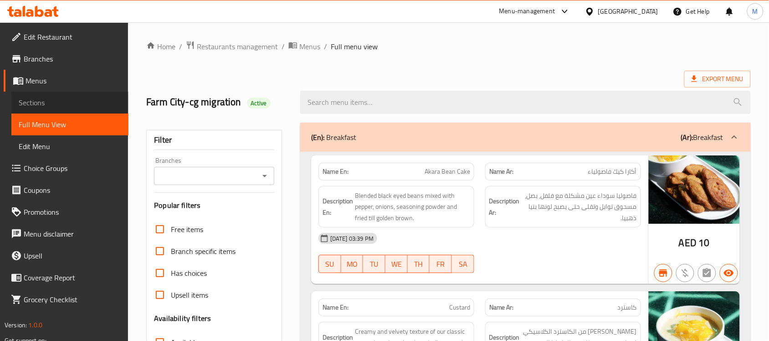
click at [85, 103] on span "Sections" at bounding box center [70, 102] width 102 height 11
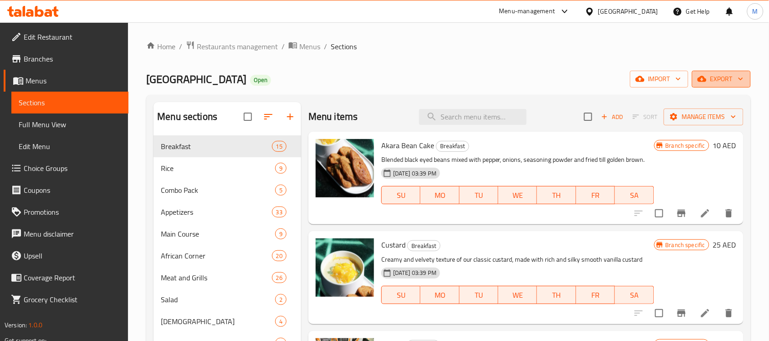
click at [734, 77] on span "export" at bounding box center [721, 78] width 44 height 11
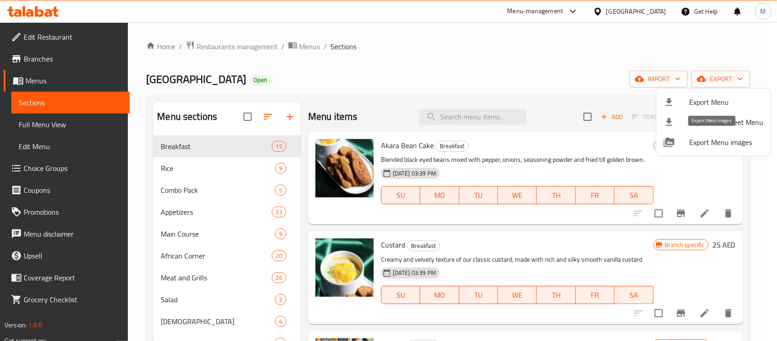
click at [691, 139] on span "Export Menu images" at bounding box center [727, 142] width 74 height 11
click at [512, 158] on div at bounding box center [388, 170] width 777 height 341
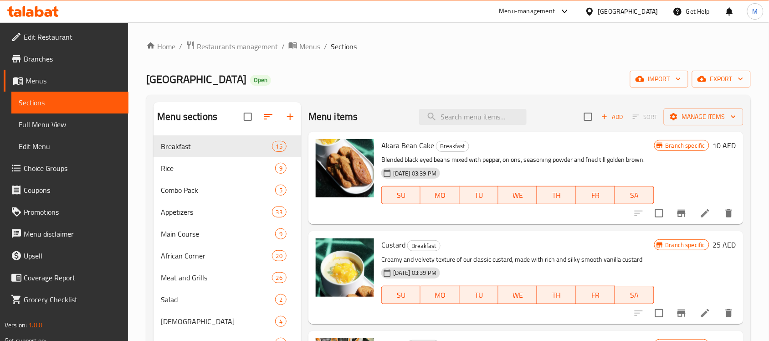
drag, startPoint x: 302, startPoint y: 87, endPoint x: 352, endPoint y: 88, distance: 50.1
click at [302, 87] on div "Farm City Open import export" at bounding box center [448, 79] width 604 height 17
click at [479, 122] on input "search" at bounding box center [472, 117] width 107 height 16
paste input "Bankwu And Fried Tilapia Fish"
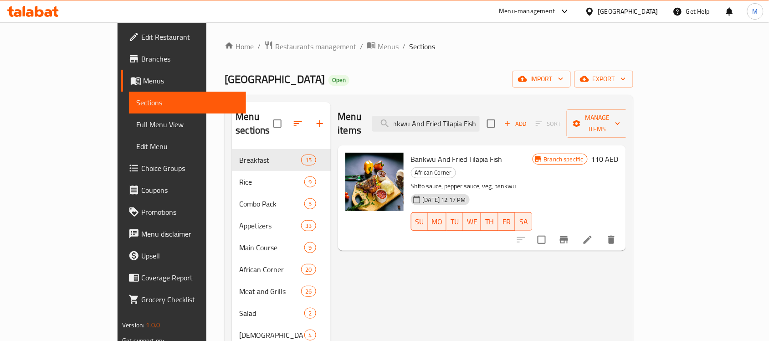
type input "Bankwu And Fried Tilapia Fish"
click at [593, 234] on icon at bounding box center [587, 239] width 11 height 11
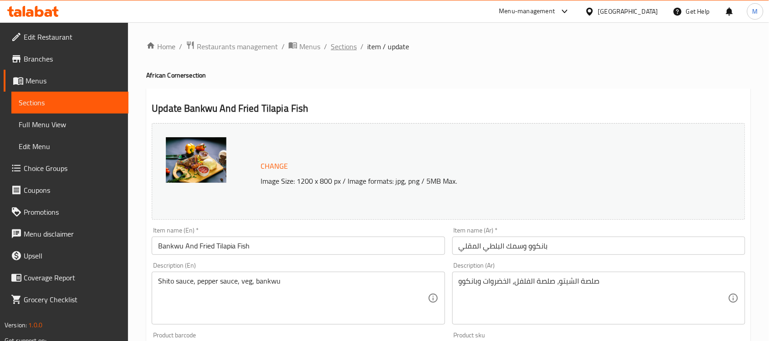
click at [348, 46] on span "Sections" at bounding box center [344, 46] width 26 height 11
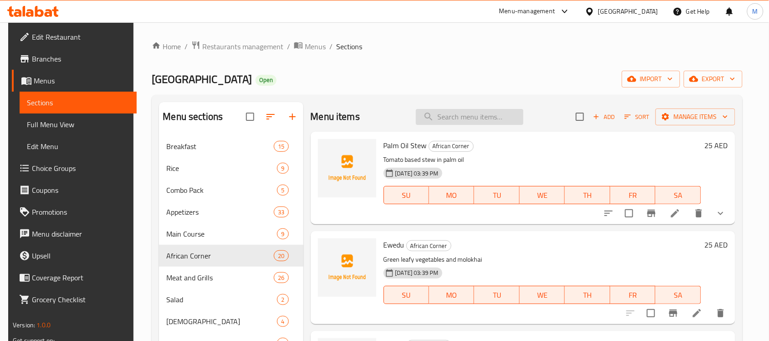
click at [463, 118] on input "search" at bounding box center [469, 117] width 107 height 16
paste input "Beef Suya With Fried Rice, Plantains And Coleslaw"
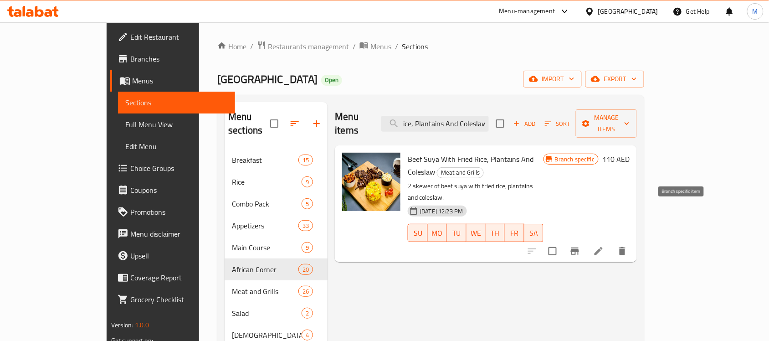
type input "Beef Suya With Fried Rice, Plantains And Coleslaw"
click at [611, 243] on li at bounding box center [599, 251] width 26 height 16
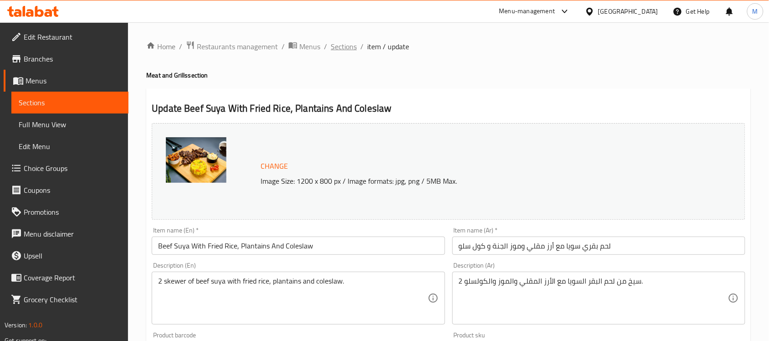
click at [340, 42] on span "Sections" at bounding box center [344, 46] width 26 height 11
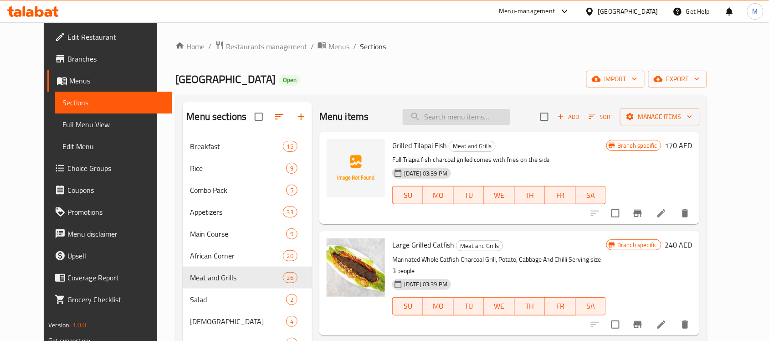
click at [458, 112] on input "search" at bounding box center [456, 117] width 107 height 16
paste input "Beef Suya With Jollof Rice, Coleslaw And Veggies"
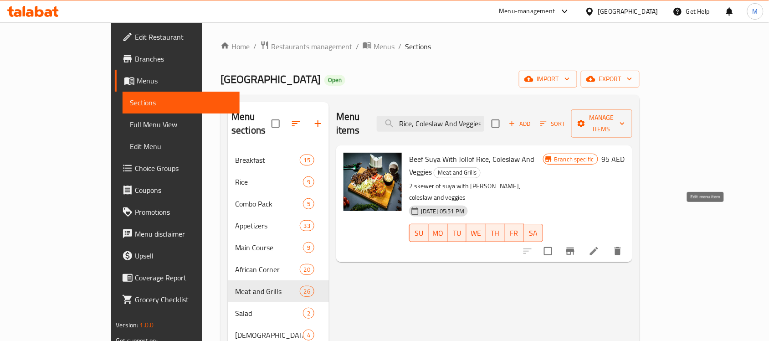
type input "Beef Suya With Jollof Rice, Coleslaw And Veggies"
click at [599, 245] on icon at bounding box center [593, 250] width 11 height 11
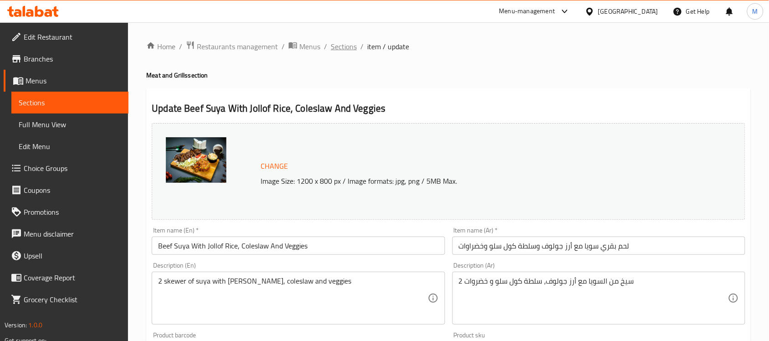
click at [338, 44] on span "Sections" at bounding box center [344, 46] width 26 height 11
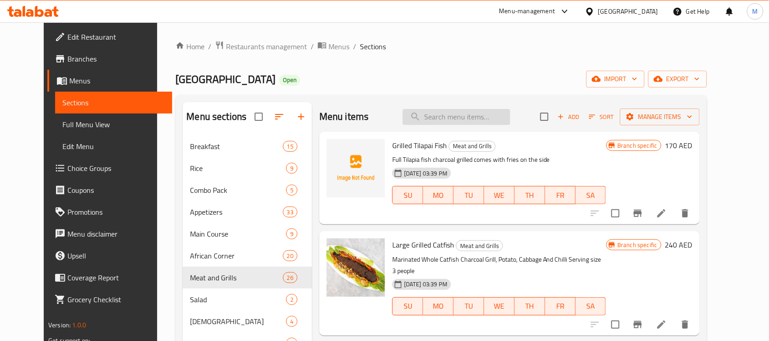
click at [448, 118] on input "search" at bounding box center [456, 117] width 107 height 16
paste input "Grilled Sausage"
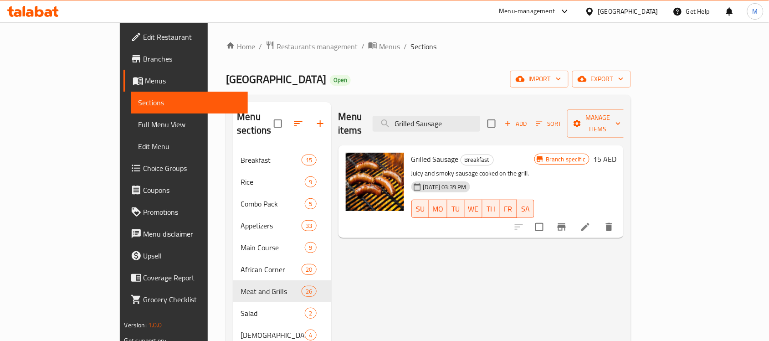
type input "Grilled Sausage"
click at [591, 221] on icon at bounding box center [585, 226] width 11 height 11
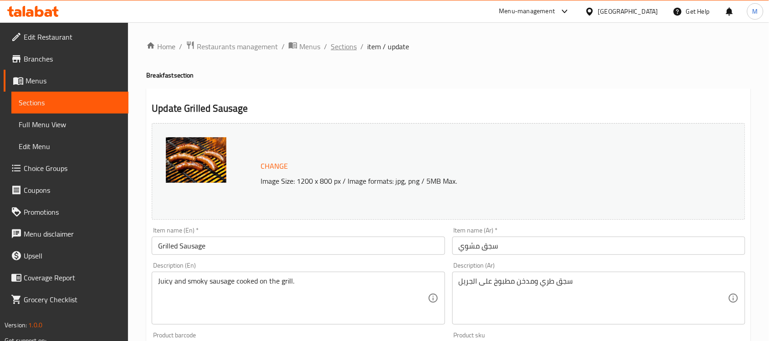
click at [347, 42] on span "Sections" at bounding box center [344, 46] width 26 height 11
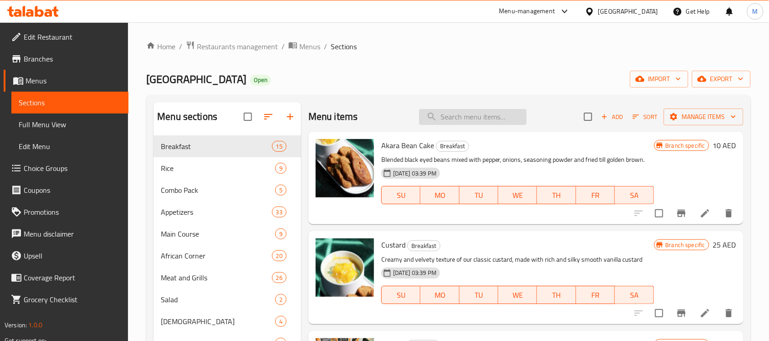
click at [460, 114] on input "search" at bounding box center [472, 117] width 107 height 16
paste input "Waakye"
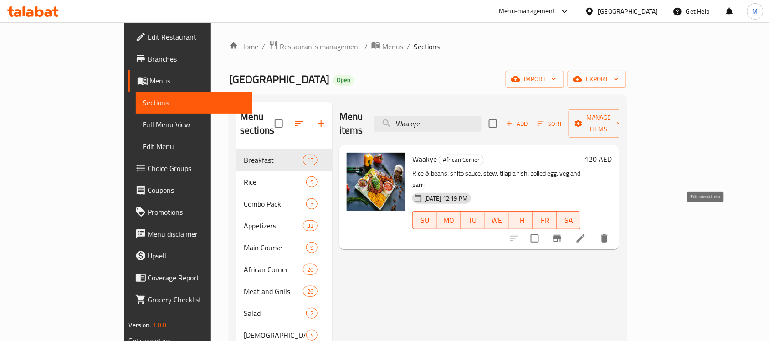
type input "Waakye"
click at [586, 233] on icon at bounding box center [580, 238] width 11 height 11
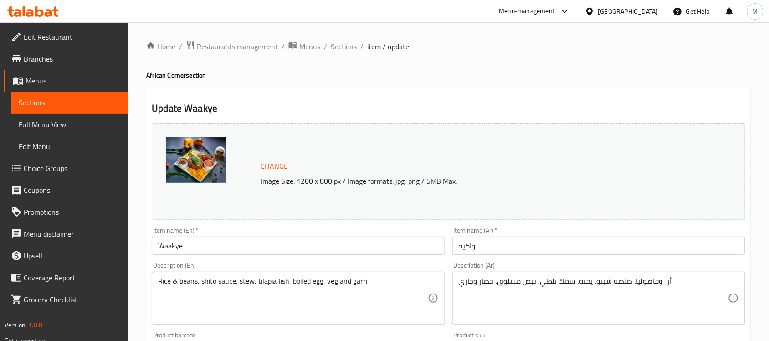
click at [533, 80] on h4 "African Corner section" at bounding box center [448, 75] width 604 height 9
click at [343, 43] on span "Sections" at bounding box center [344, 46] width 26 height 11
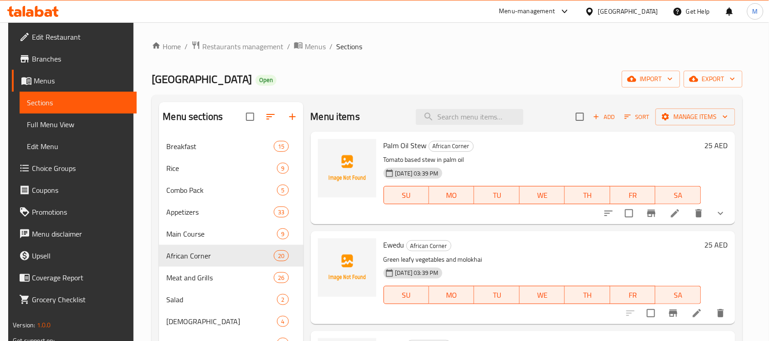
click at [67, 125] on span "Full Menu View" at bounding box center [78, 124] width 102 height 11
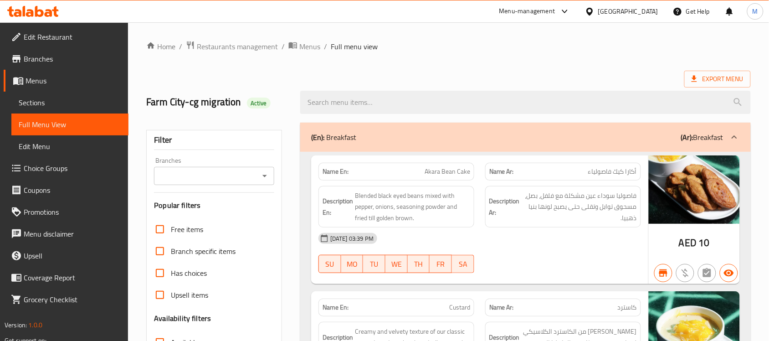
click at [328, 214] on strong "Description En:" at bounding box center [337, 206] width 31 height 22
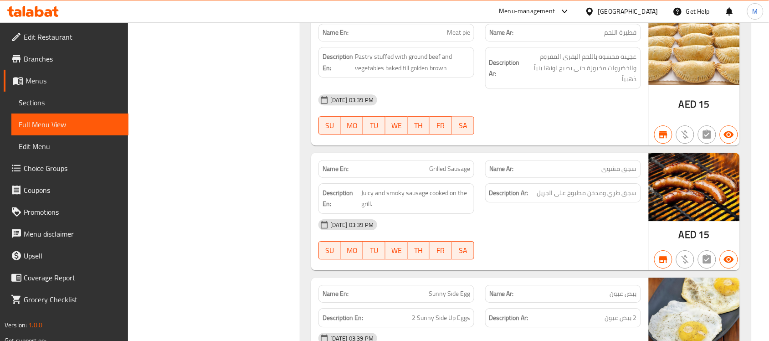
scroll to position [11778, 0]
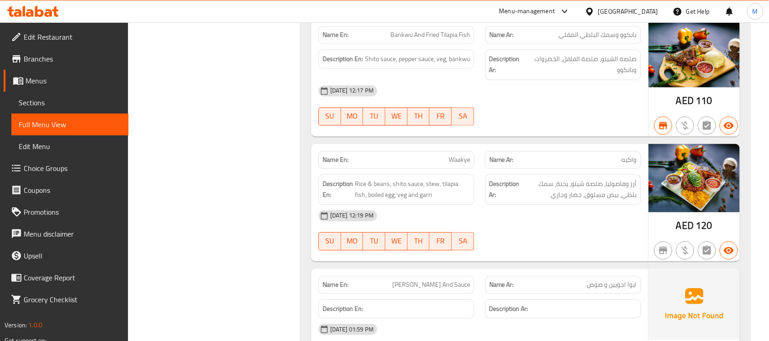
click at [532, 69] on span "صلصة الشيتو، صلصة الفلفل، الخضروات وبانكوو" at bounding box center [581, 65] width 111 height 22
